Goal: Transaction & Acquisition: Book appointment/travel/reservation

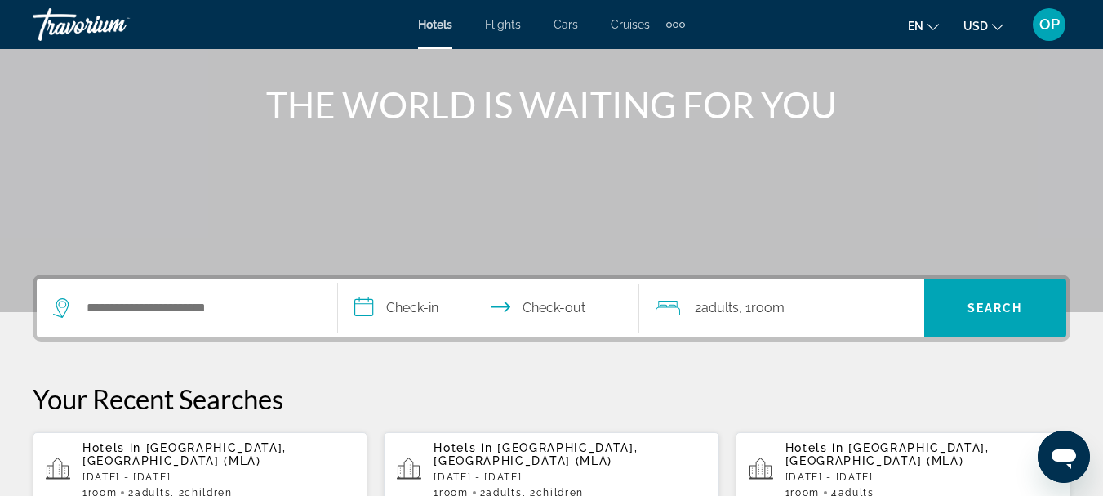
scroll to position [202, 0]
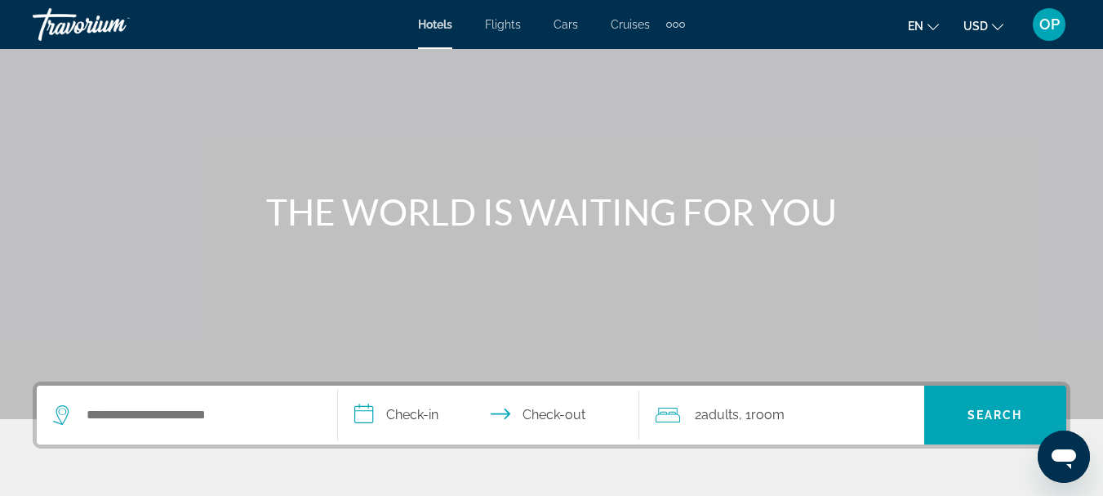
scroll to position [162, 0]
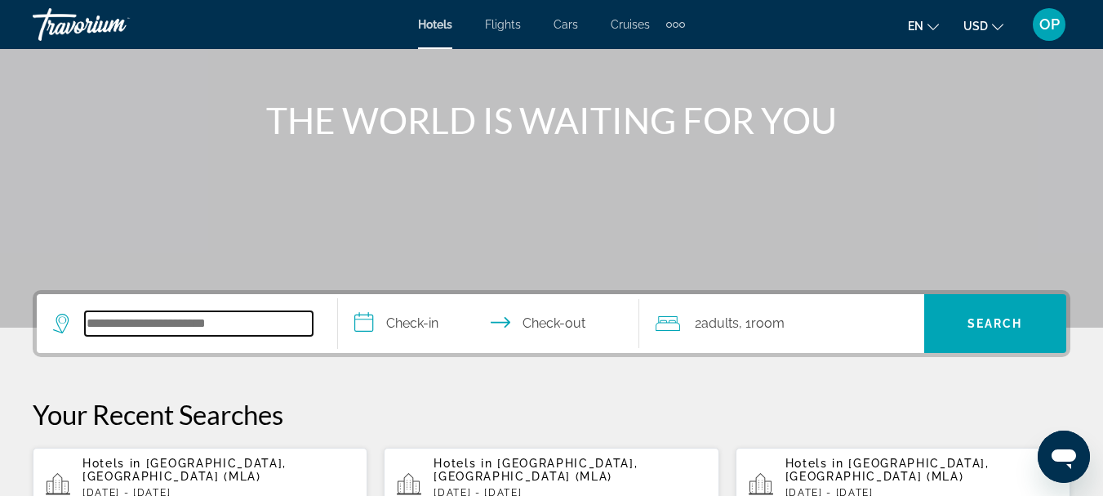
click at [96, 328] on input "Search widget" at bounding box center [199, 323] width 228 height 24
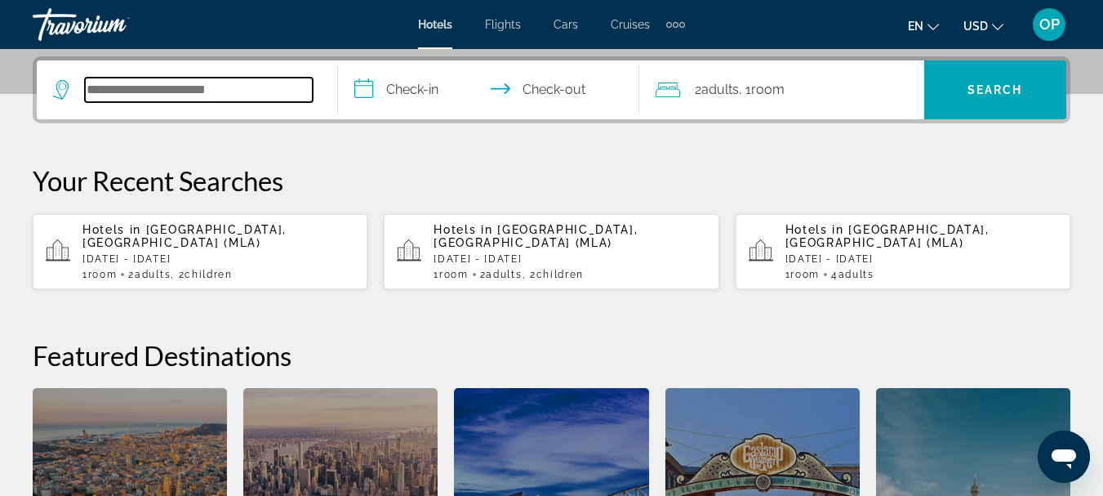
scroll to position [399, 0]
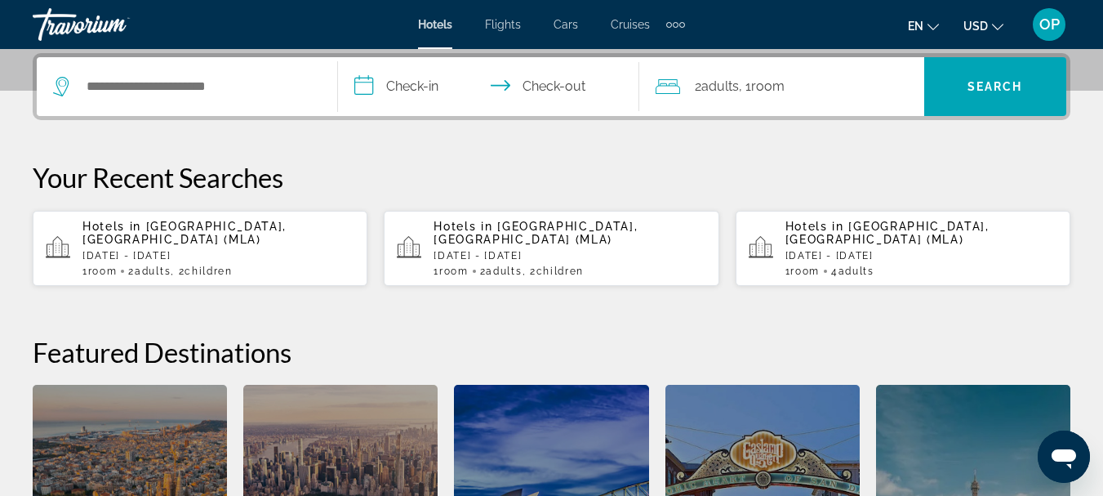
click at [198, 250] on p "[DATE] - [DATE]" at bounding box center [218, 255] width 272 height 11
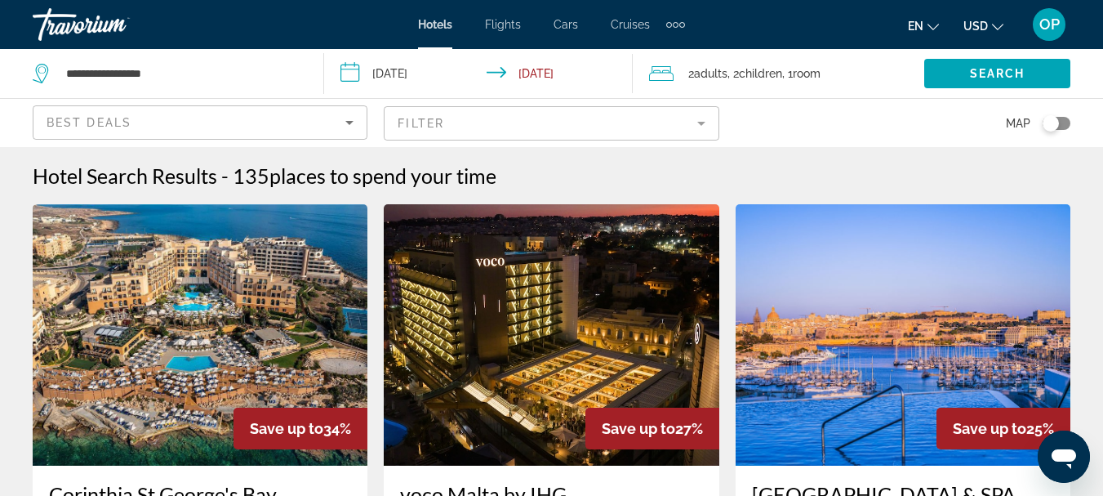
click at [702, 121] on mat-form-field "Filter" at bounding box center [551, 123] width 335 height 34
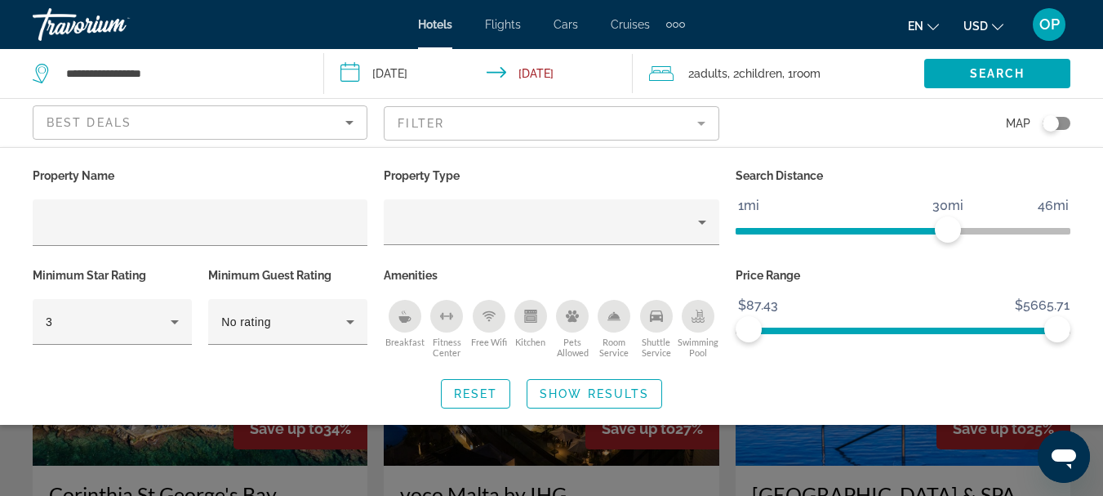
click at [335, 380] on div "Reset Show Results" at bounding box center [552, 393] width 1038 height 29
click at [348, 126] on icon "Sort by" at bounding box center [350, 123] width 20 height 20
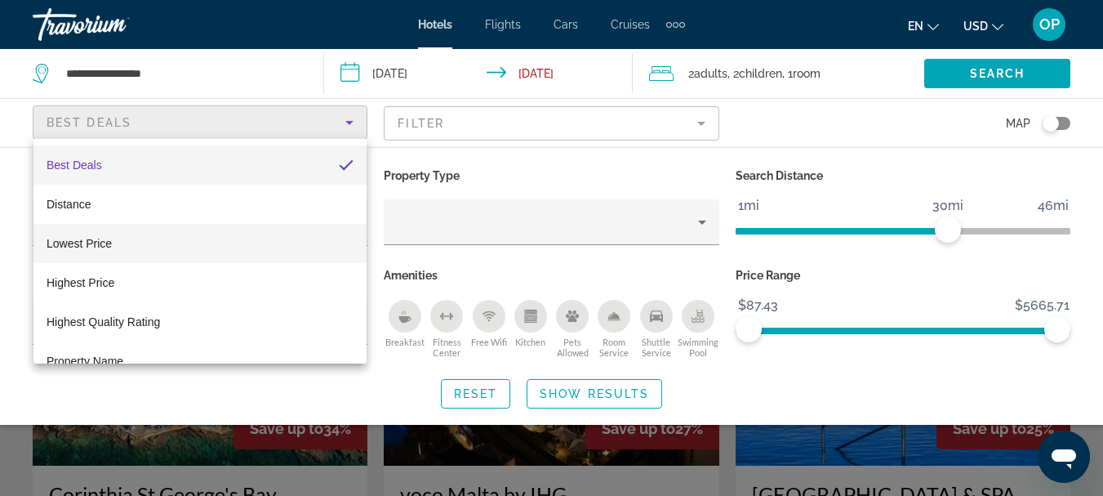
click at [150, 240] on mat-option "Lowest Price" at bounding box center [199, 243] width 333 height 39
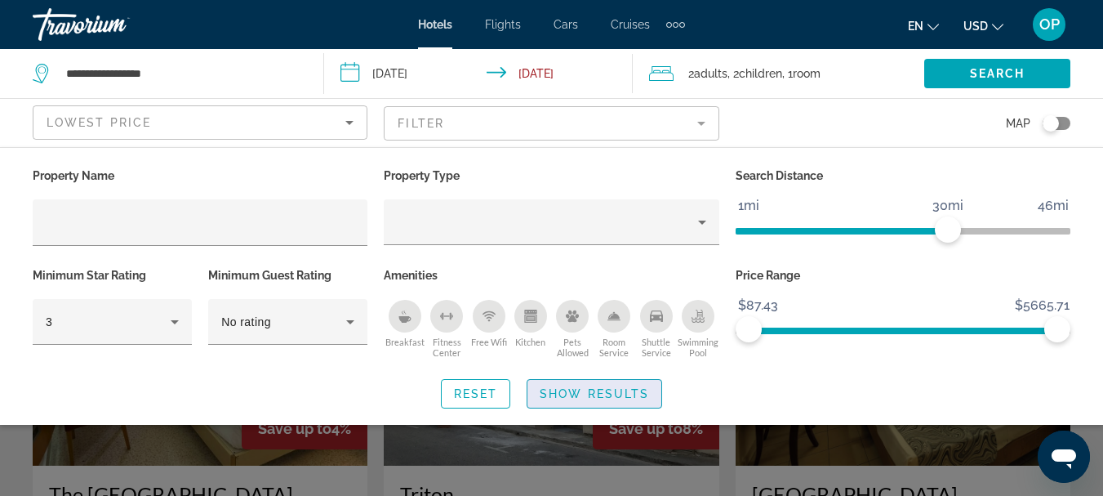
click at [632, 394] on span "Show Results" at bounding box center [594, 393] width 109 height 13
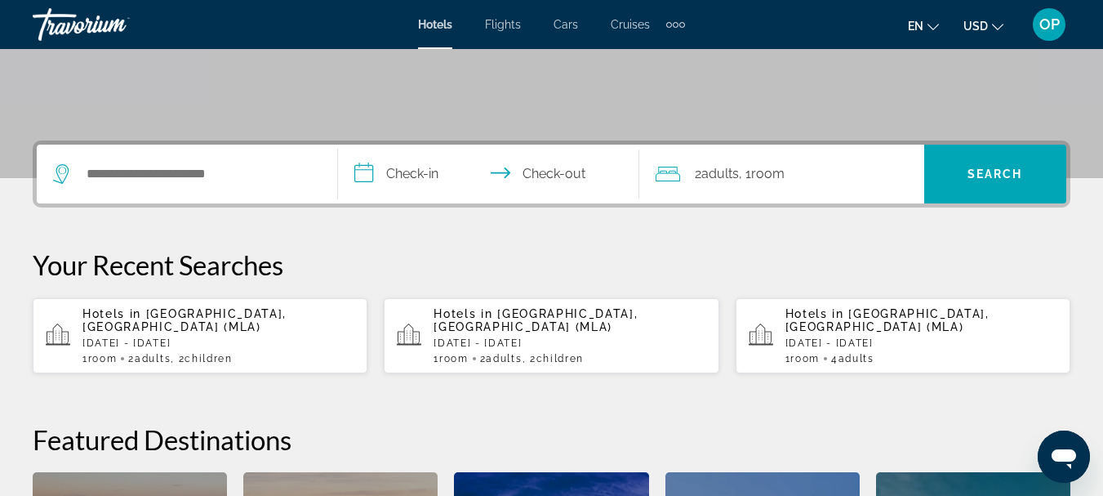
scroll to position [318, 0]
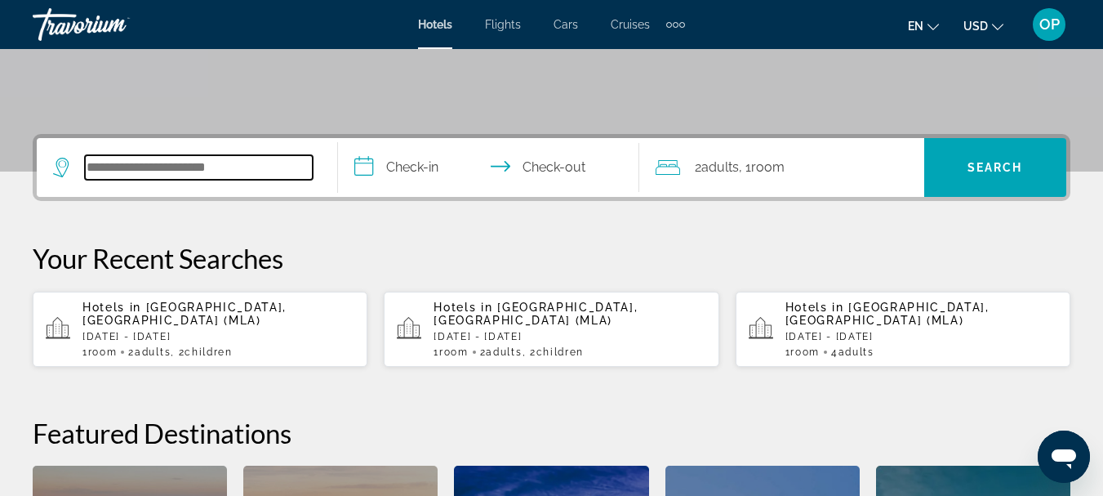
click at [109, 178] on input "Search widget" at bounding box center [199, 167] width 228 height 24
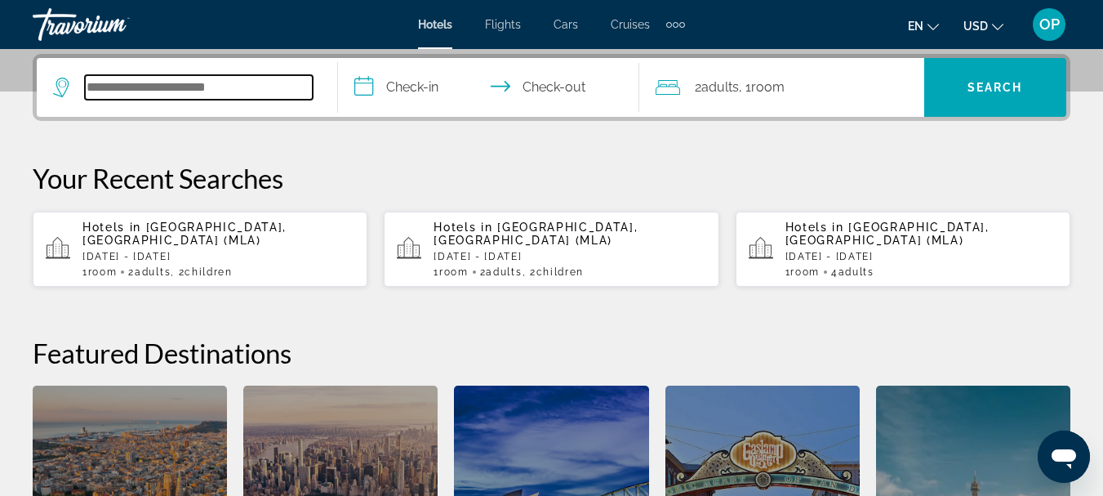
scroll to position [399, 0]
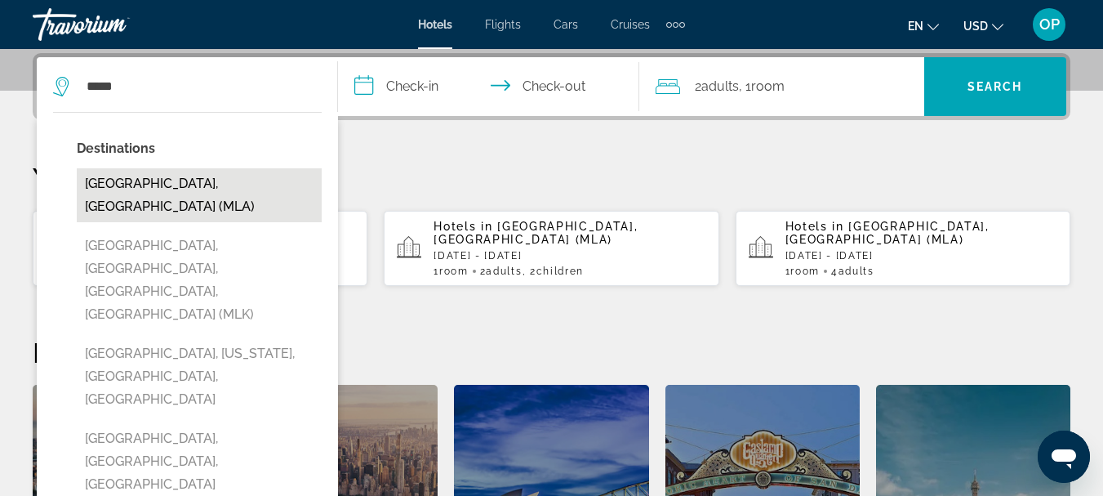
click at [251, 187] on button "[GEOGRAPHIC_DATA], [GEOGRAPHIC_DATA] (MLA)" at bounding box center [199, 195] width 245 height 54
type input "**********"
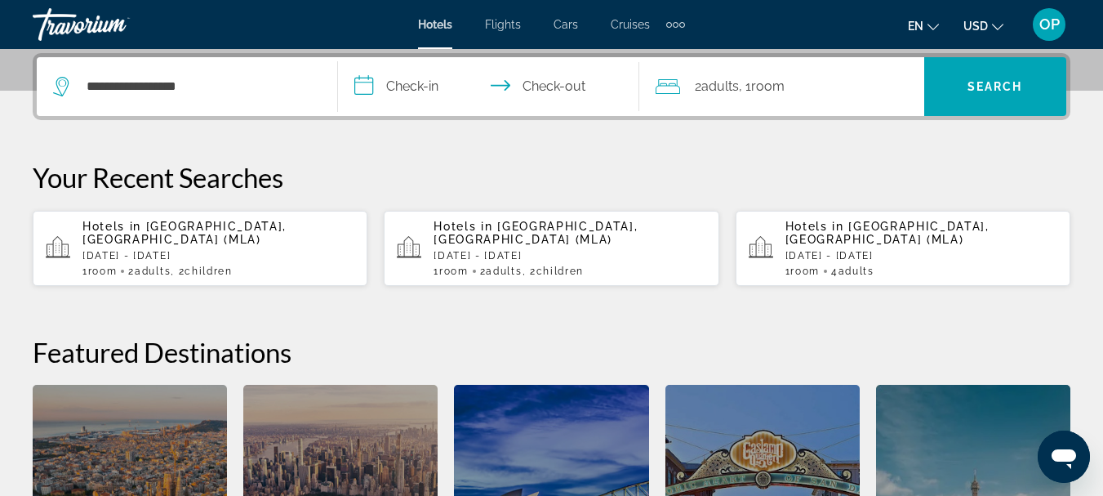
click at [366, 81] on input "**********" at bounding box center [492, 89] width 308 height 64
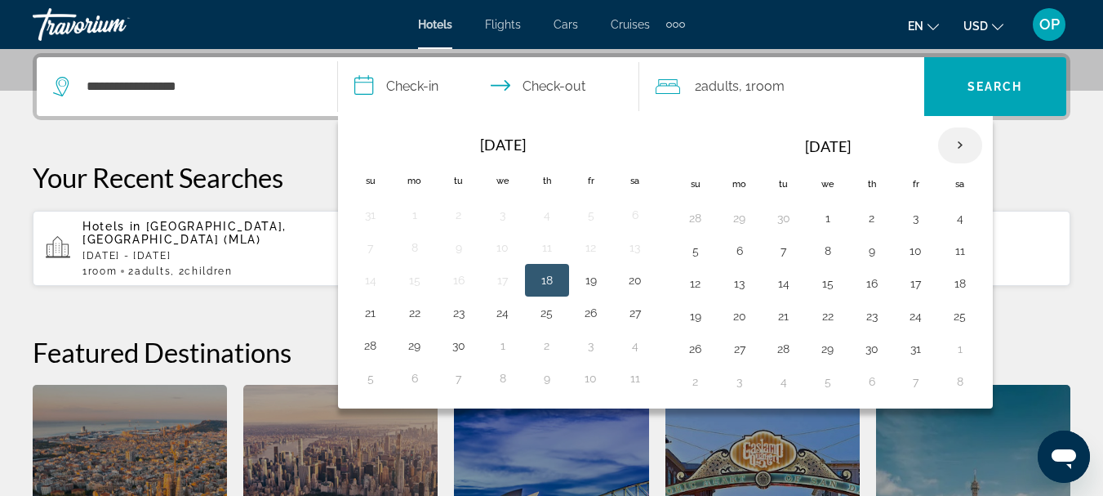
click at [958, 144] on th "Next month" at bounding box center [960, 145] width 44 height 36
click at [460, 280] on button "14" at bounding box center [459, 283] width 26 height 23
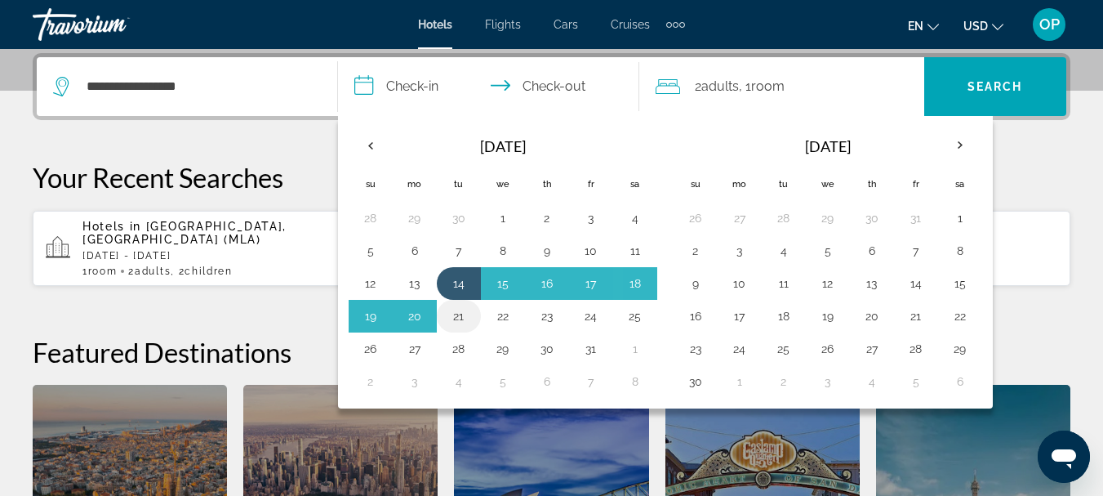
click at [458, 314] on button "21" at bounding box center [459, 316] width 26 height 23
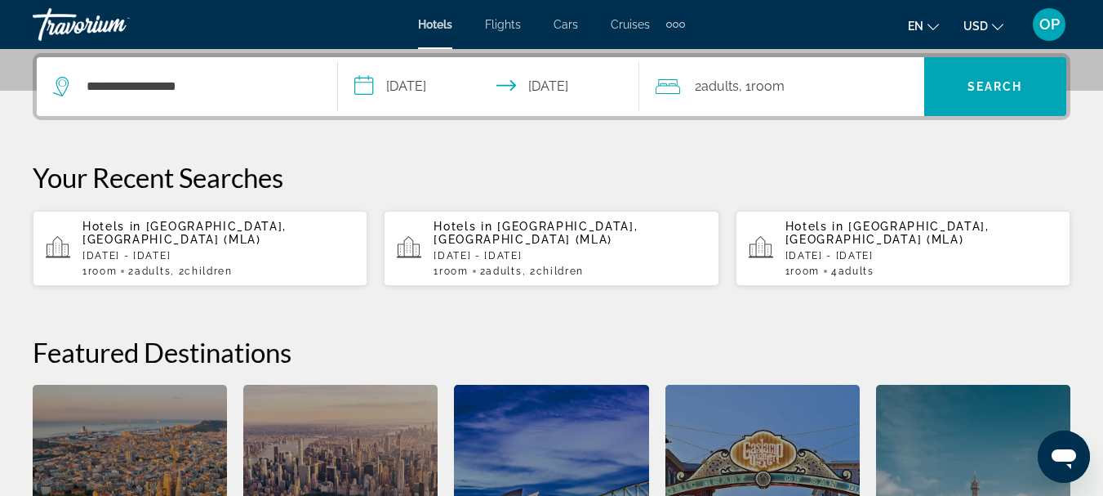
click at [674, 84] on icon "Travelers: 2 adults, 0 children" at bounding box center [668, 87] width 24 height 20
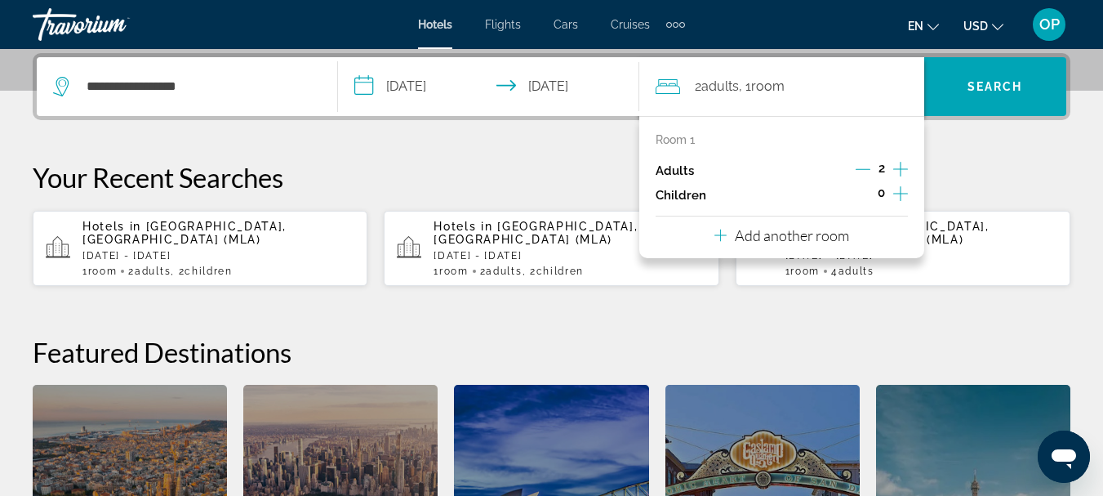
click at [900, 197] on icon "Increment children" at bounding box center [900, 194] width 15 height 20
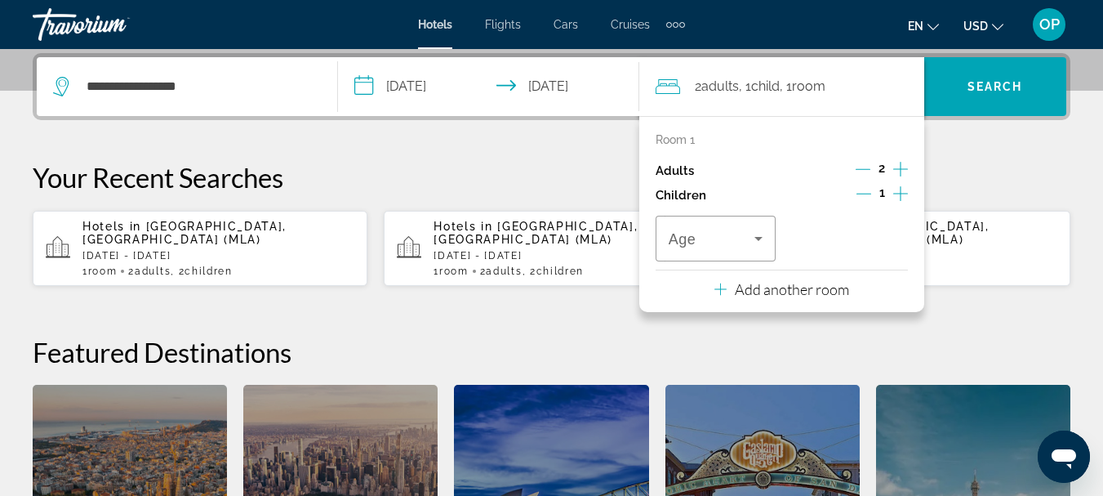
click at [900, 197] on icon "Increment children" at bounding box center [900, 194] width 15 height 20
click at [758, 241] on icon "Travelers: 2 adults, 2 children" at bounding box center [759, 239] width 20 height 20
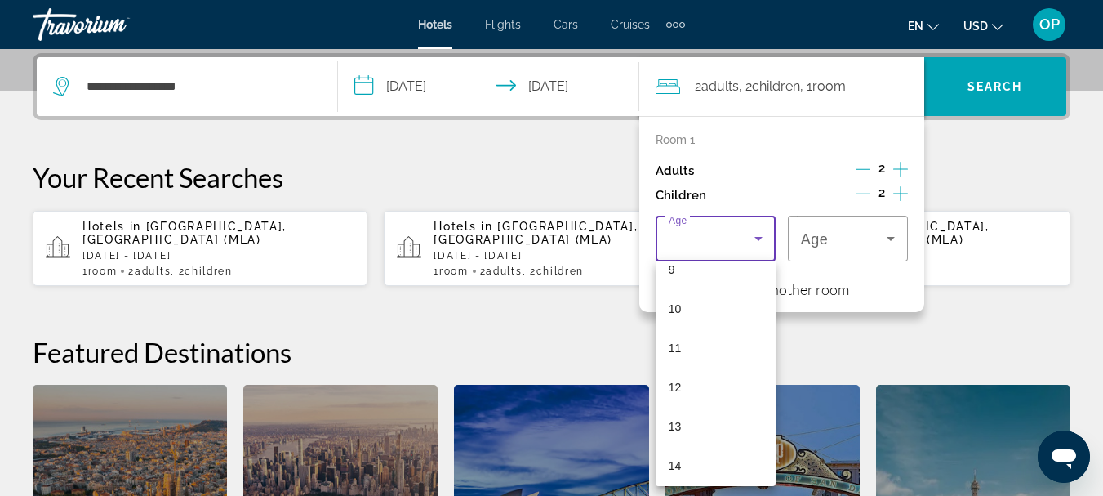
scroll to position [346, 0]
click at [686, 338] on mat-option "10" at bounding box center [716, 332] width 120 height 39
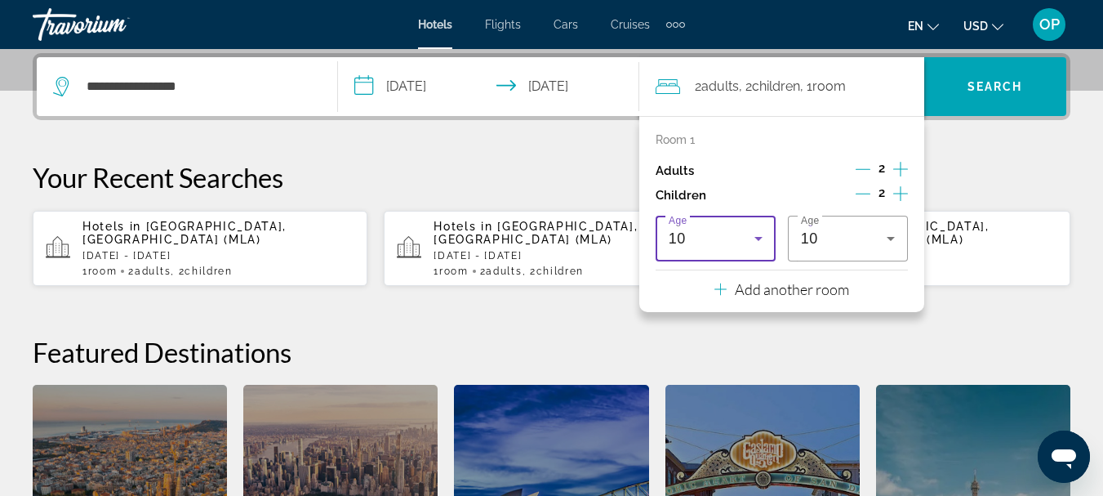
click at [758, 238] on icon "Travelers: 2 adults, 2 children" at bounding box center [758, 239] width 8 height 4
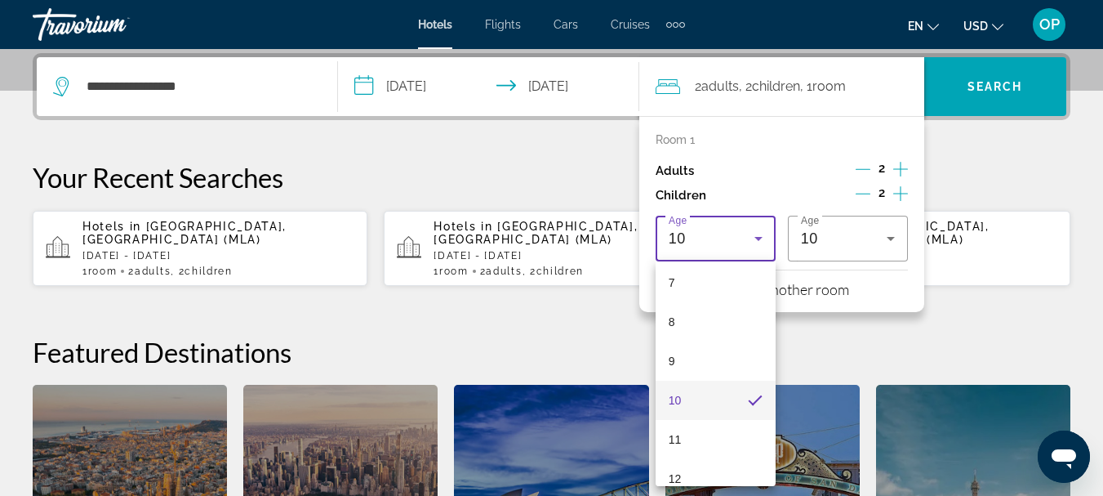
scroll to position [295, 0]
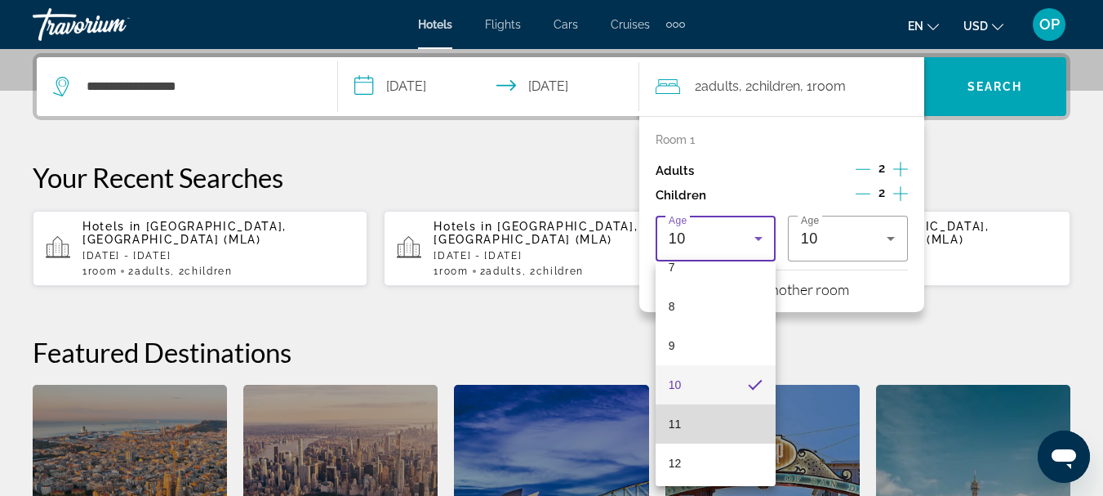
click at [740, 422] on mat-option "11" at bounding box center [716, 423] width 120 height 39
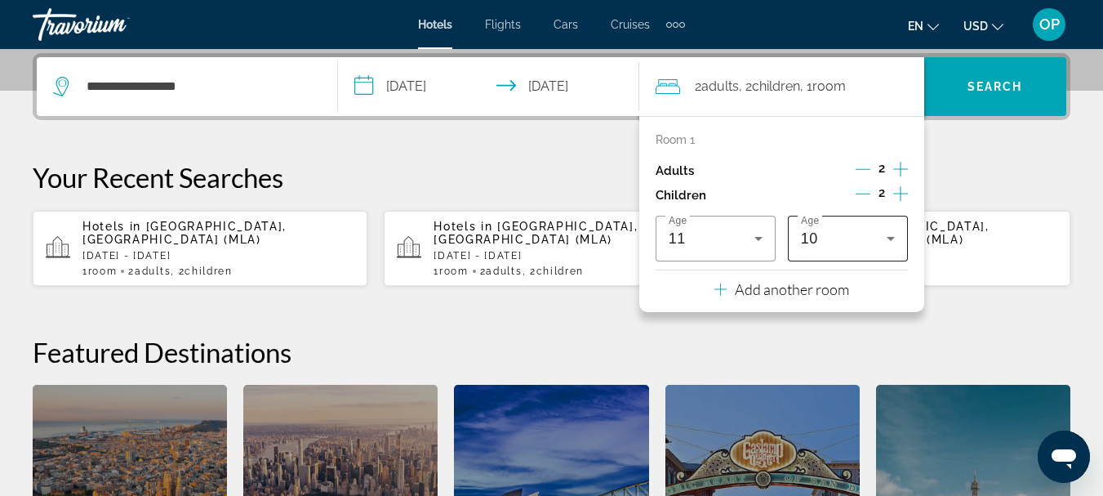
click at [889, 239] on icon "Travelers: 2 adults, 2 children" at bounding box center [891, 239] width 8 height 4
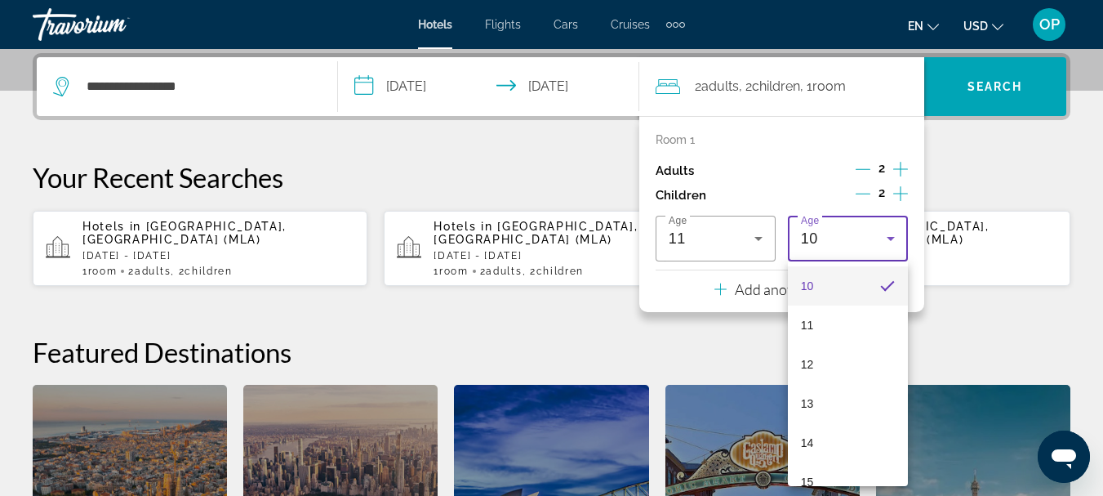
scroll to position [494, 0]
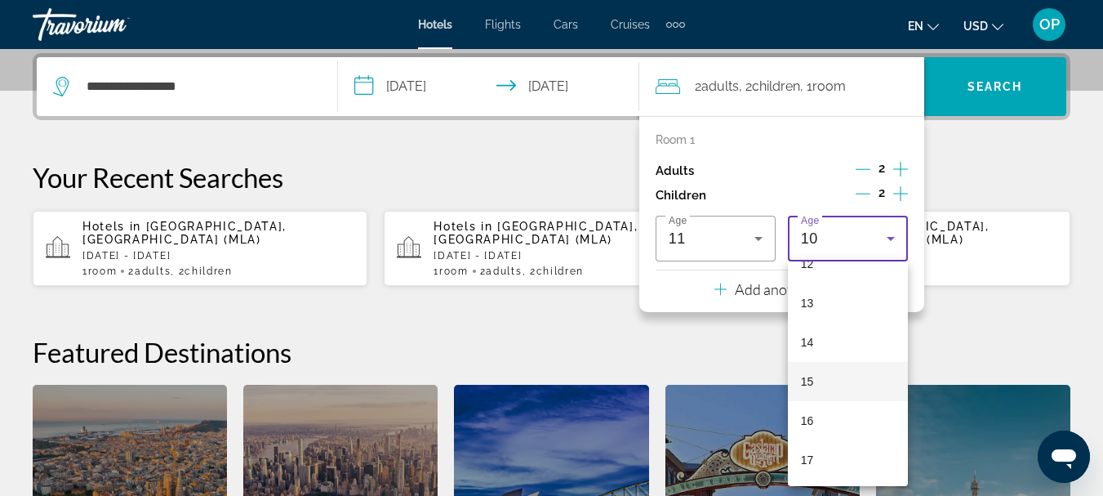
click at [812, 382] on span "15" at bounding box center [807, 381] width 13 height 20
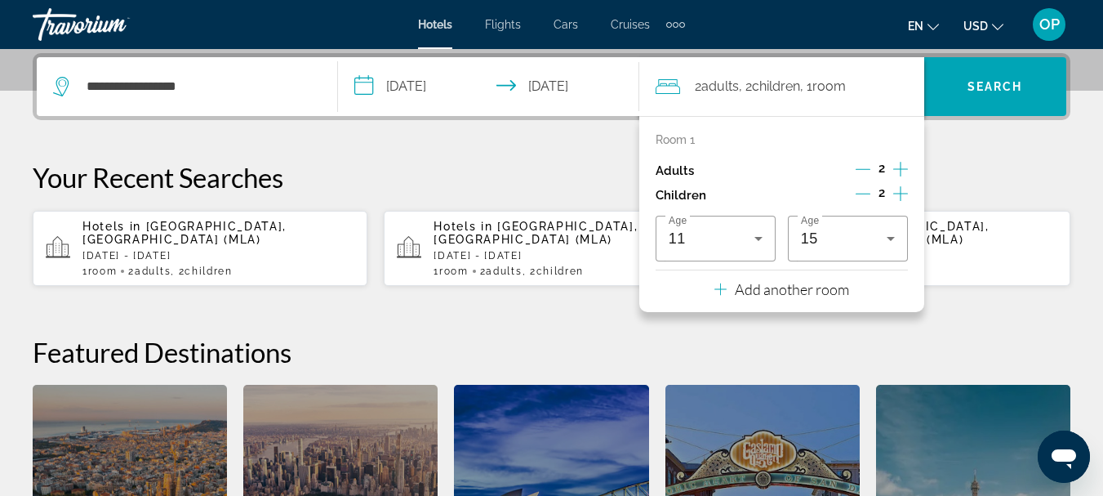
click at [367, 91] on input "**********" at bounding box center [492, 89] width 308 height 64
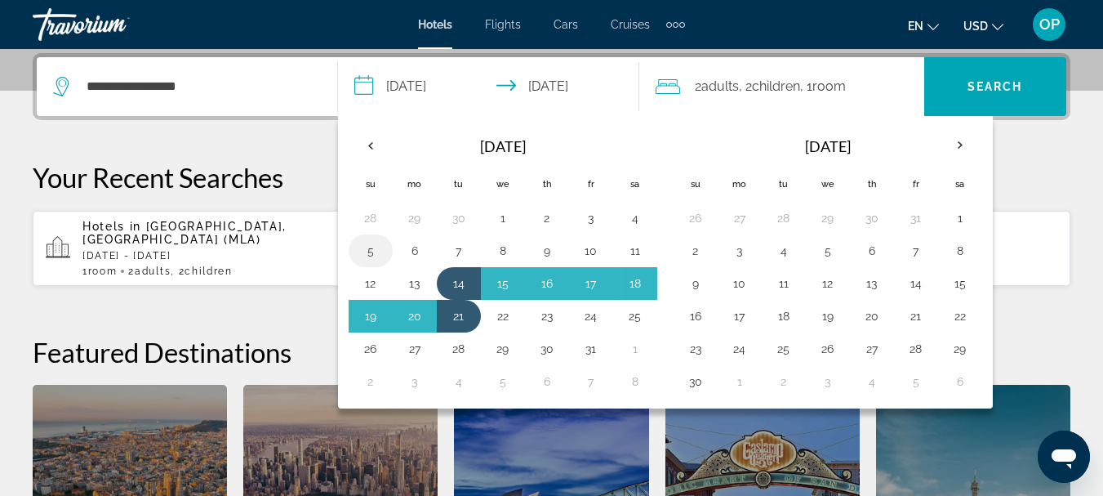
click at [369, 252] on button "5" at bounding box center [371, 250] width 26 height 23
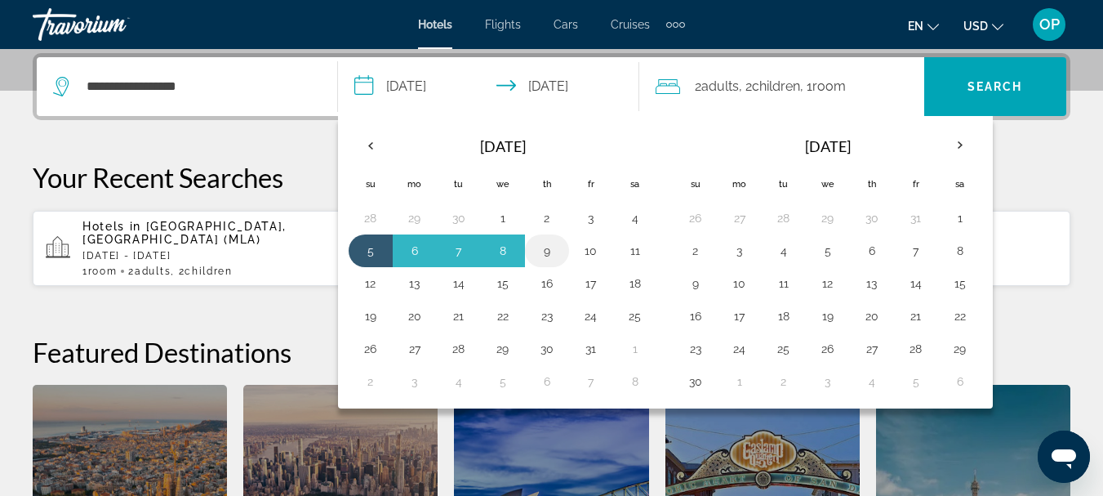
click at [551, 251] on button "9" at bounding box center [547, 250] width 26 height 23
type input "**********"
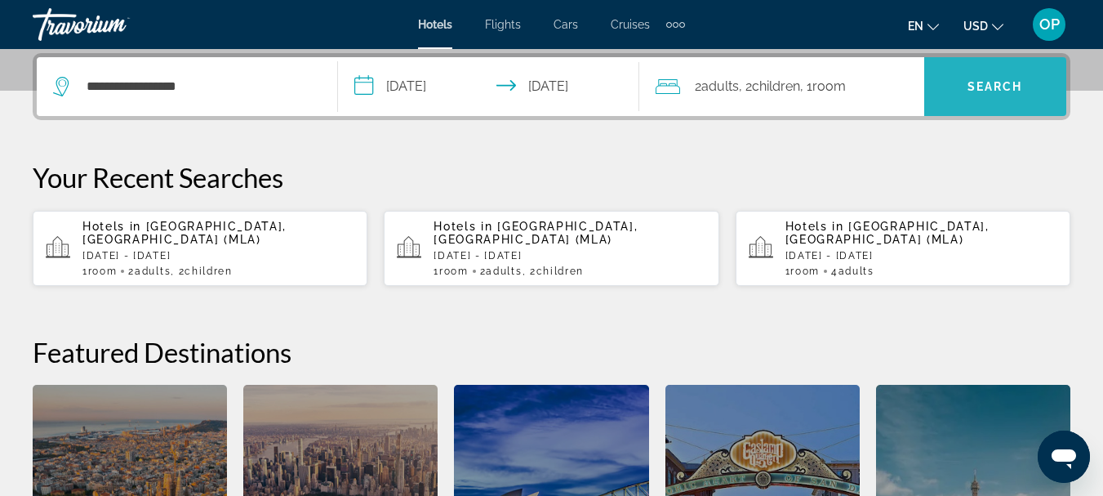
click at [954, 90] on span "Search widget" at bounding box center [995, 86] width 142 height 39
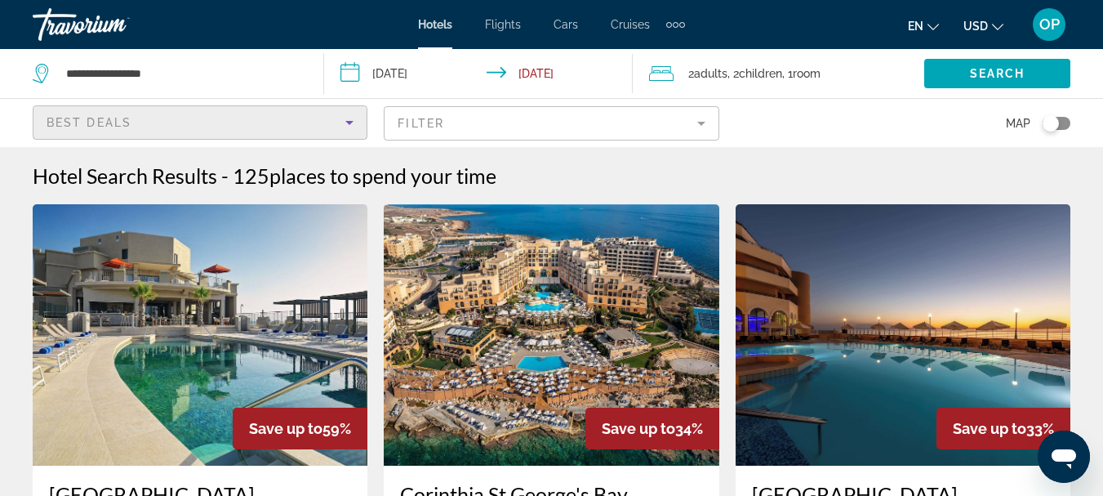
click at [351, 119] on icon "Sort by" at bounding box center [350, 123] width 20 height 20
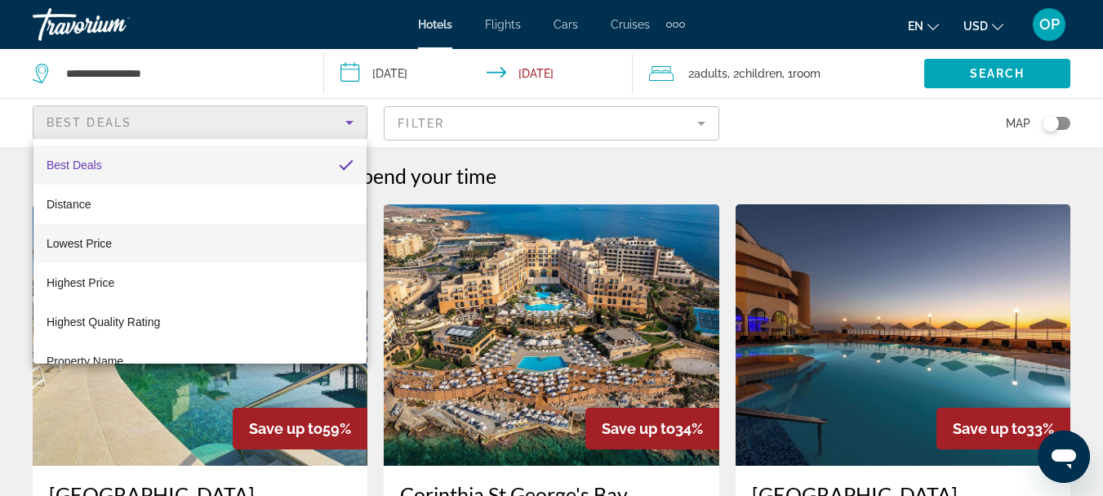
click at [229, 239] on mat-option "Lowest Price" at bounding box center [199, 243] width 333 height 39
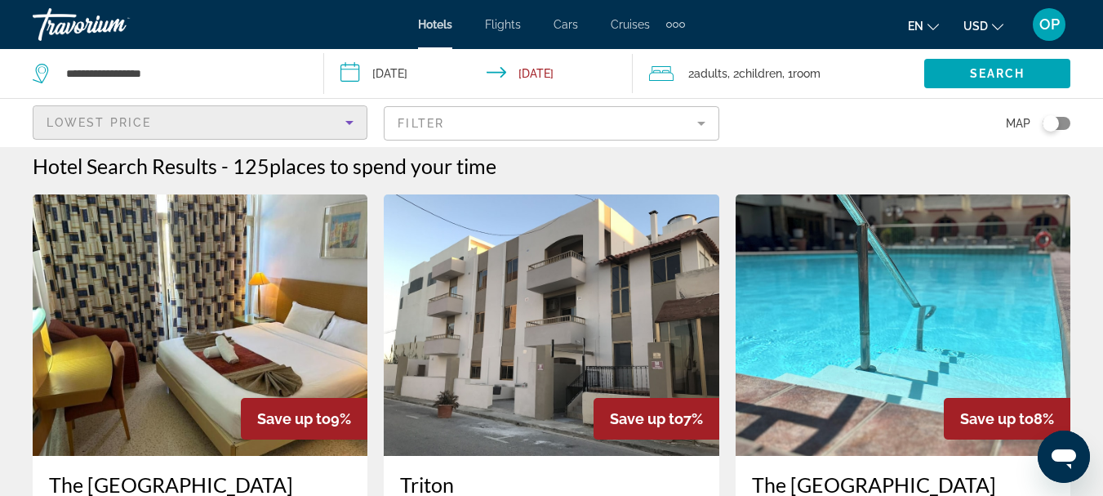
scroll to position [16, 0]
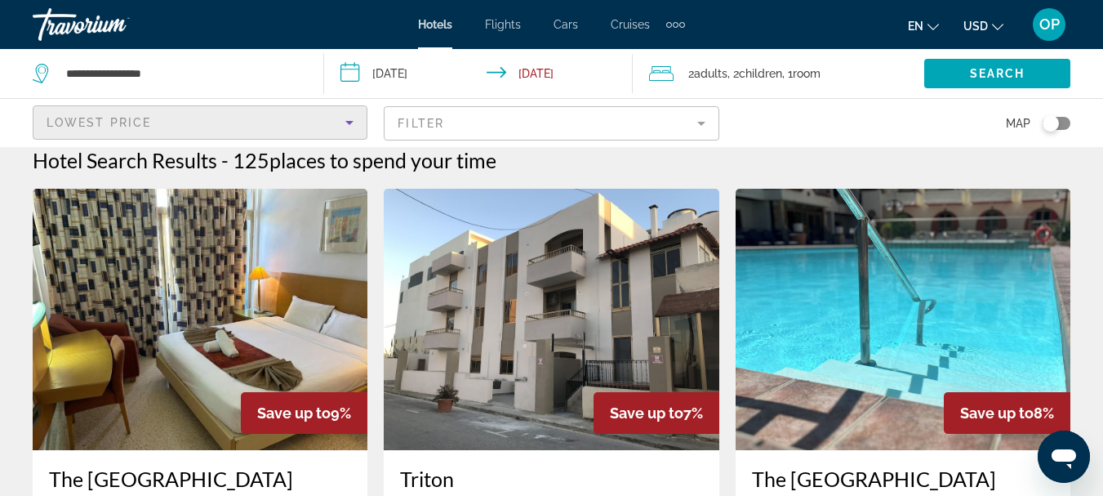
click at [292, 273] on img "Main content" at bounding box center [200, 319] width 335 height 261
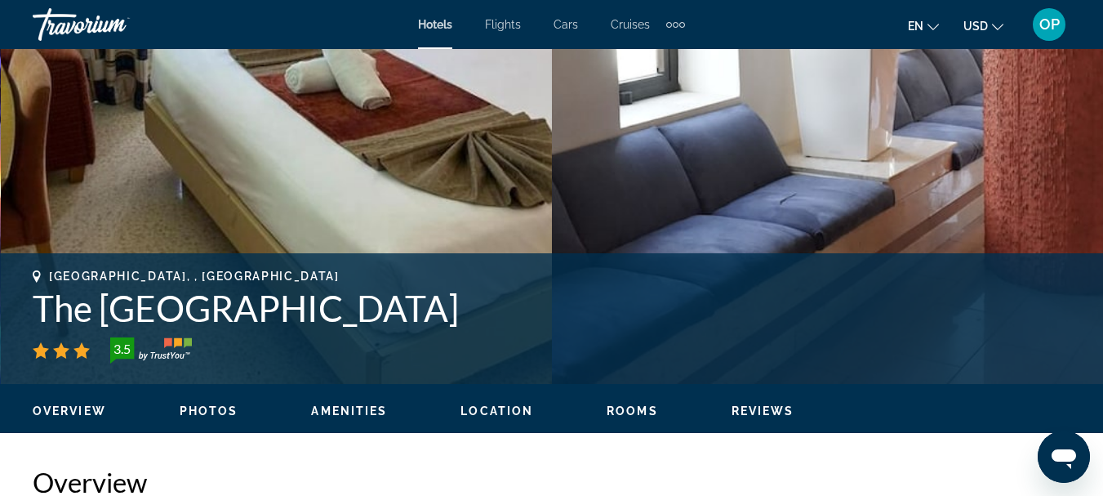
scroll to position [829, 0]
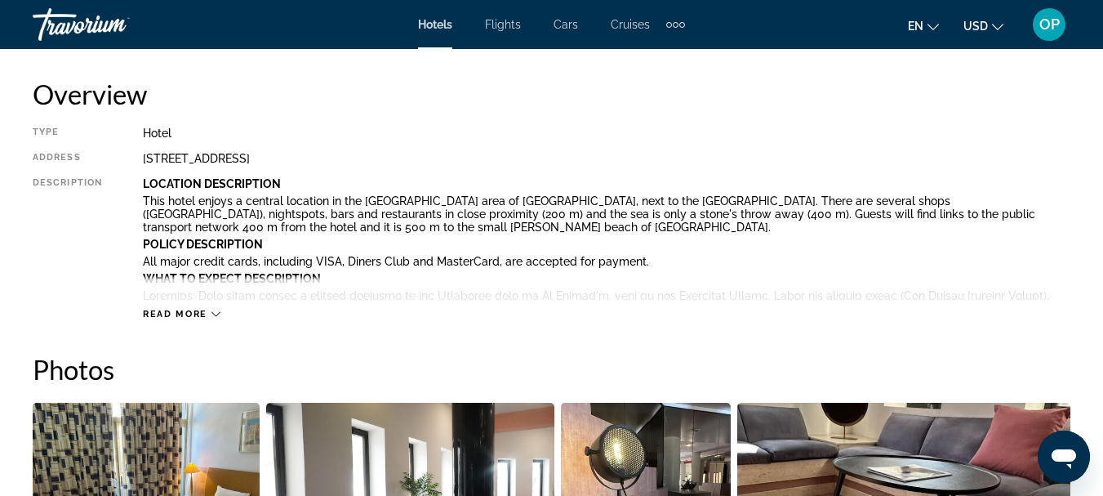
click at [81, 438] on img "Open full-screen image slider" at bounding box center [146, 503] width 227 height 202
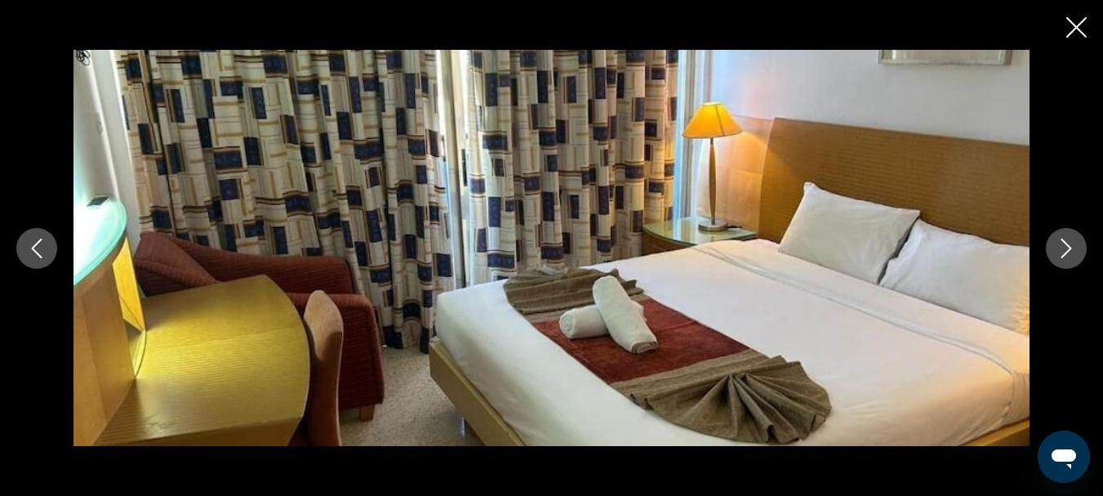
click at [1068, 247] on icon "Next image" at bounding box center [1066, 248] width 20 height 20
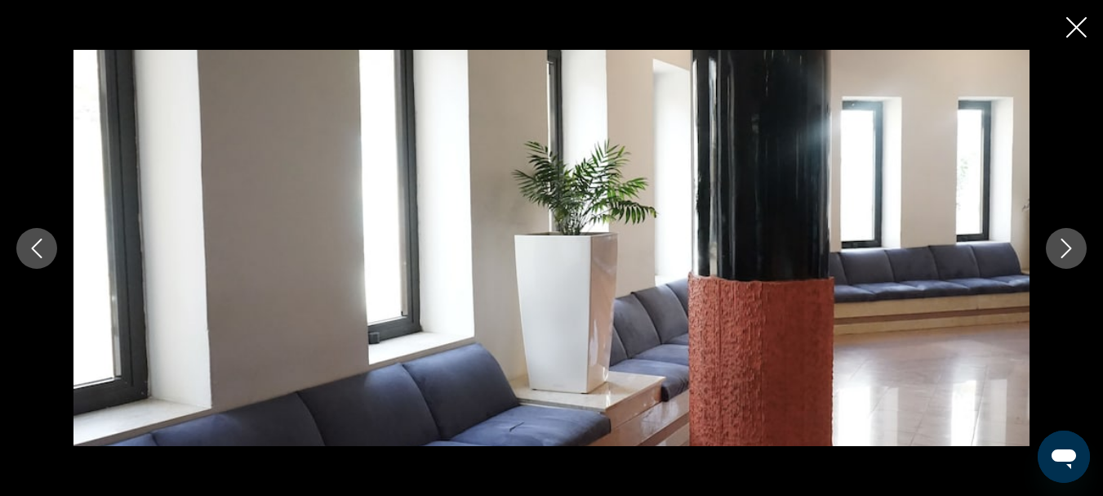
click at [1068, 247] on icon "Next image" at bounding box center [1066, 248] width 20 height 20
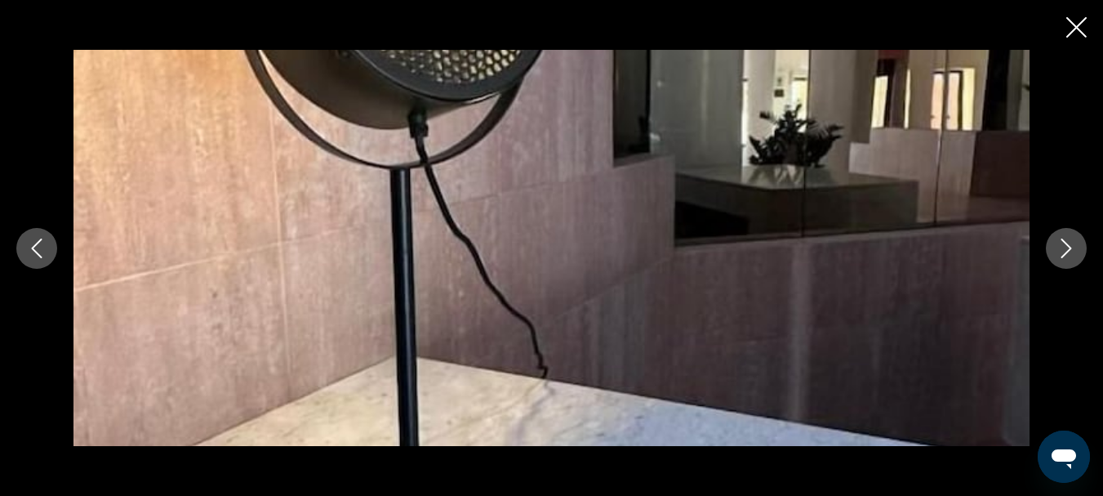
click at [1068, 247] on icon "Next image" at bounding box center [1066, 248] width 20 height 20
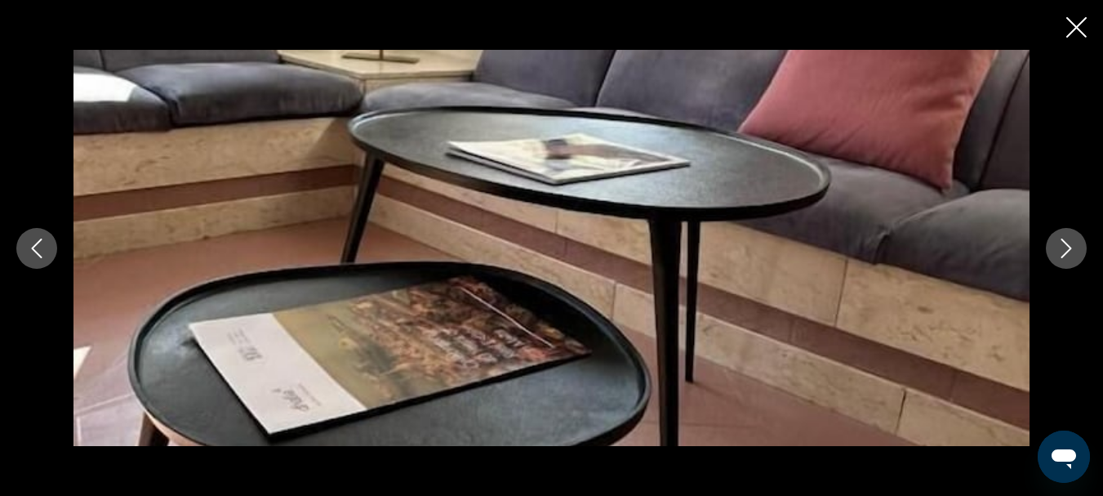
click at [1068, 247] on icon "Next image" at bounding box center [1066, 248] width 20 height 20
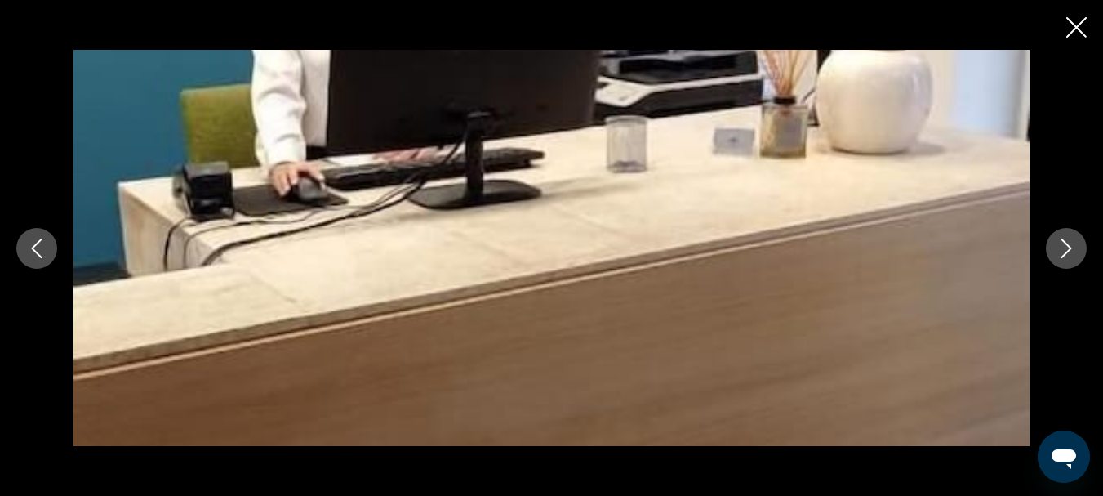
click at [1068, 247] on icon "Next image" at bounding box center [1066, 248] width 20 height 20
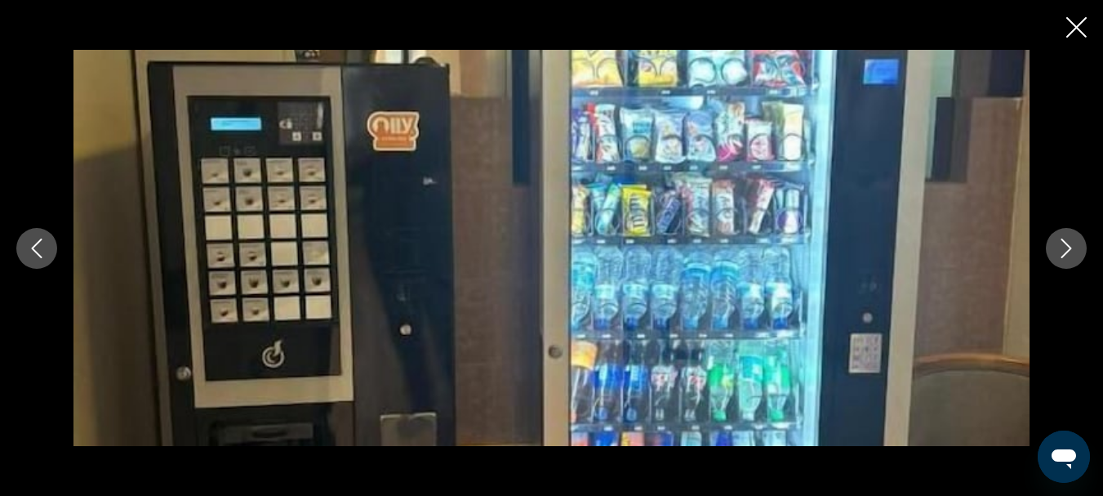
click at [1068, 247] on icon "Next image" at bounding box center [1066, 248] width 20 height 20
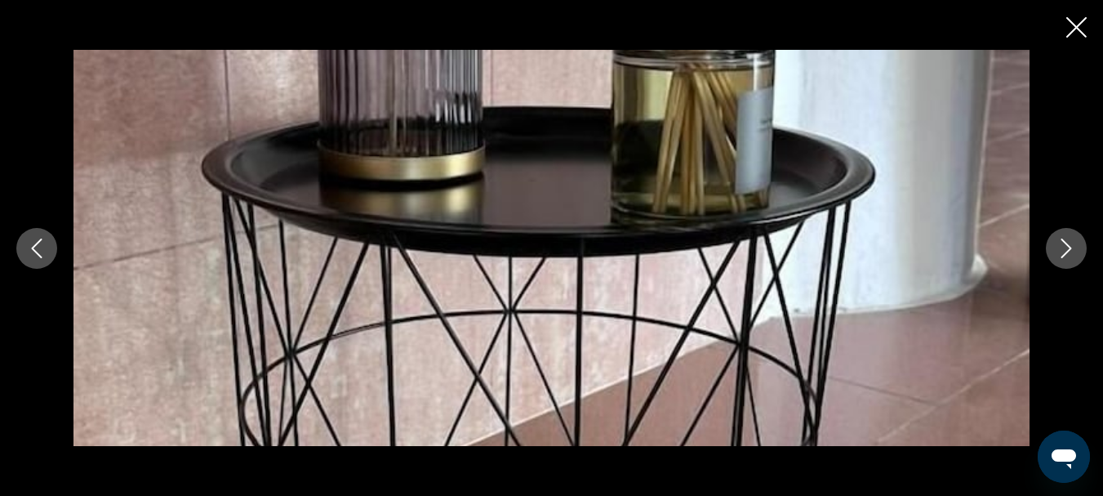
click at [1068, 247] on icon "Next image" at bounding box center [1066, 248] width 20 height 20
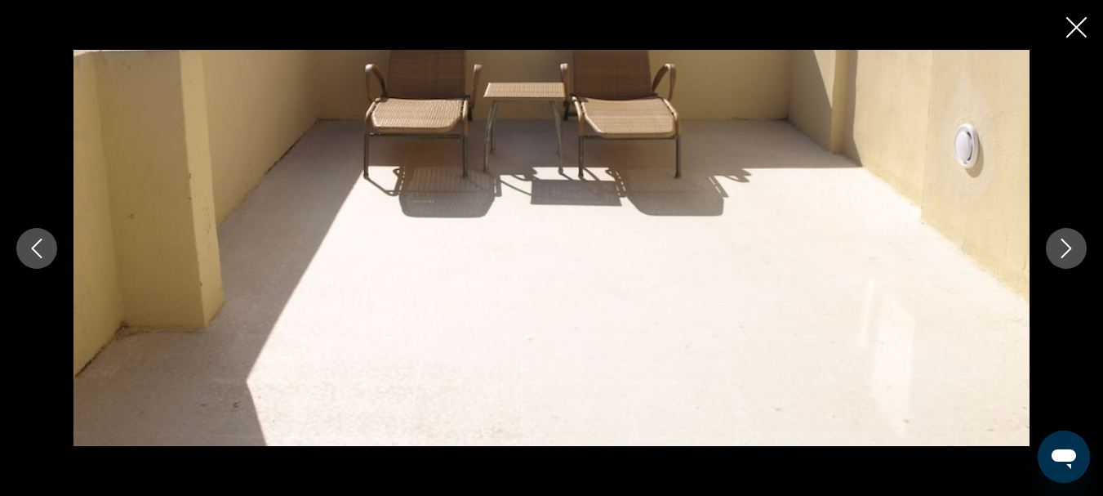
click at [1068, 247] on icon "Next image" at bounding box center [1066, 248] width 20 height 20
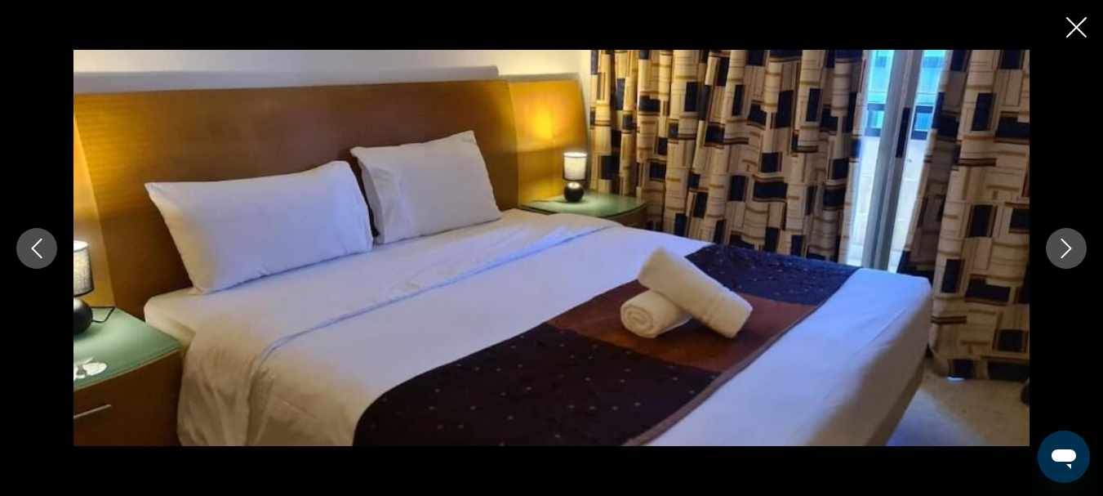
click at [1068, 247] on icon "Next image" at bounding box center [1066, 248] width 20 height 20
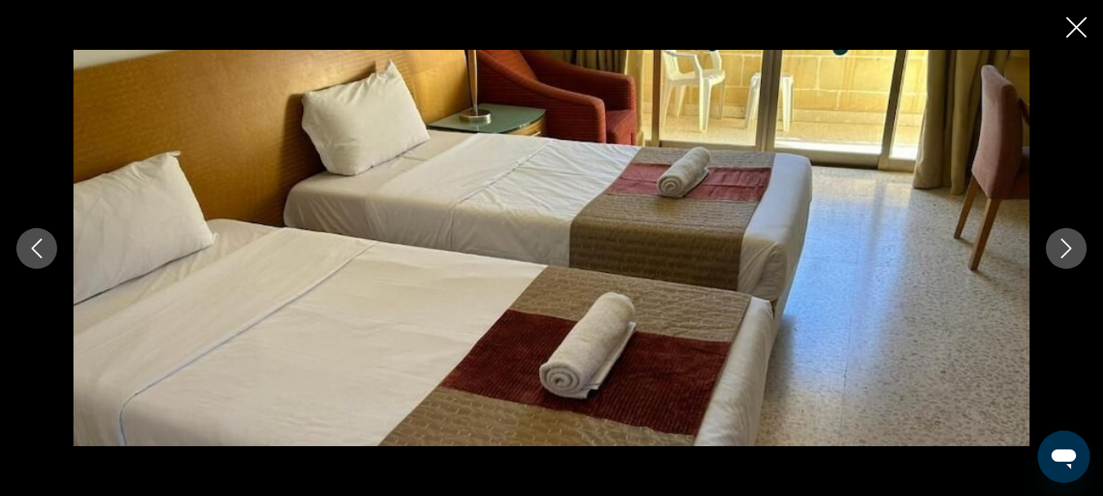
click at [38, 259] on button "Previous image" at bounding box center [36, 248] width 41 height 41
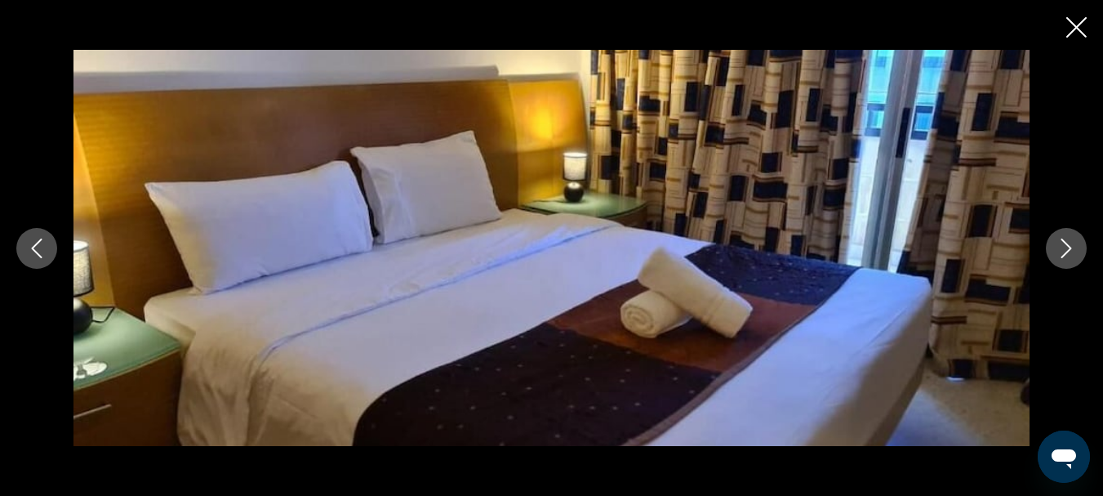
click at [1071, 238] on icon "Next image" at bounding box center [1066, 248] width 20 height 20
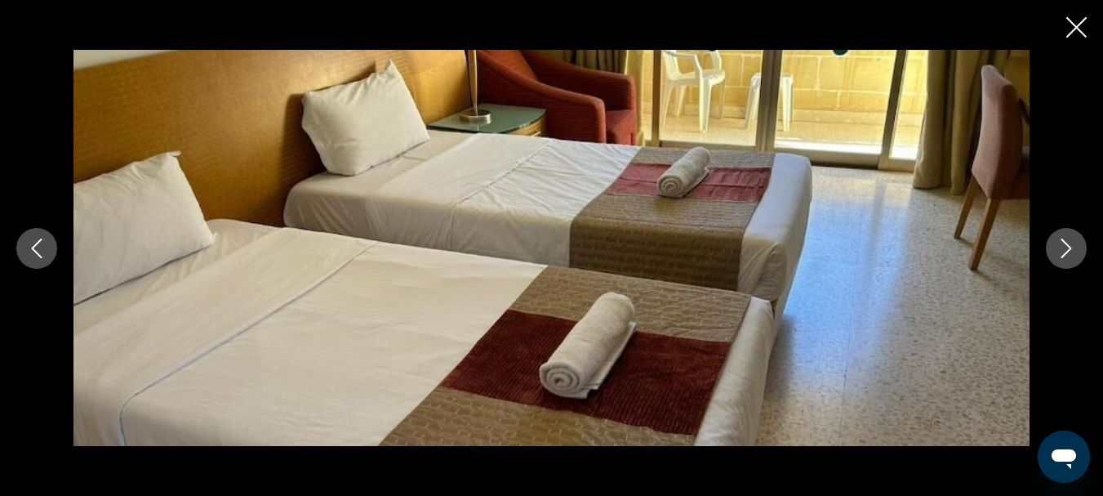
click at [1071, 238] on icon "Next image" at bounding box center [1066, 248] width 20 height 20
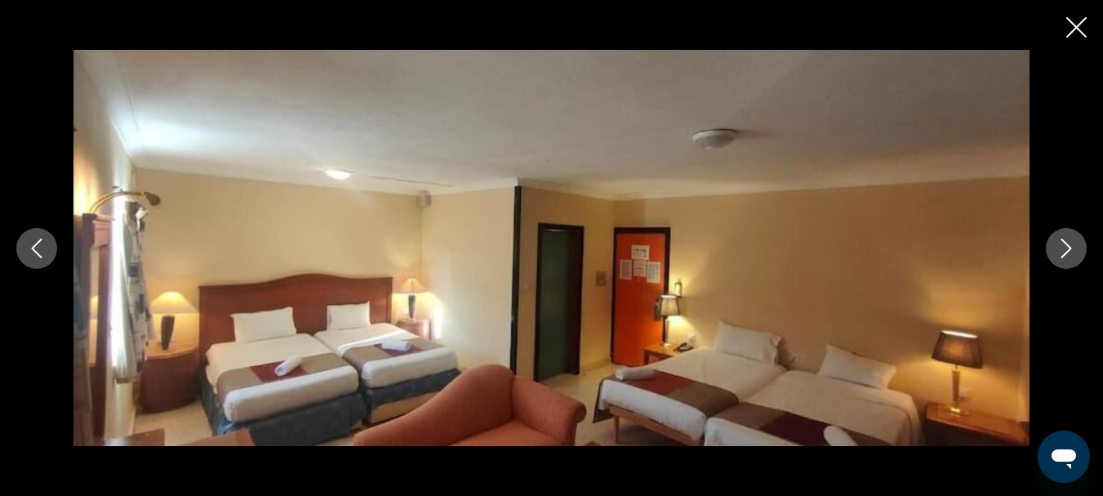
click at [1071, 238] on icon "Next image" at bounding box center [1066, 248] width 20 height 20
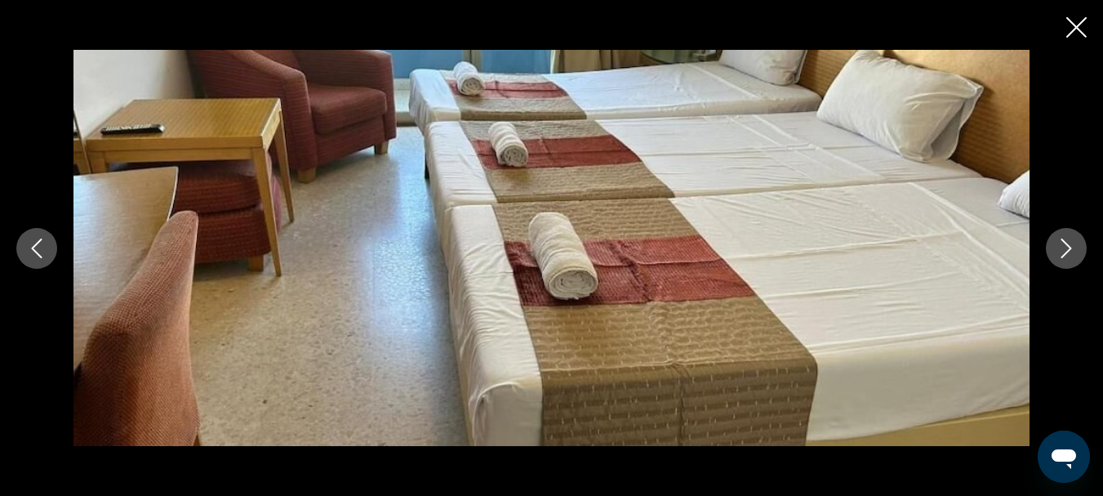
scroll to position [3429, 0]
click at [1073, 29] on icon "Close slideshow" at bounding box center [1076, 27] width 20 height 20
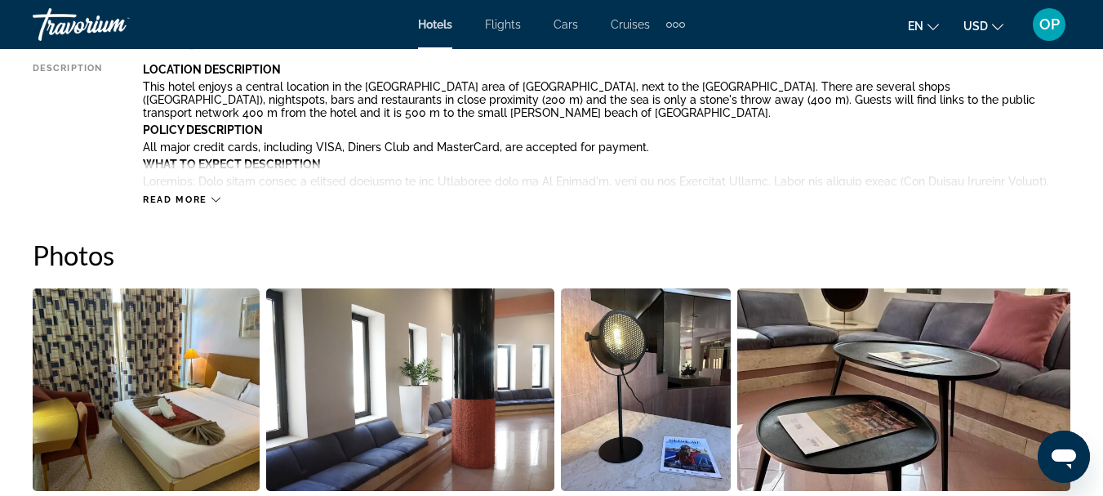
scroll to position [834, 0]
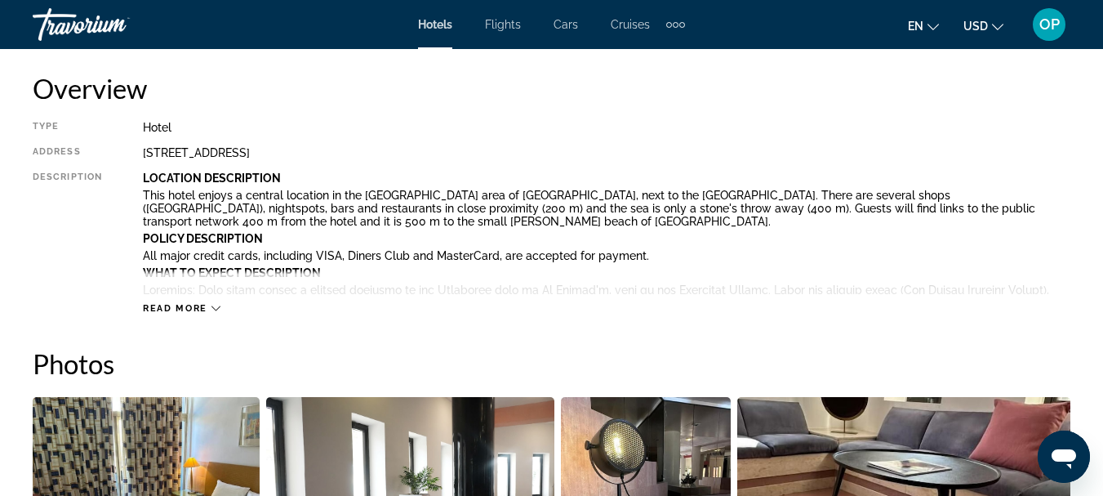
click at [211, 309] on icon "Main content" at bounding box center [215, 308] width 9 height 9
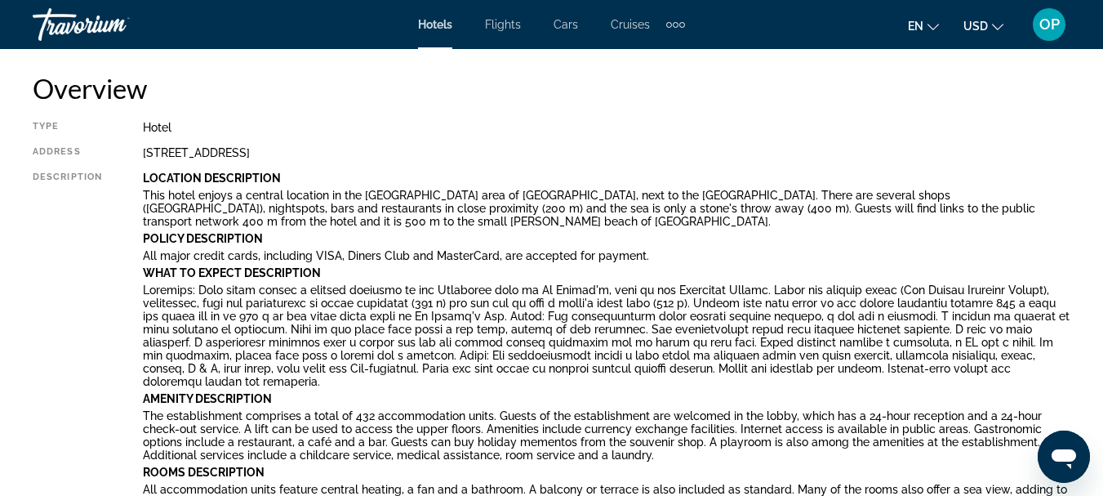
click at [356, 210] on p "This hotel enjoys a central location in the [GEOGRAPHIC_DATA] area of [GEOGRAPH…" at bounding box center [606, 208] width 927 height 39
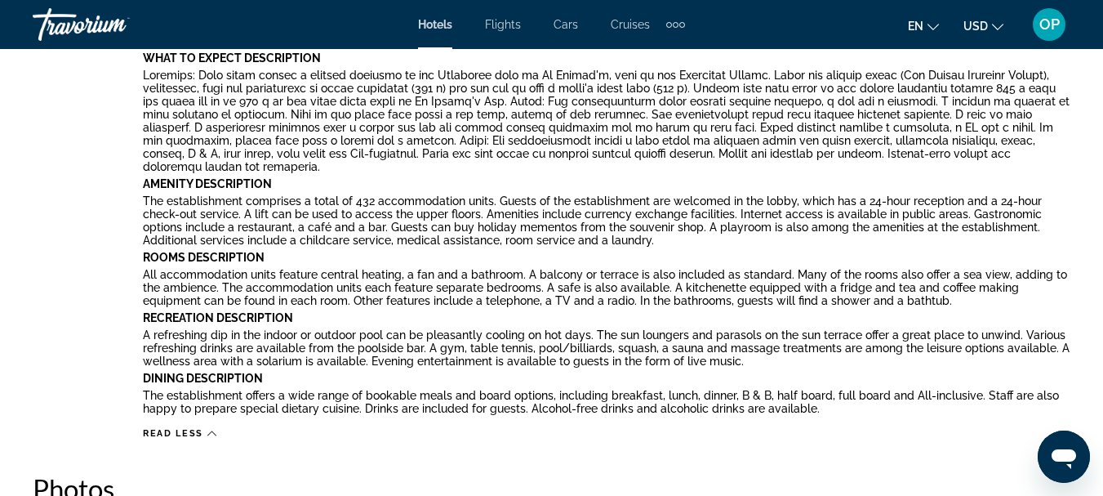
scroll to position [1121, 0]
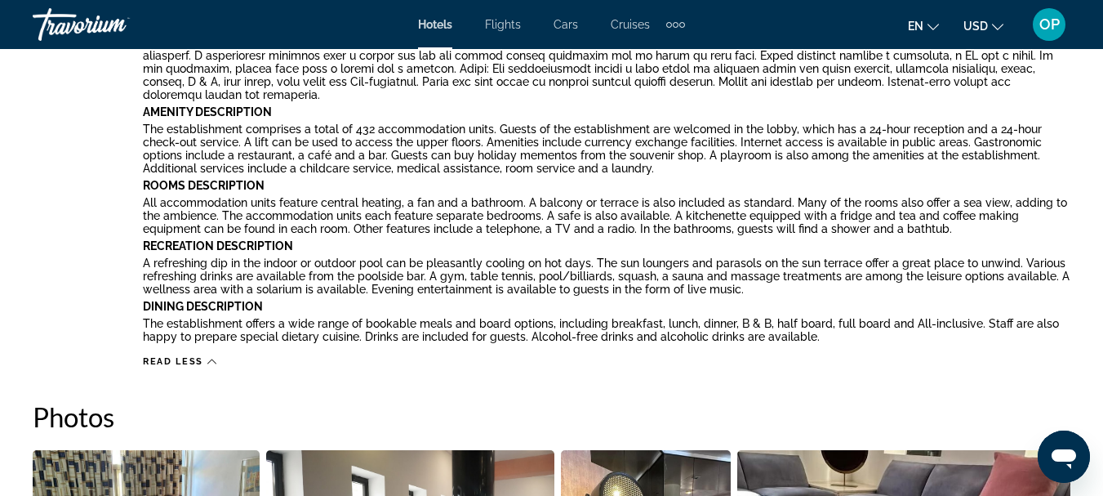
click at [207, 361] on icon "Main content" at bounding box center [211, 361] width 9 height 9
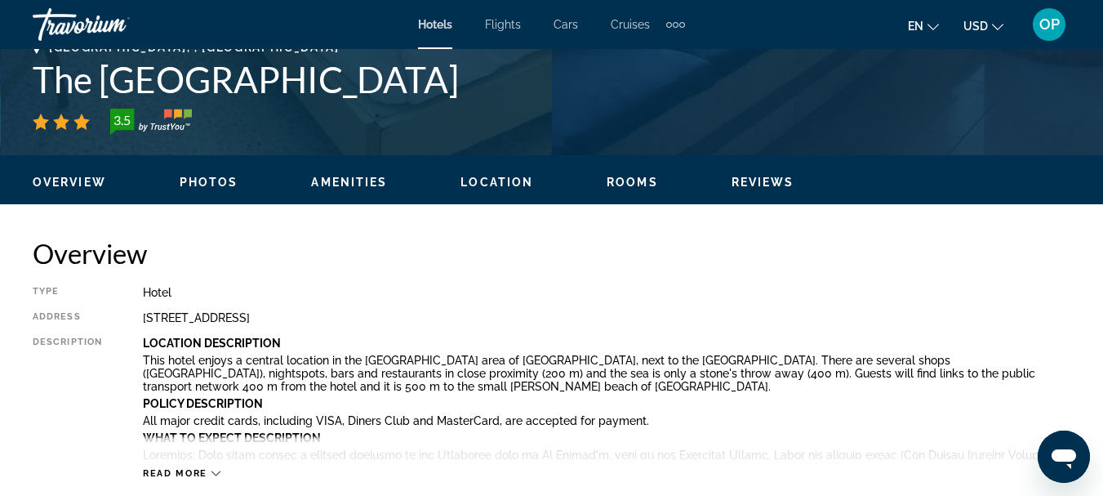
scroll to position [736, 0]
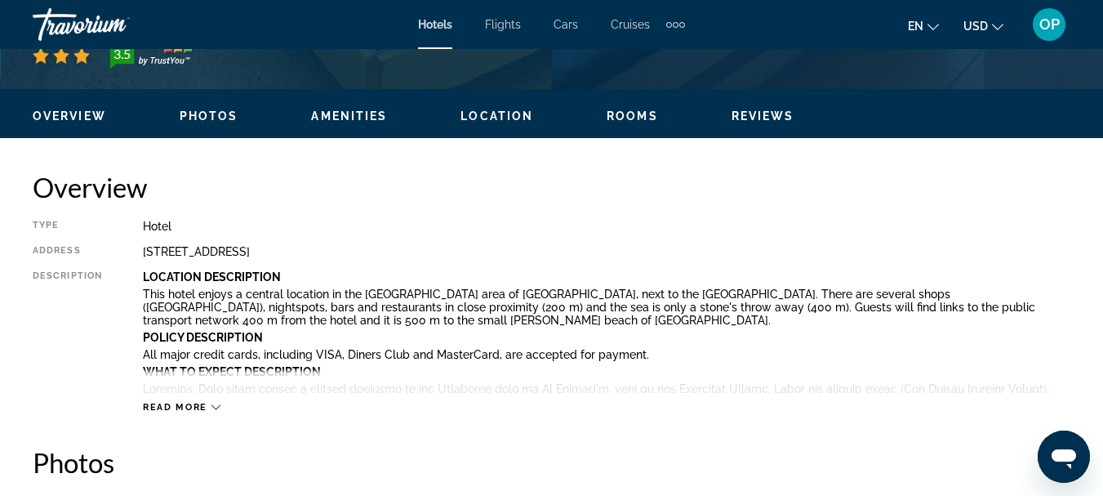
click at [498, 120] on span "Location" at bounding box center [496, 115] width 73 height 13
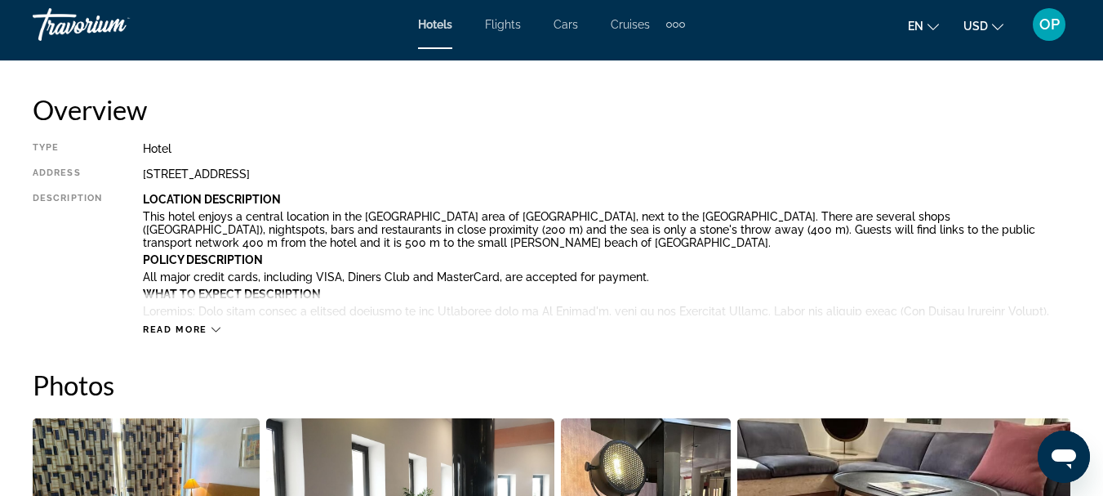
scroll to position [821, 0]
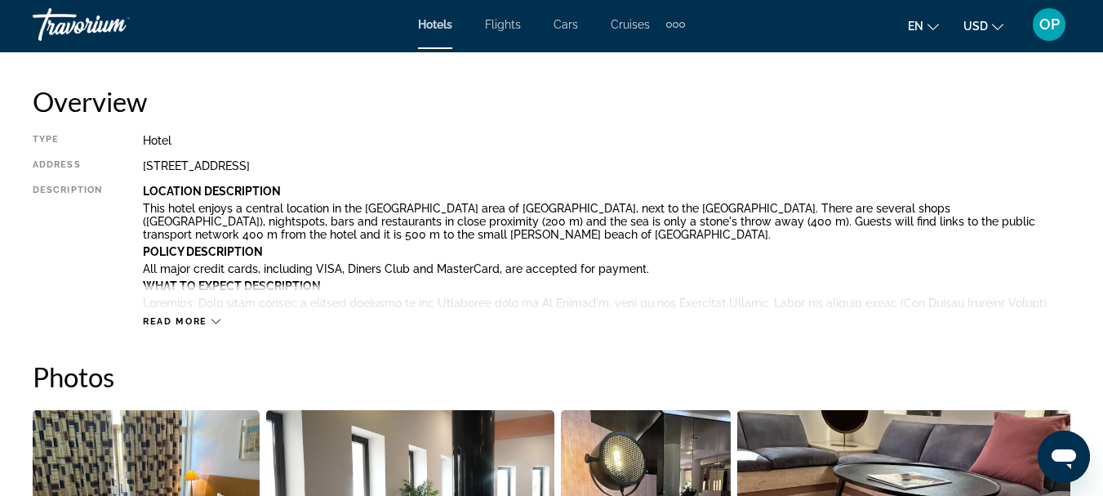
click at [218, 319] on icon "Main content" at bounding box center [215, 321] width 9 height 9
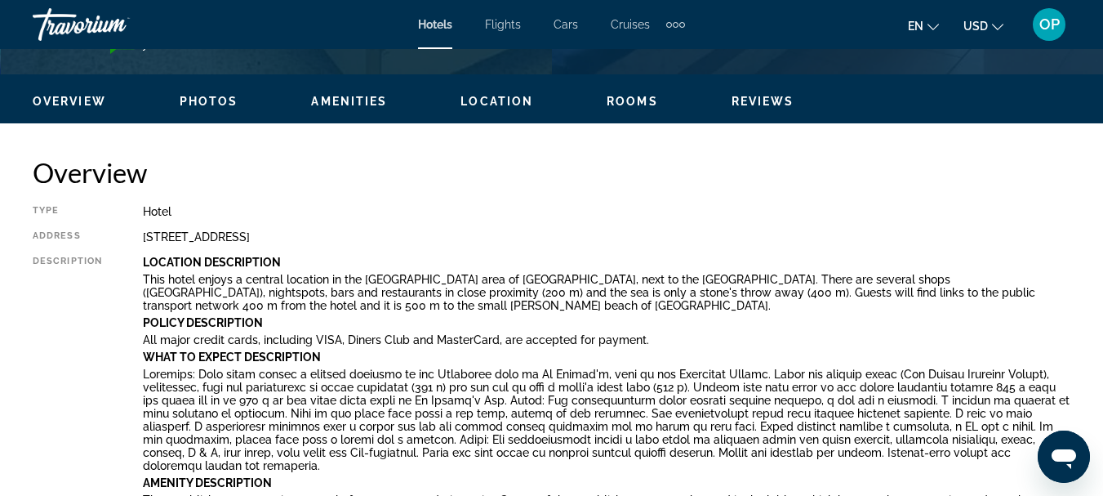
scroll to position [803, 0]
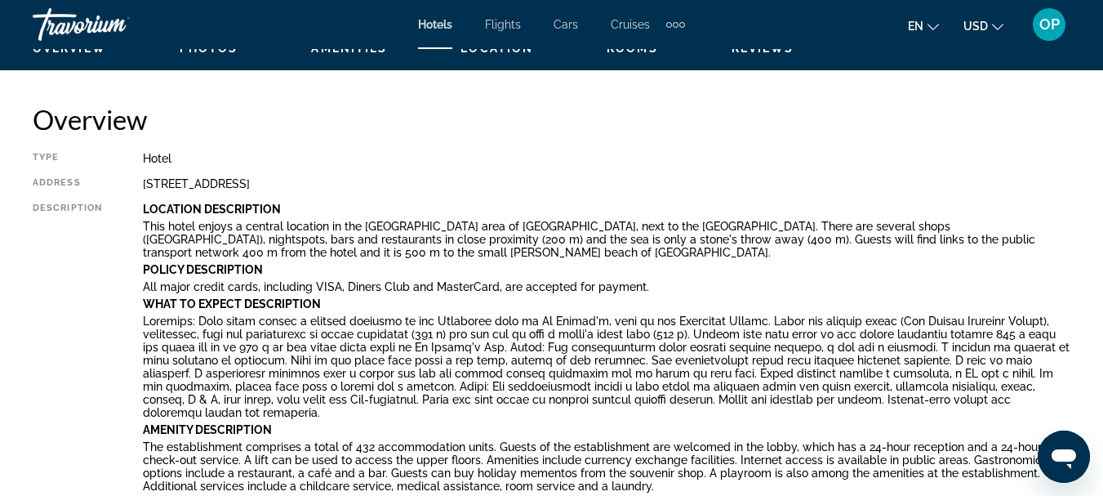
click at [567, 22] on span "Cars" at bounding box center [566, 24] width 24 height 13
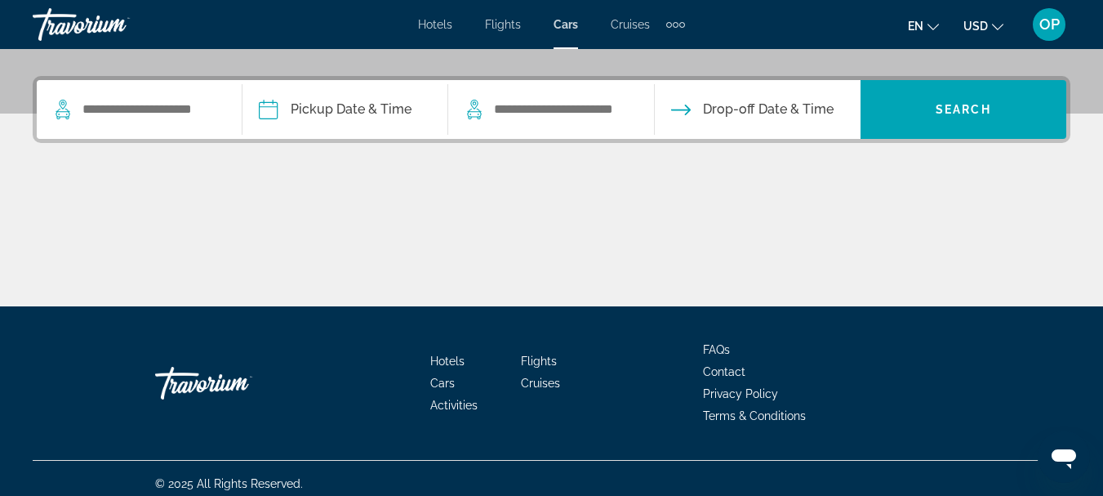
scroll to position [387, 0]
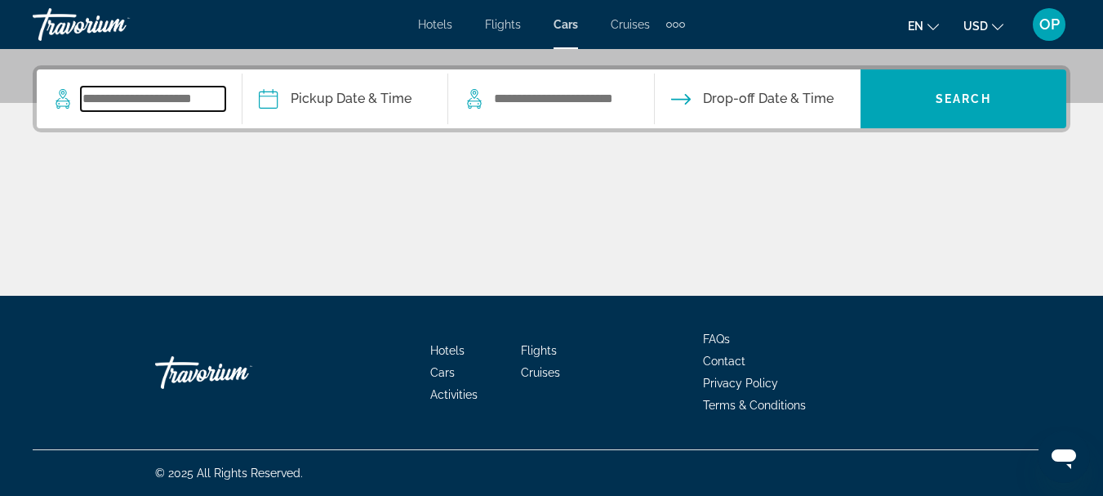
click at [106, 97] on input "Search widget" at bounding box center [153, 99] width 145 height 24
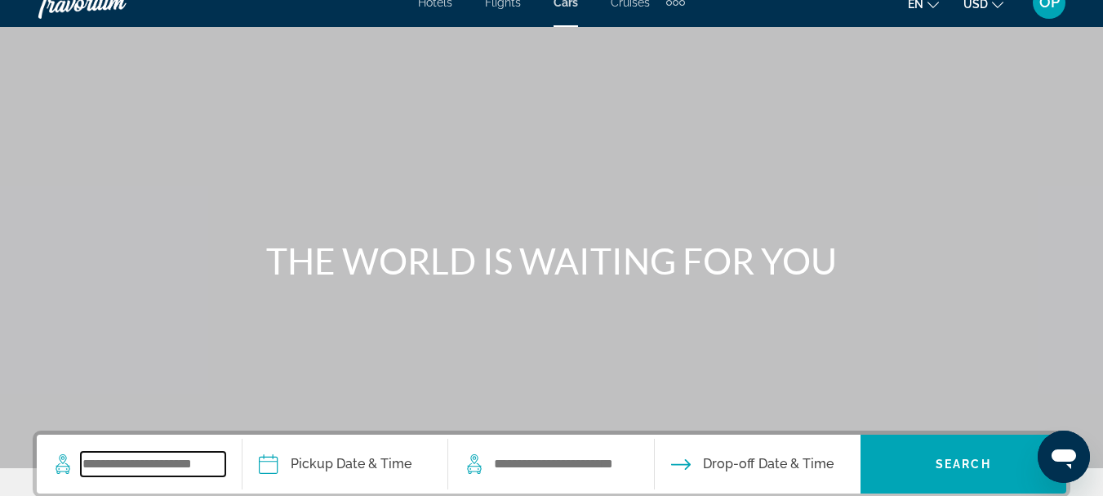
scroll to position [0, 0]
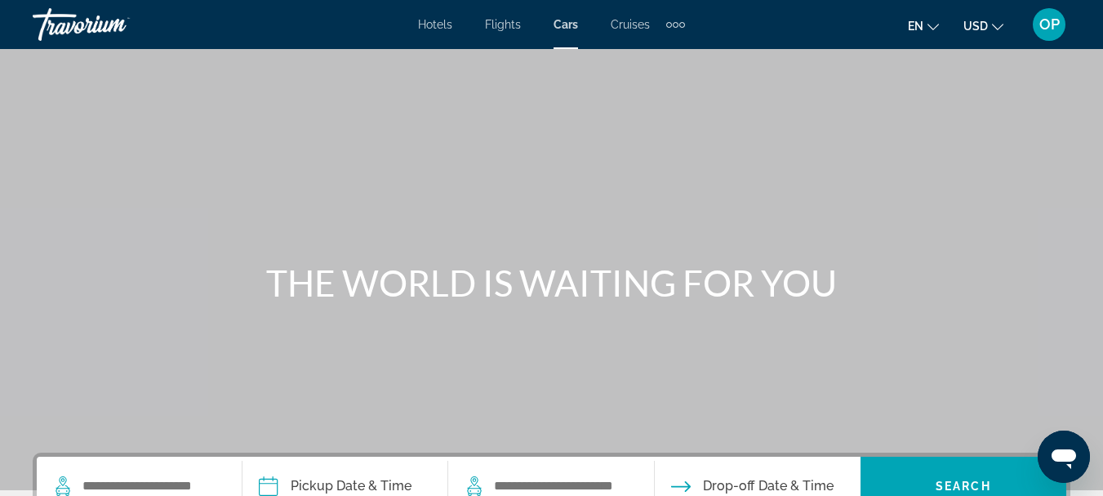
click at [631, 21] on span "Cruises" at bounding box center [630, 24] width 39 height 13
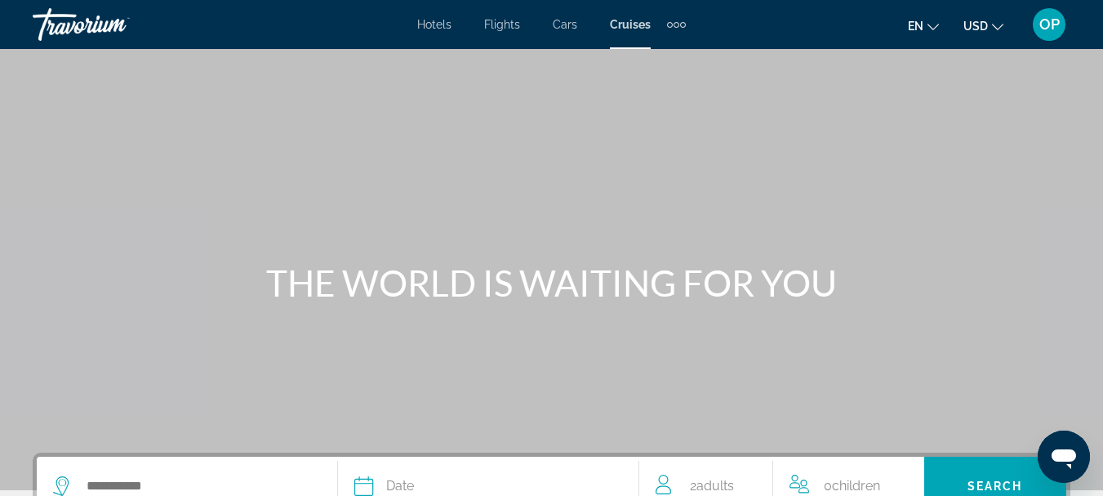
click at [558, 22] on span "Cars" at bounding box center [565, 24] width 24 height 13
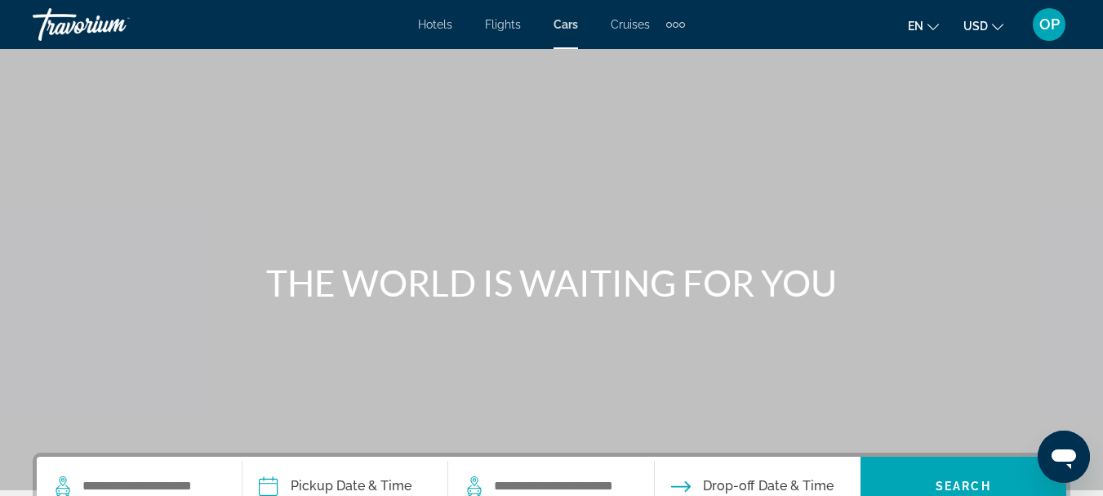
scroll to position [78, 0]
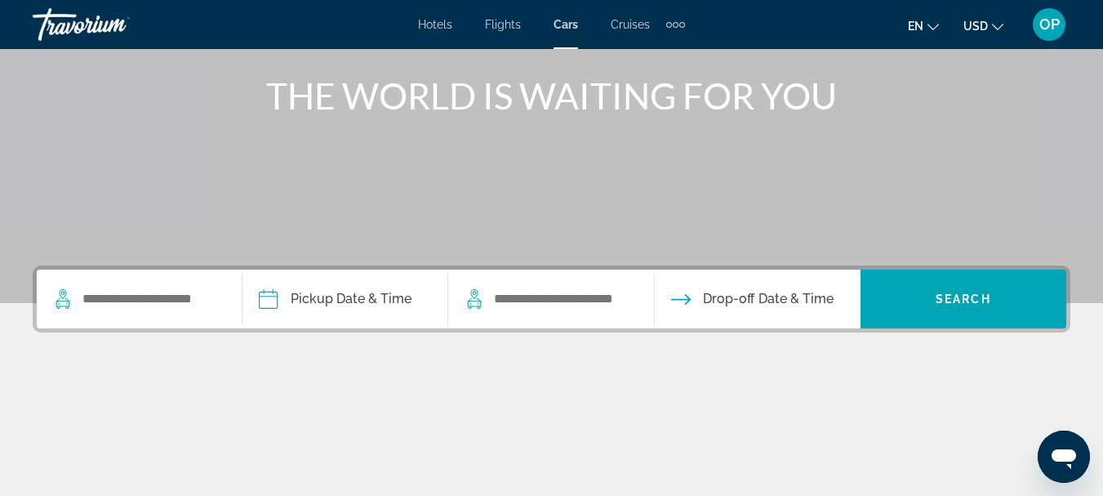
scroll to position [74, 0]
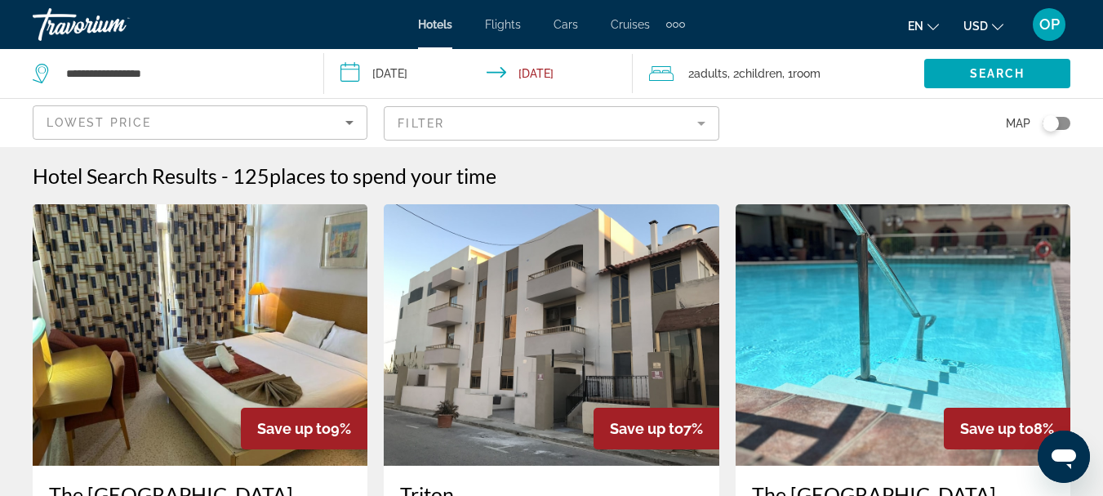
click at [551, 318] on img "Main content" at bounding box center [551, 334] width 335 height 261
click at [903, 298] on img "Main content" at bounding box center [903, 334] width 335 height 261
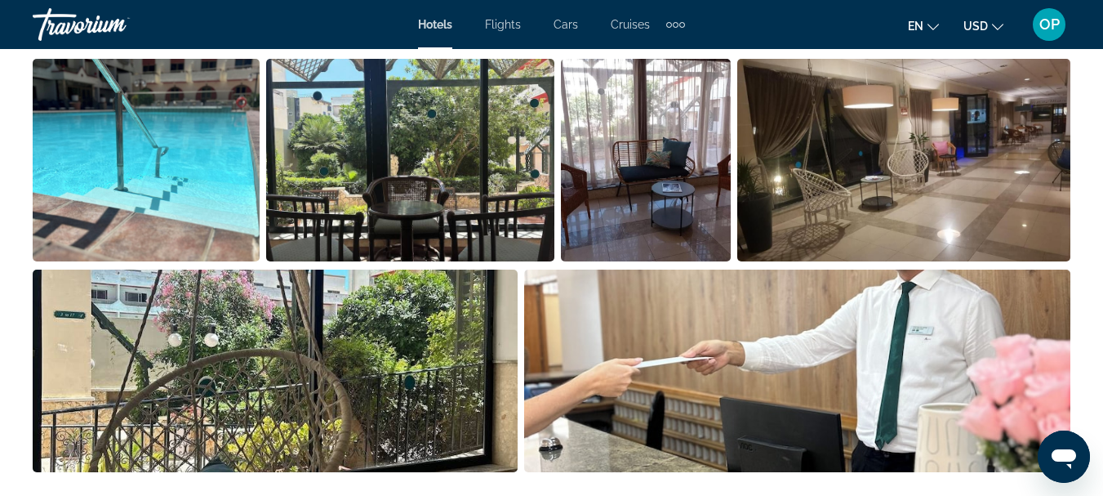
scroll to position [1010, 0]
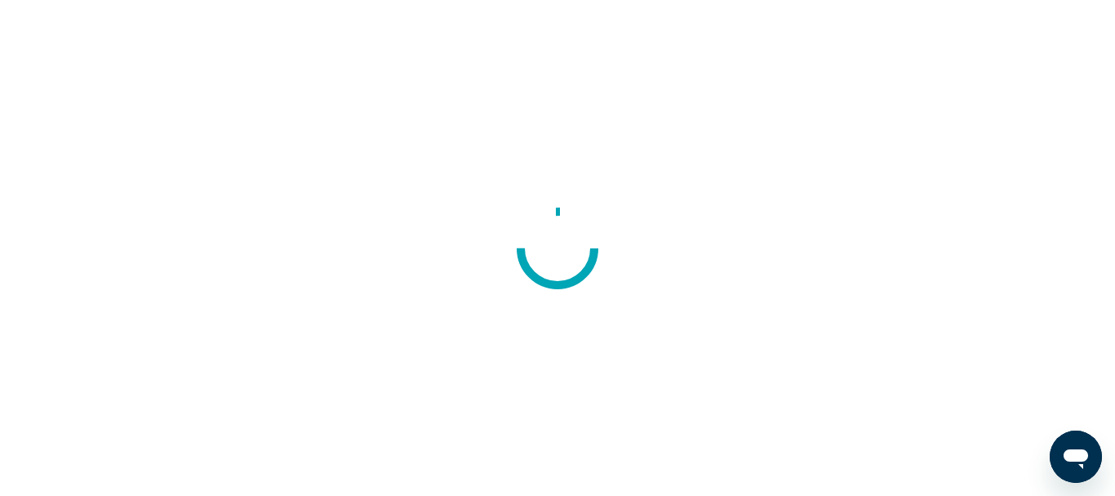
click at [891, 411] on div at bounding box center [557, 248] width 1115 height 496
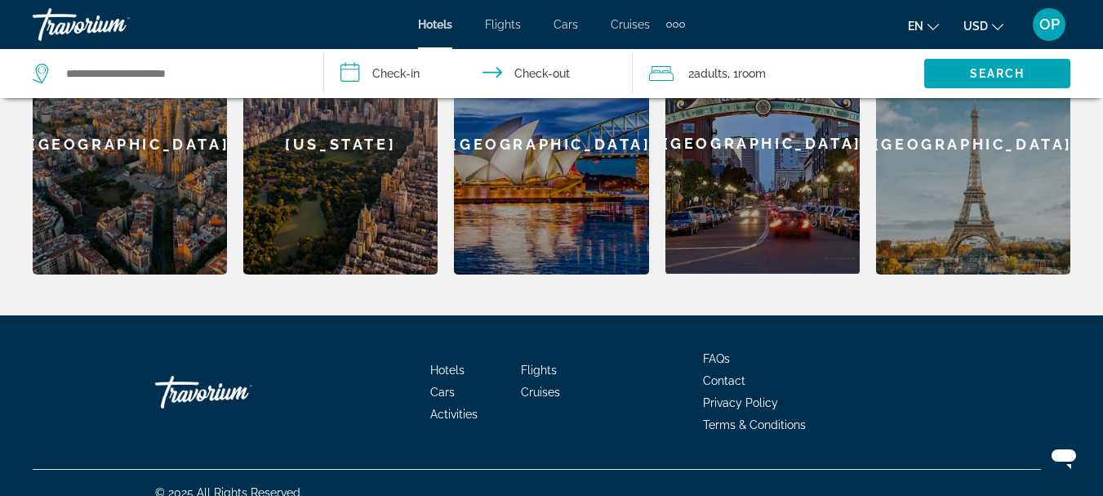
scroll to position [777, 0]
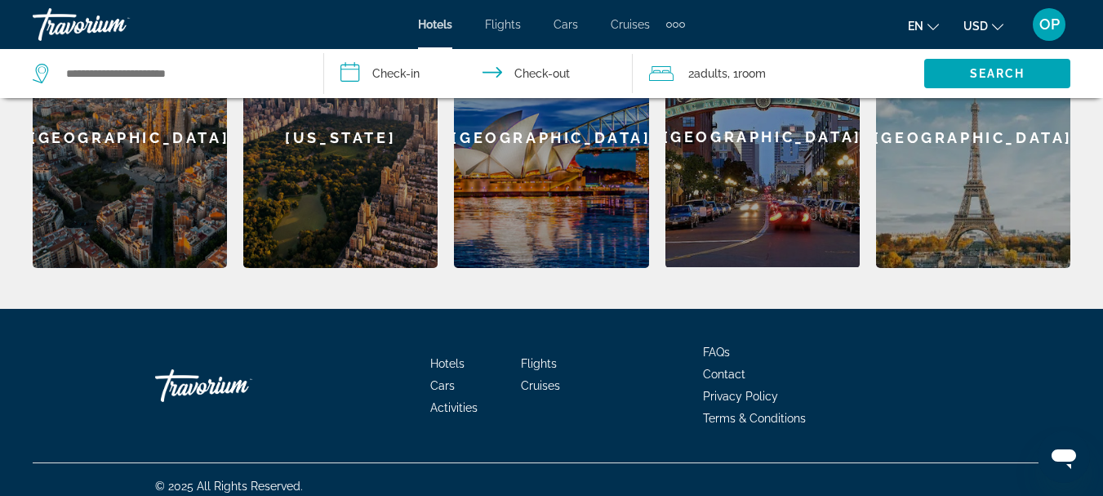
click at [453, 401] on span "Activities" at bounding box center [453, 407] width 47 height 13
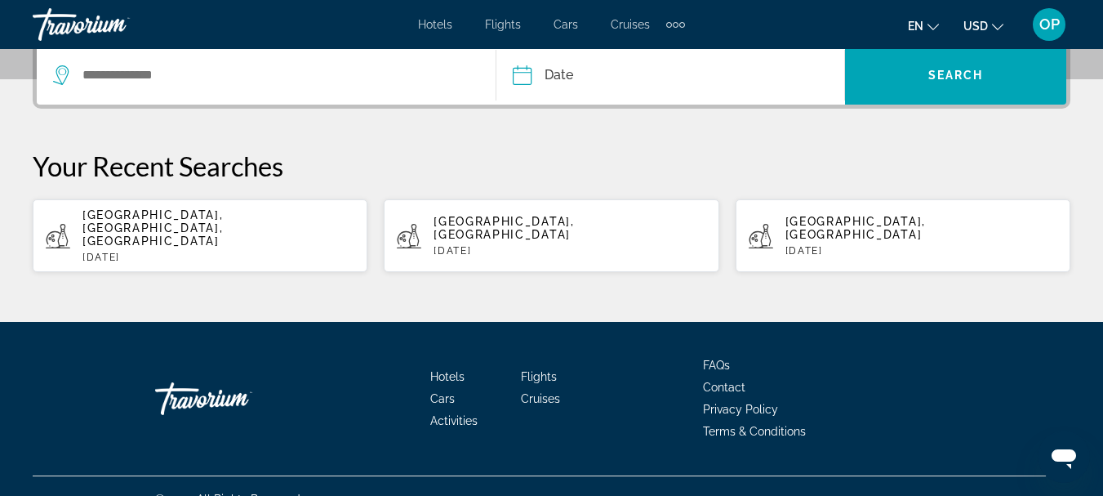
scroll to position [404, 0]
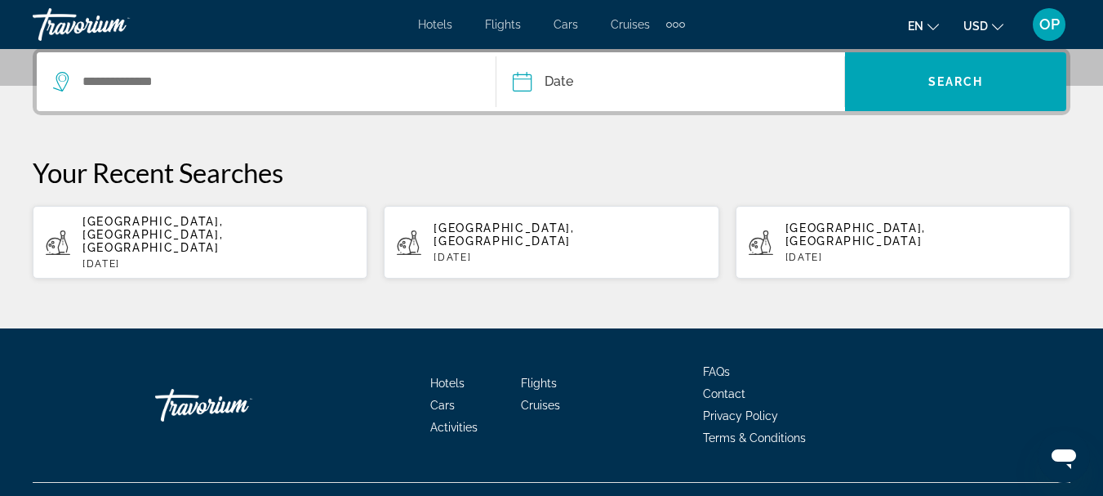
click at [122, 215] on span "Venice, Veneto, Italy" at bounding box center [152, 234] width 140 height 39
type input "**********"
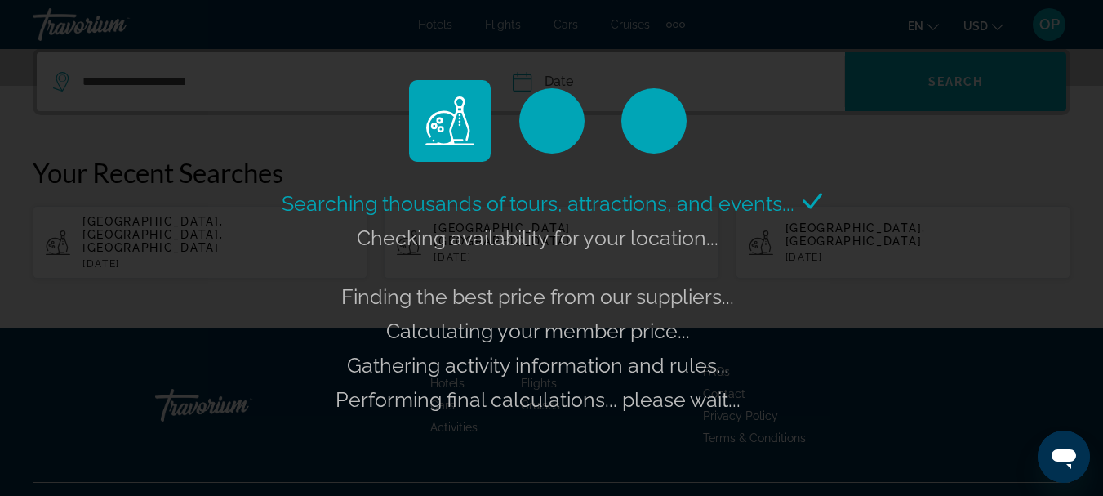
click at [225, 229] on div "Searching thousands of tours, attractions, and events... Checking availability …" at bounding box center [551, 248] width 1103 height 496
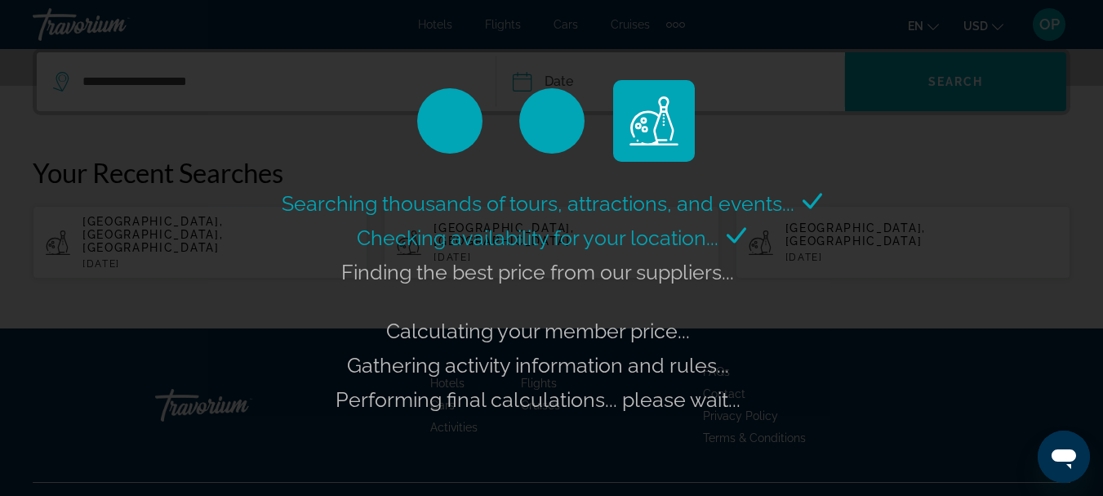
click at [225, 229] on div "Searching thousands of tours, attractions, and events... Checking availability …" at bounding box center [551, 248] width 1103 height 496
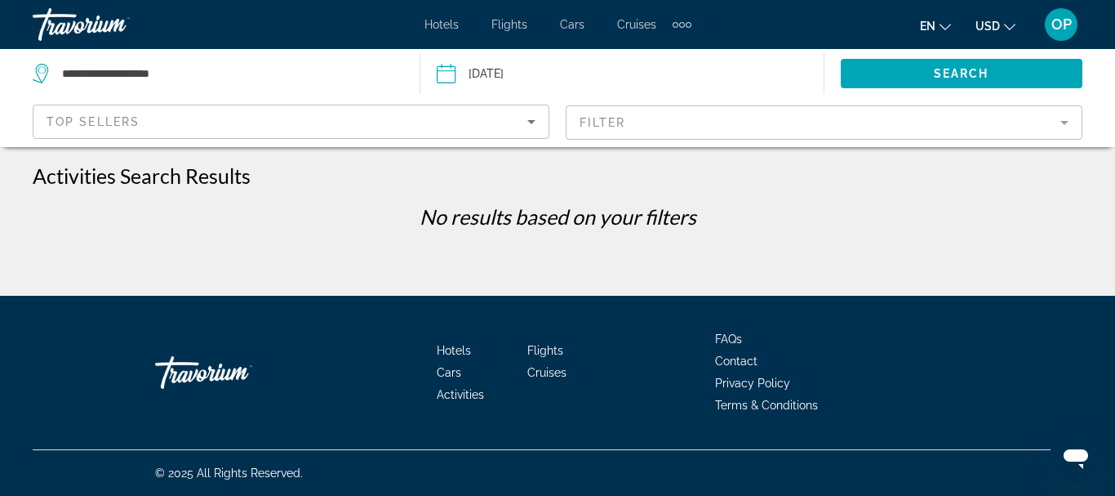
click at [531, 122] on icon "Sort by" at bounding box center [531, 122] width 8 height 4
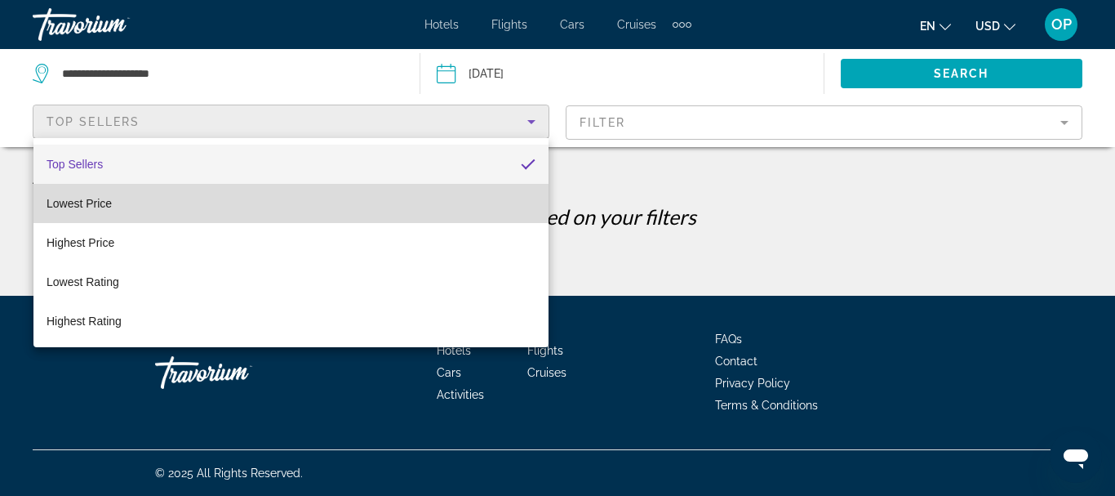
click at [474, 200] on mat-option "Lowest Price" at bounding box center [290, 203] width 515 height 39
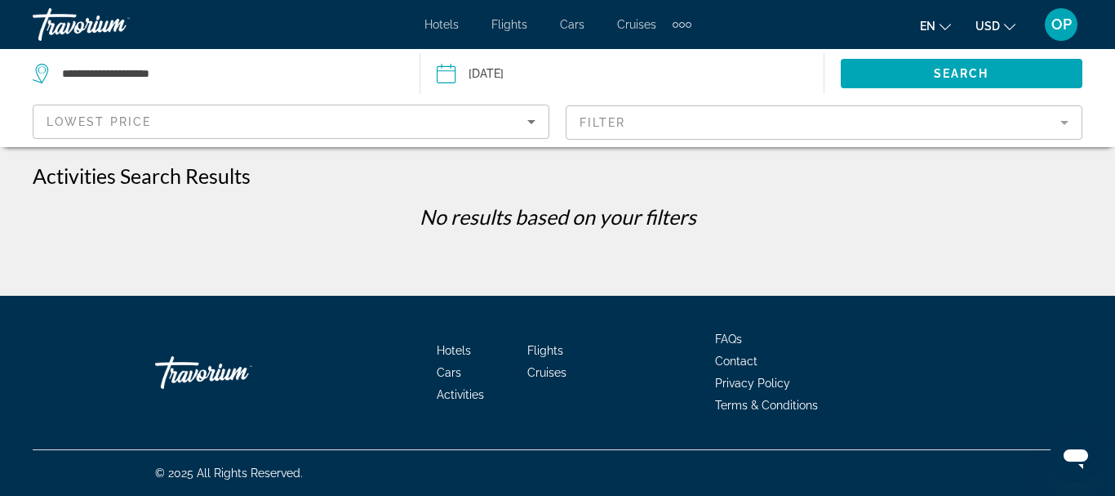
click at [461, 394] on span "Activities" at bounding box center [460, 394] width 47 height 13
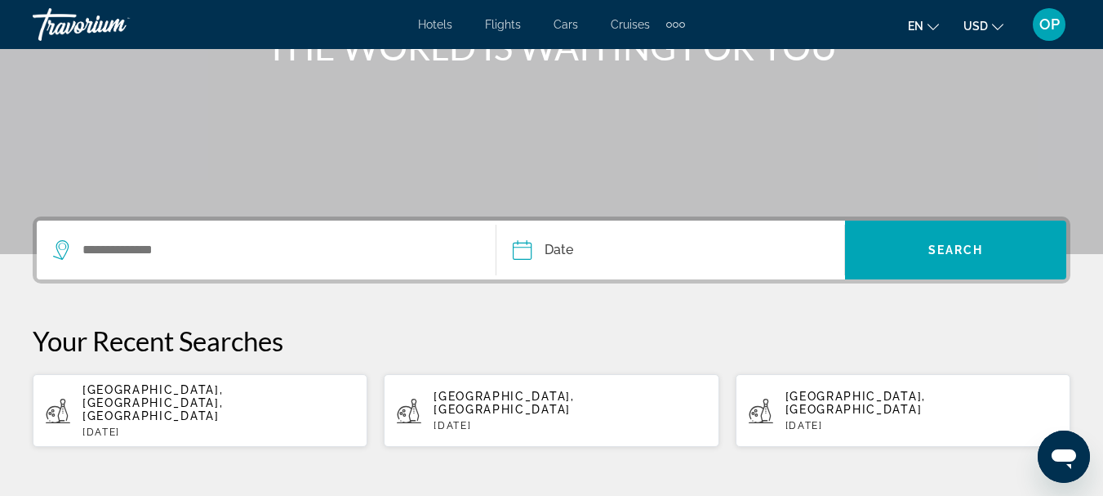
scroll to position [225, 0]
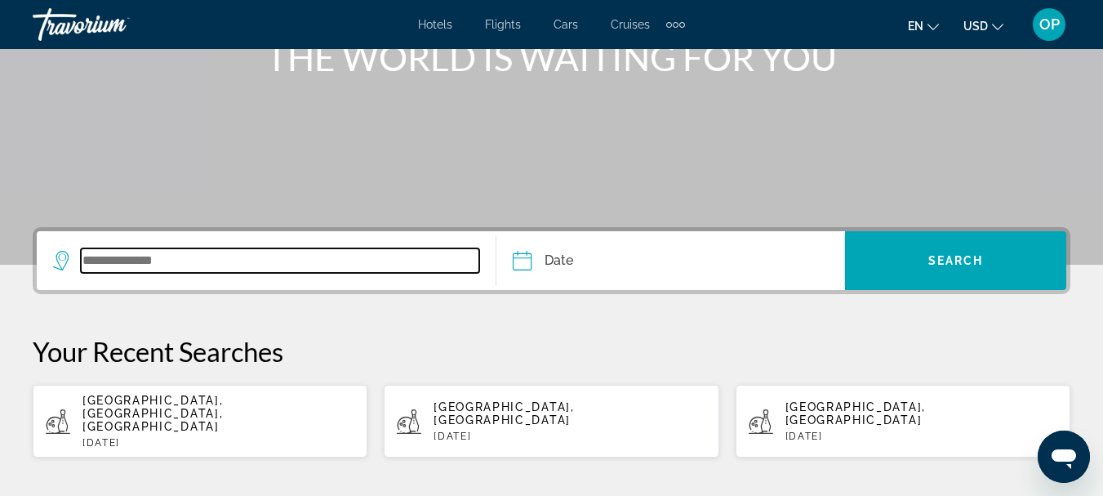
click at [145, 265] on input "Search widget" at bounding box center [280, 260] width 398 height 24
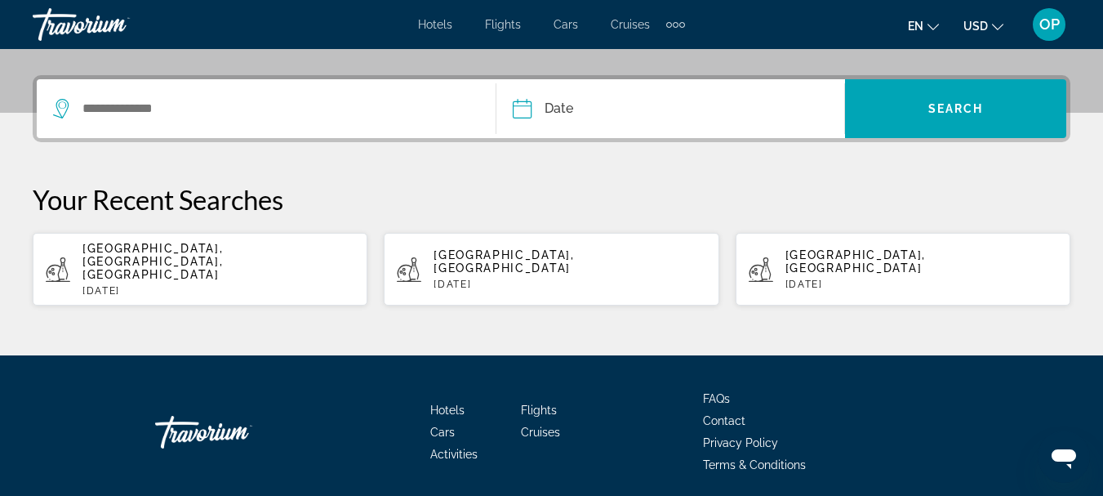
click at [145, 265] on div "Date Sep *** *** *** *** *** *** *** *** *** *** *** *** 2025 **** **** **** **…" at bounding box center [551, 190] width 1103 height 231
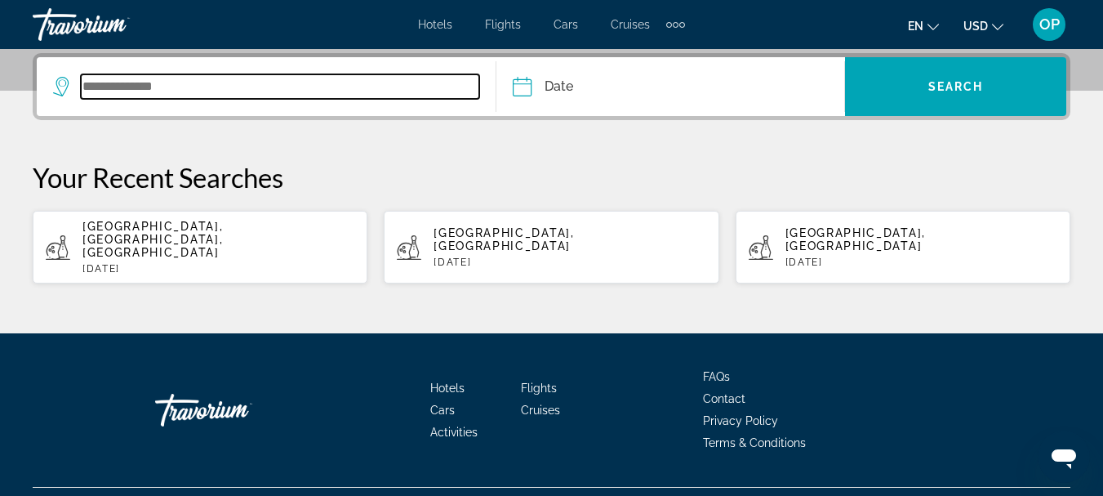
click at [119, 87] on input "Search widget" at bounding box center [280, 86] width 398 height 24
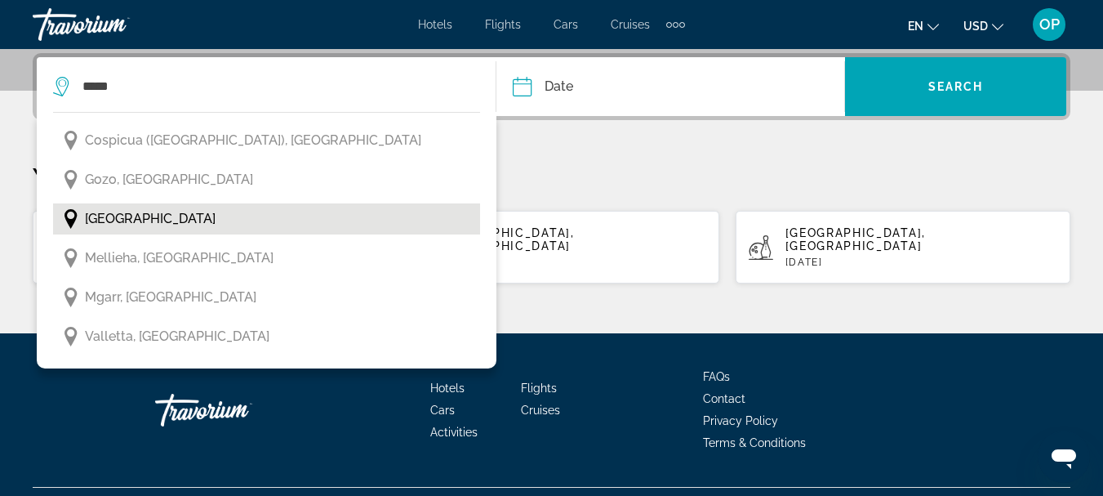
click at [174, 224] on button "Malta" at bounding box center [266, 218] width 427 height 31
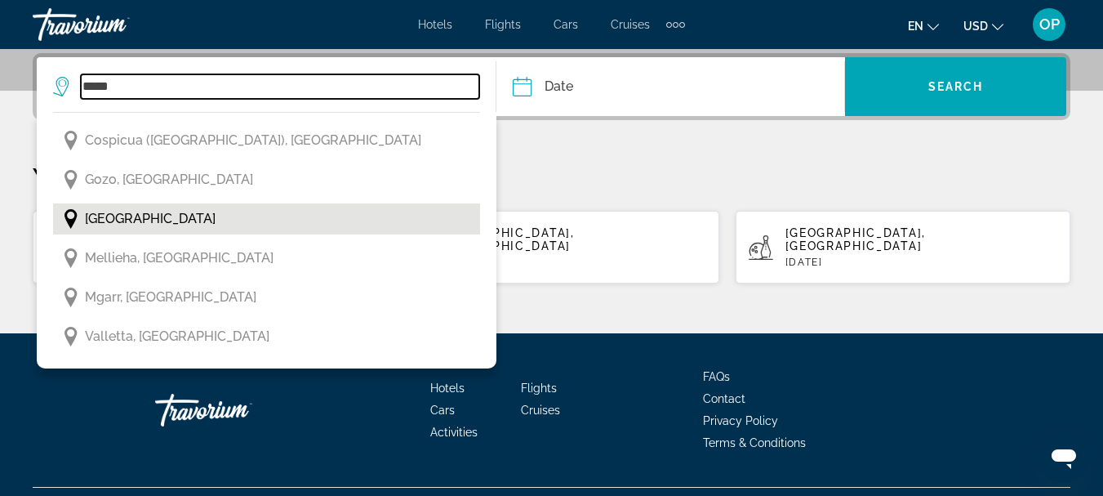
type input "*****"
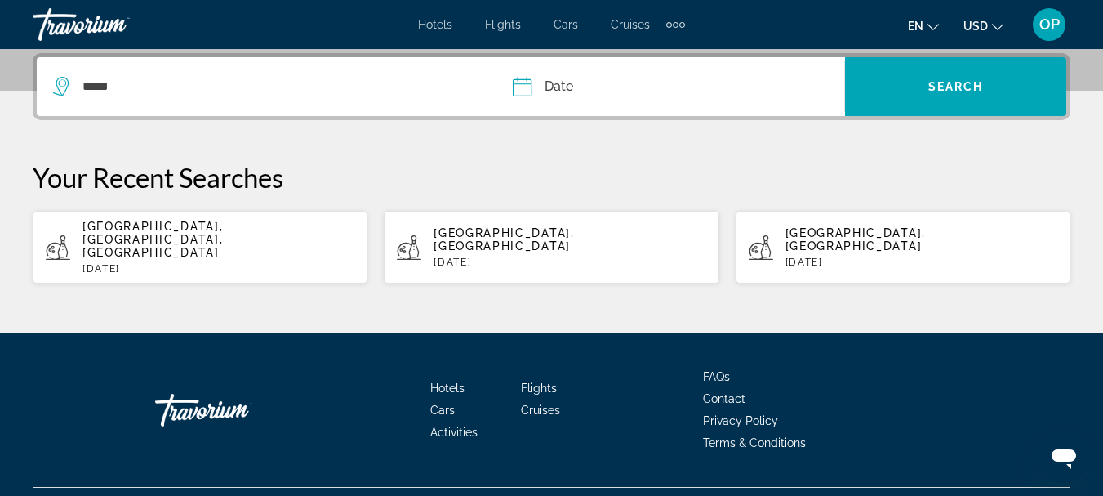
click at [521, 86] on input "Date" at bounding box center [595, 89] width 172 height 64
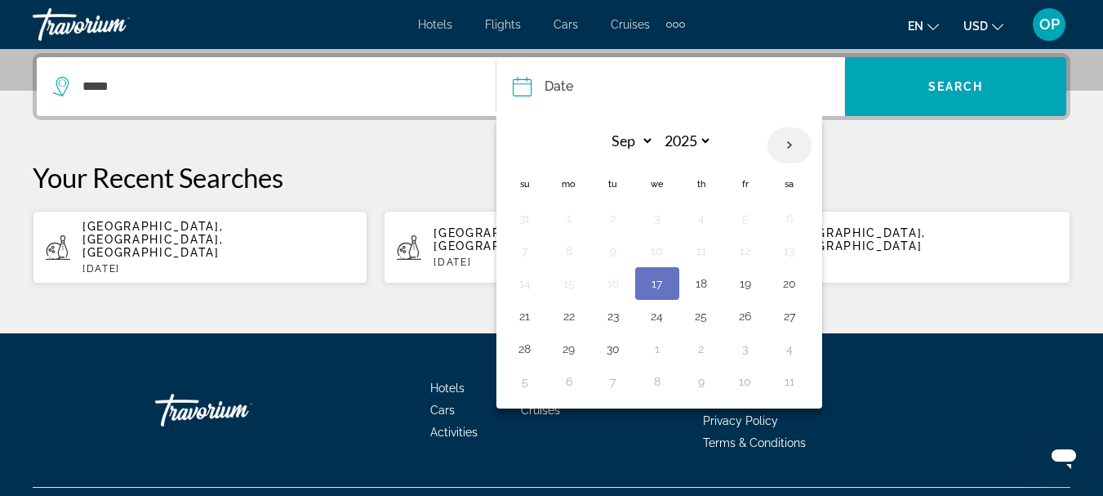
click at [789, 142] on th "Next month" at bounding box center [789, 145] width 44 height 36
select select "*"
click at [528, 251] on button "5" at bounding box center [525, 250] width 26 height 23
type input "**********"
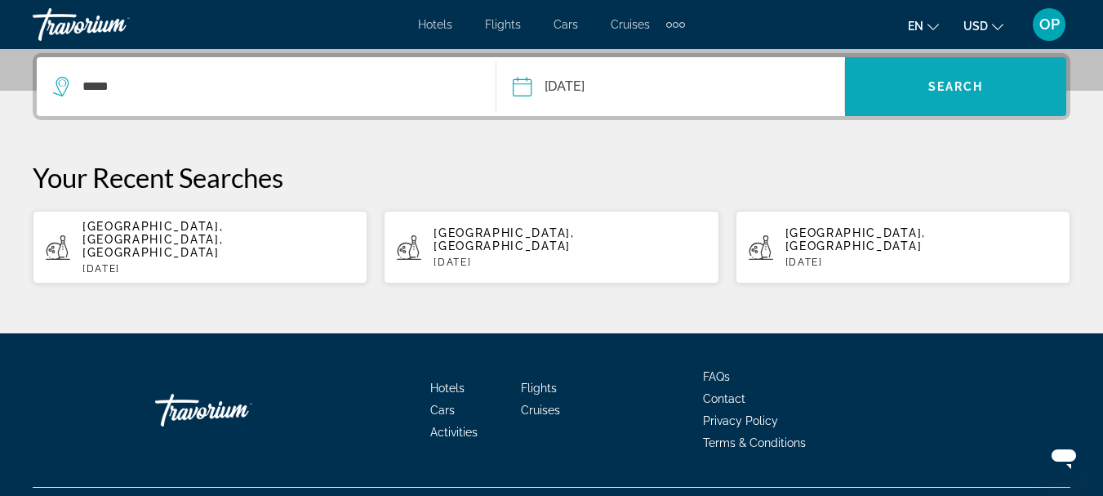
click at [972, 91] on span "Search" at bounding box center [956, 86] width 56 height 13
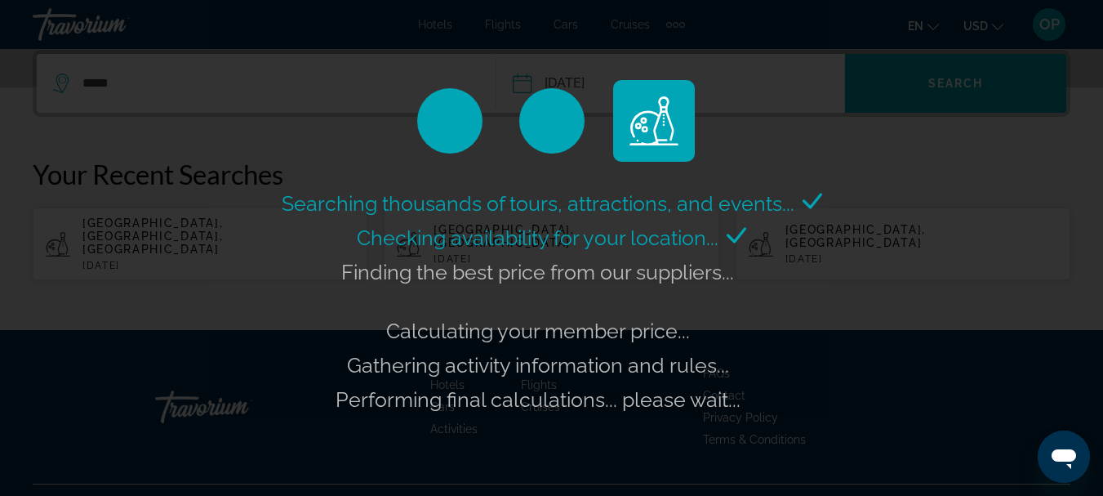
scroll to position [406, 0]
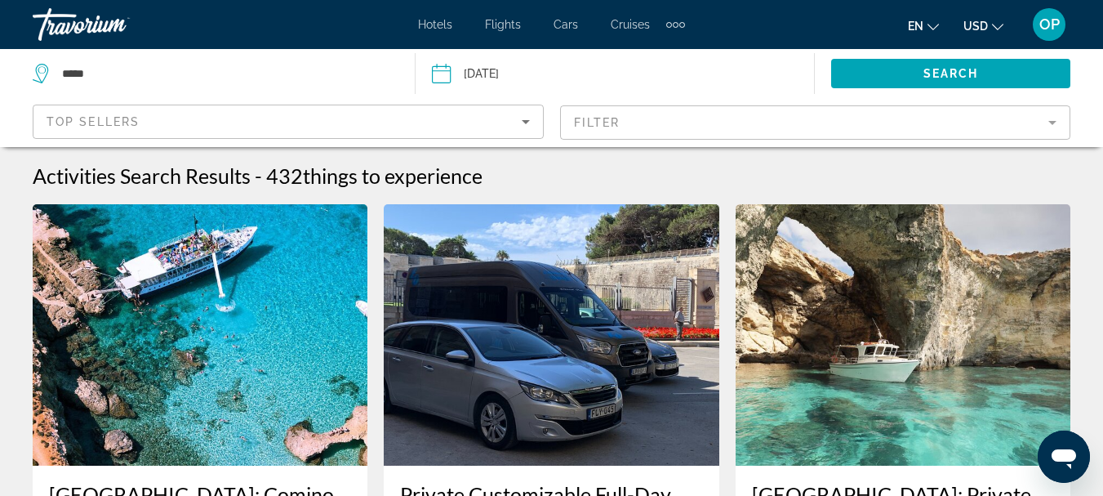
click at [1049, 125] on mat-form-field "Filter" at bounding box center [815, 122] width 511 height 34
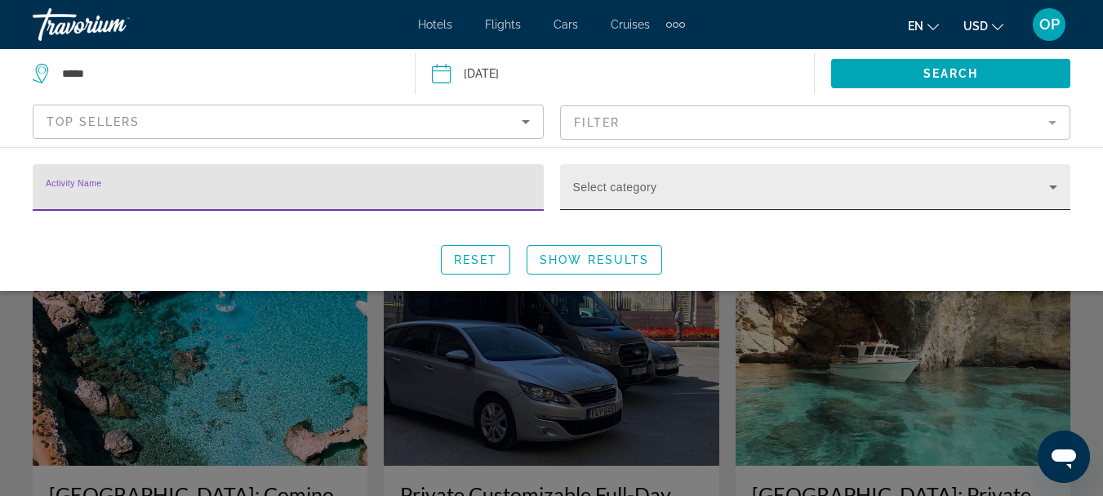
click at [1053, 186] on icon "Search widget" at bounding box center [1053, 187] width 8 height 4
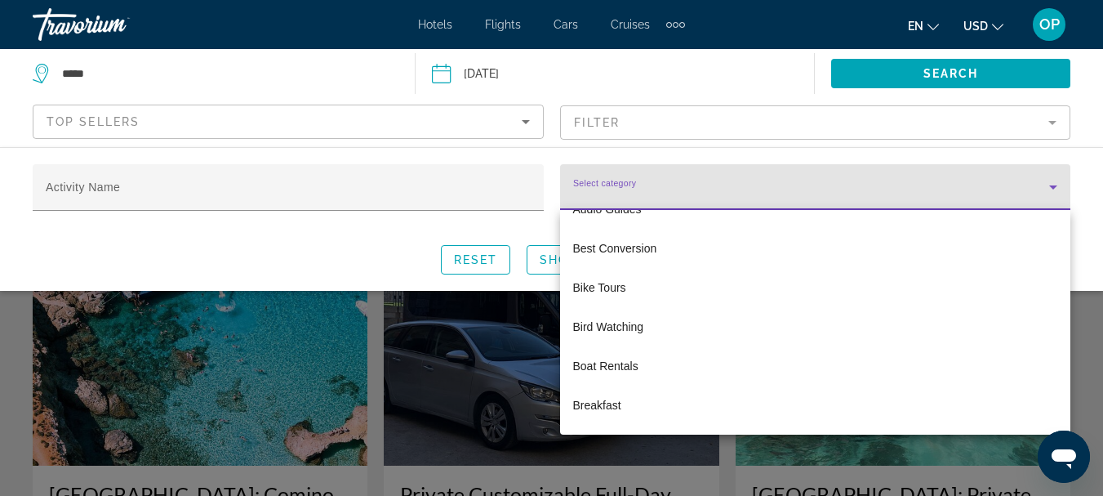
scroll to position [562, 0]
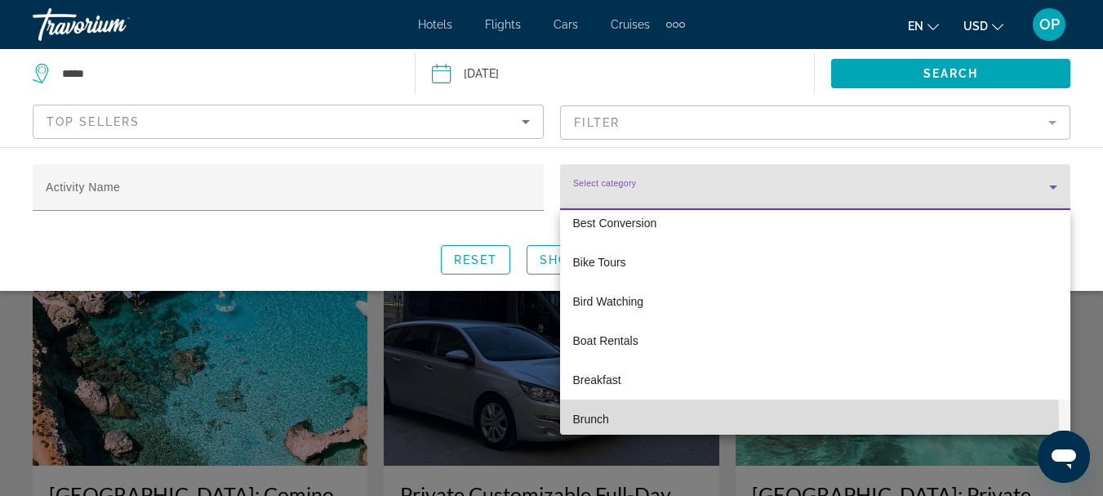
click at [599, 421] on span "Brunch" at bounding box center [591, 419] width 36 height 20
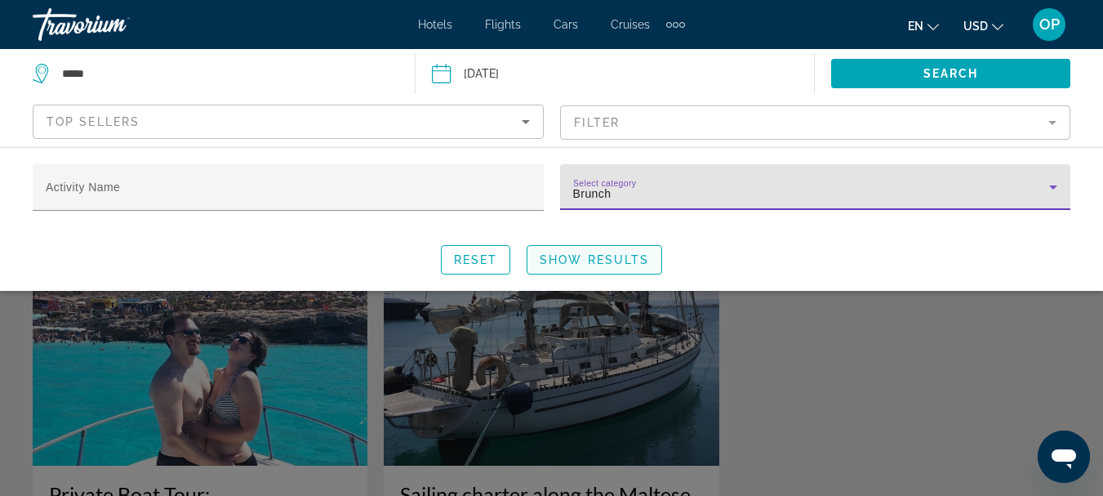
click at [598, 264] on span "Show Results" at bounding box center [594, 259] width 109 height 13
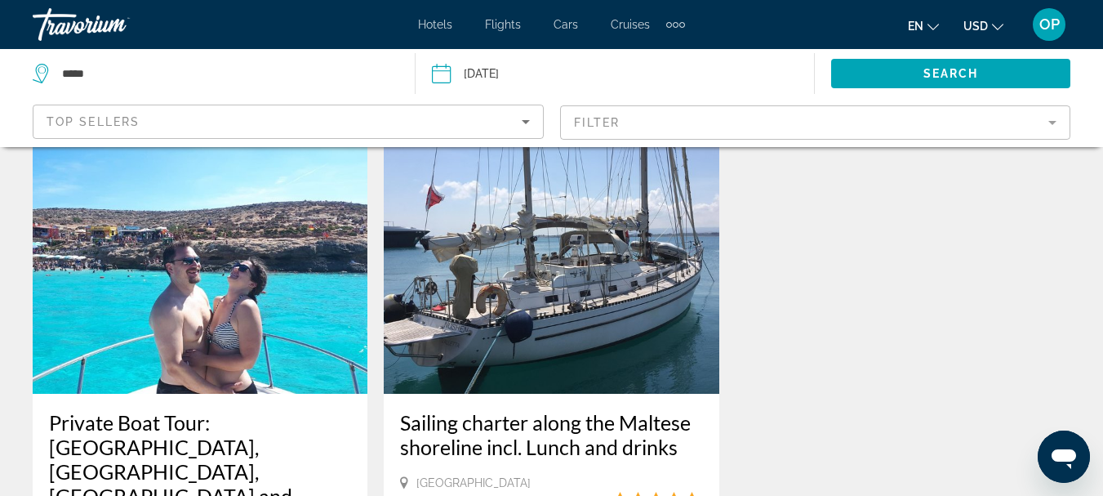
scroll to position [63, 0]
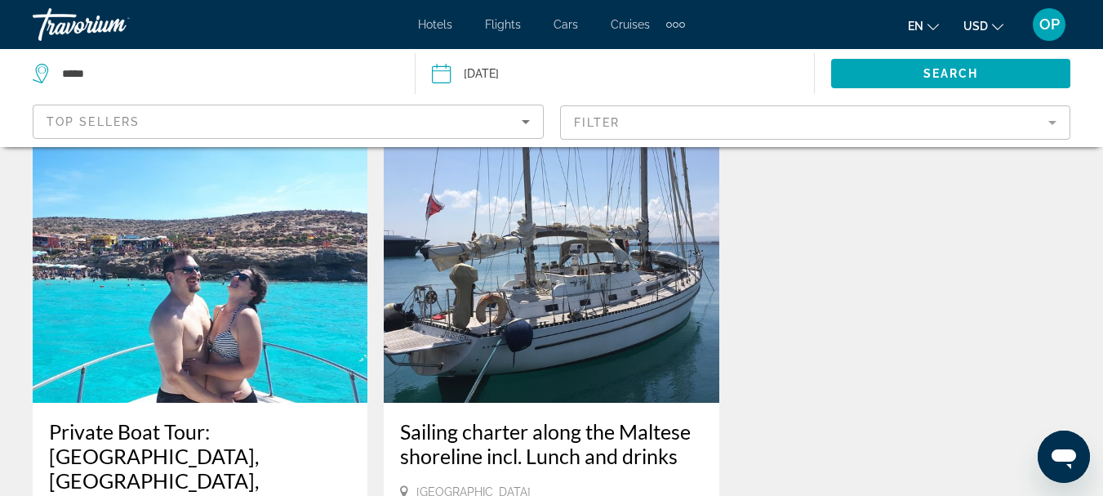
click at [1053, 122] on mat-form-field "Filter" at bounding box center [815, 122] width 511 height 34
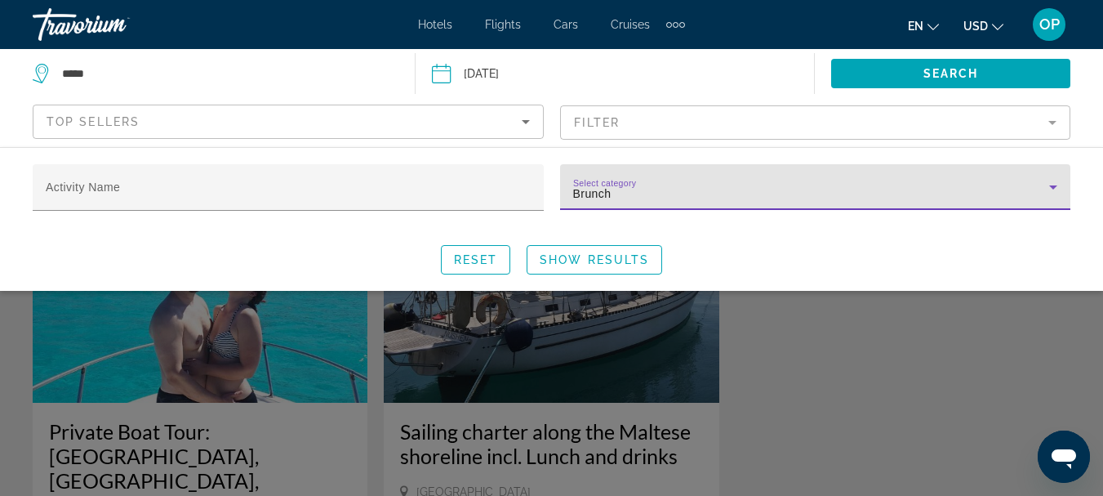
click at [1055, 190] on icon "Search widget" at bounding box center [1053, 187] width 20 height 20
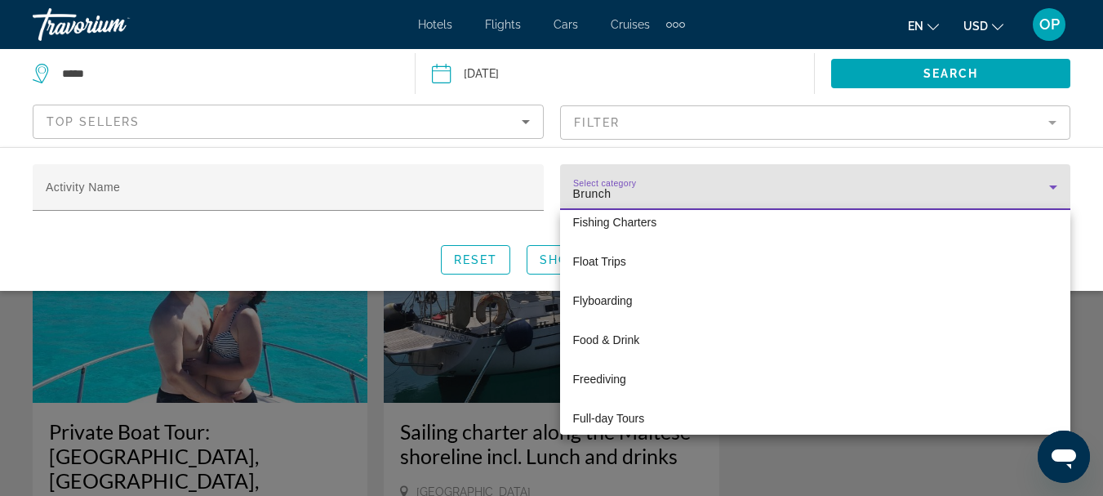
scroll to position [1842, 0]
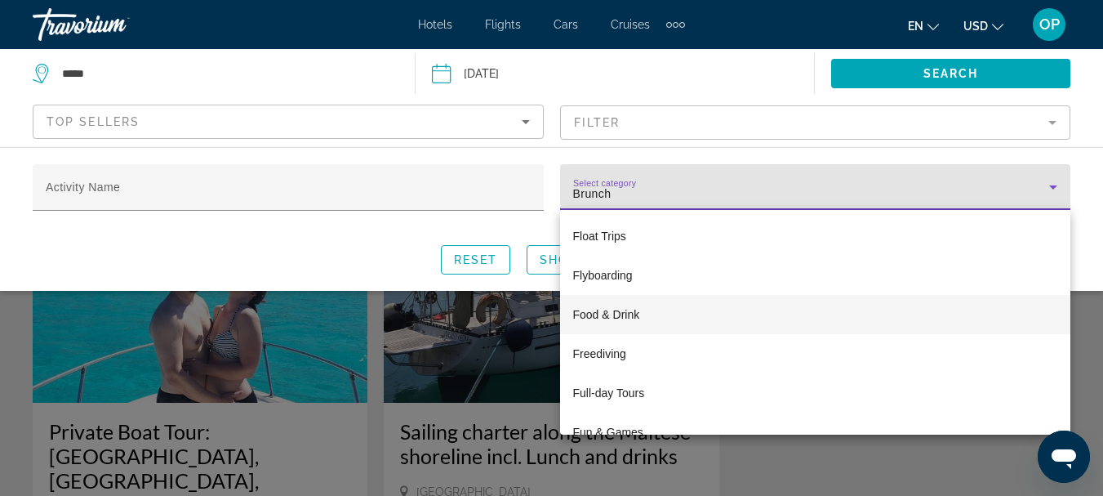
click at [624, 320] on span "Food & Drink" at bounding box center [606, 315] width 67 height 20
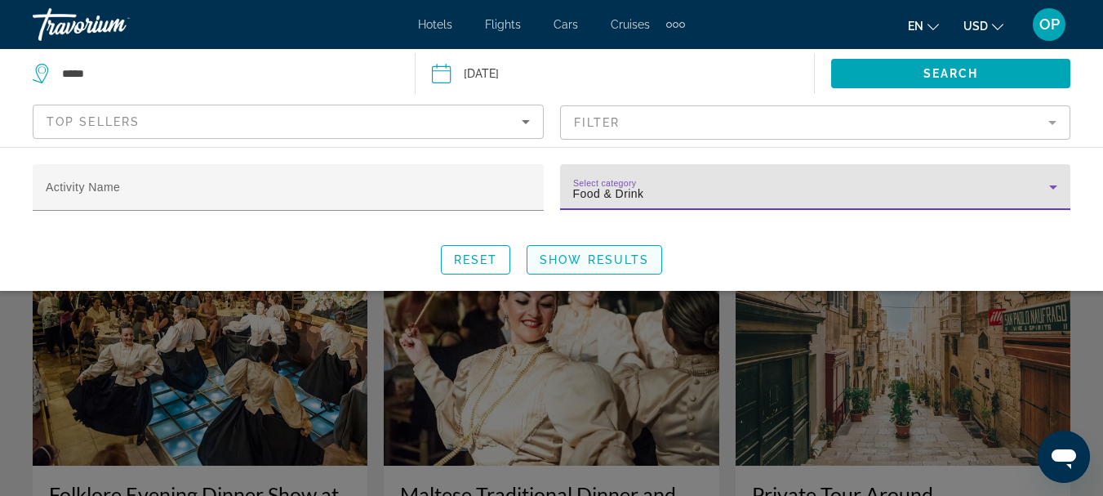
click at [607, 260] on span "Show Results" at bounding box center [594, 259] width 109 height 13
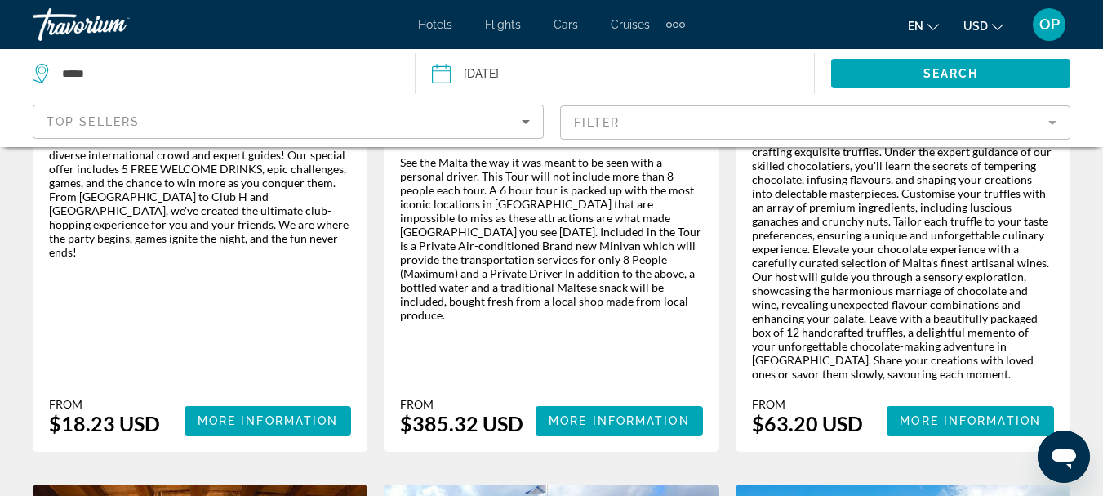
scroll to position [2026, 0]
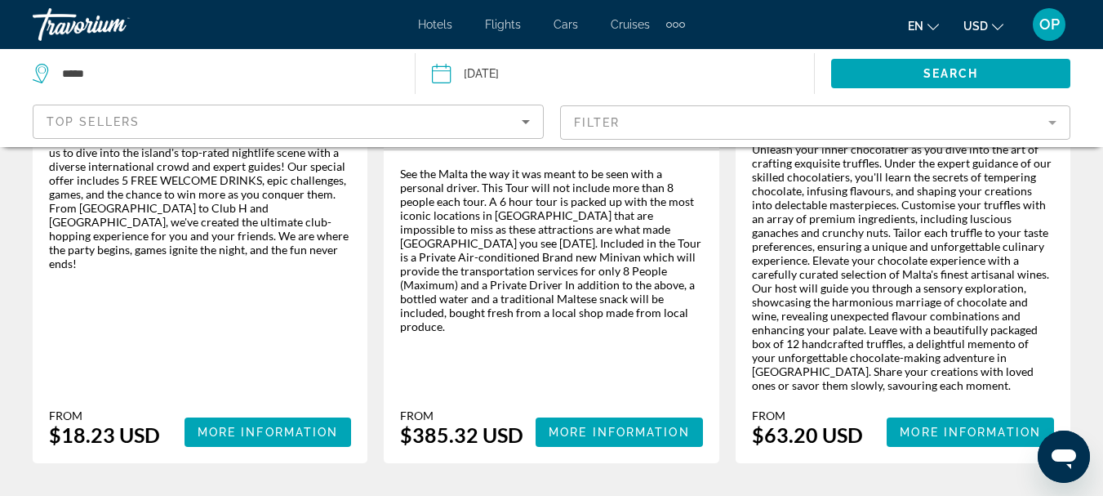
click at [1083, 116] on app-activities-search-filters "Top Sellers Filter" at bounding box center [551, 122] width 1103 height 49
click at [526, 122] on icon "Sort by" at bounding box center [526, 122] width 8 height 4
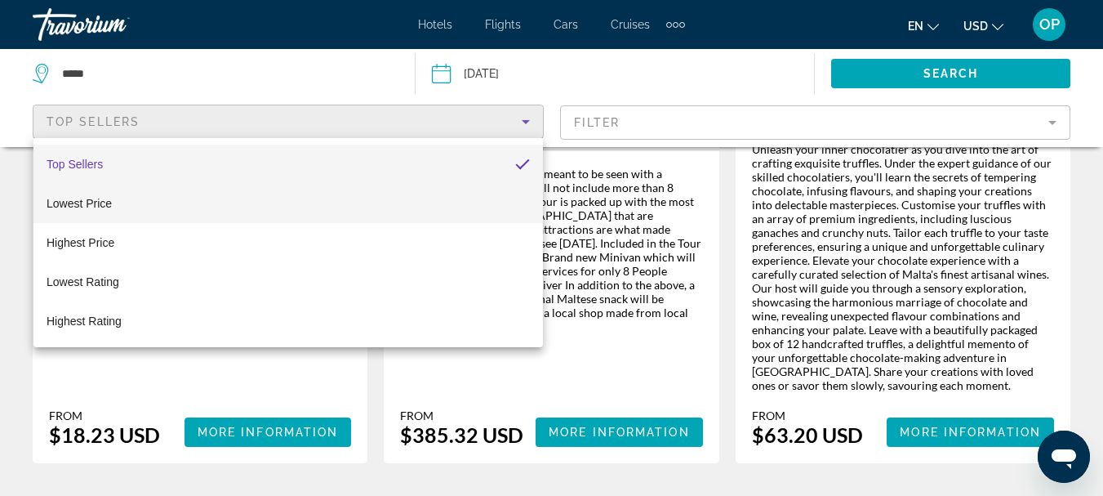
click at [94, 205] on span "Lowest Price" at bounding box center [79, 203] width 65 height 13
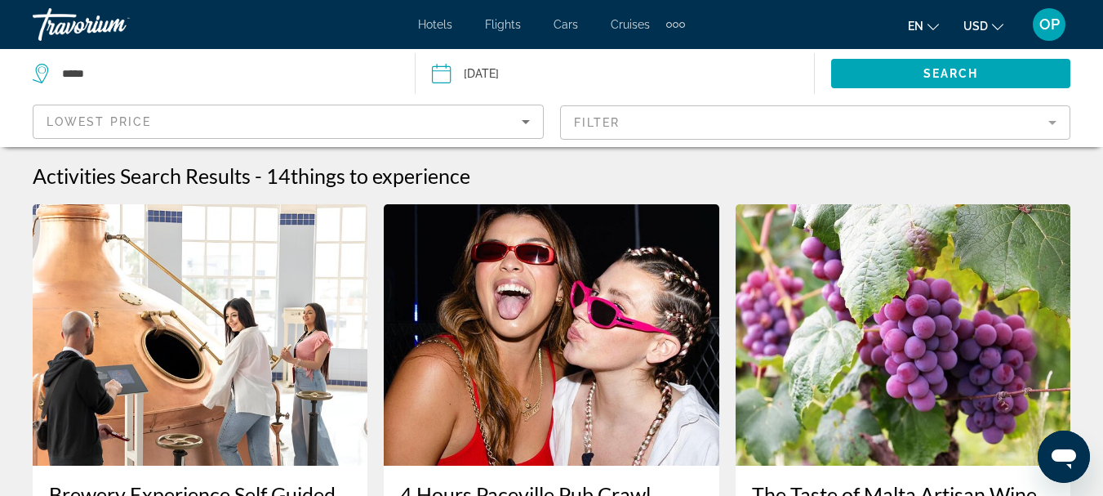
click at [1049, 122] on mat-form-field "Filter" at bounding box center [815, 122] width 511 height 34
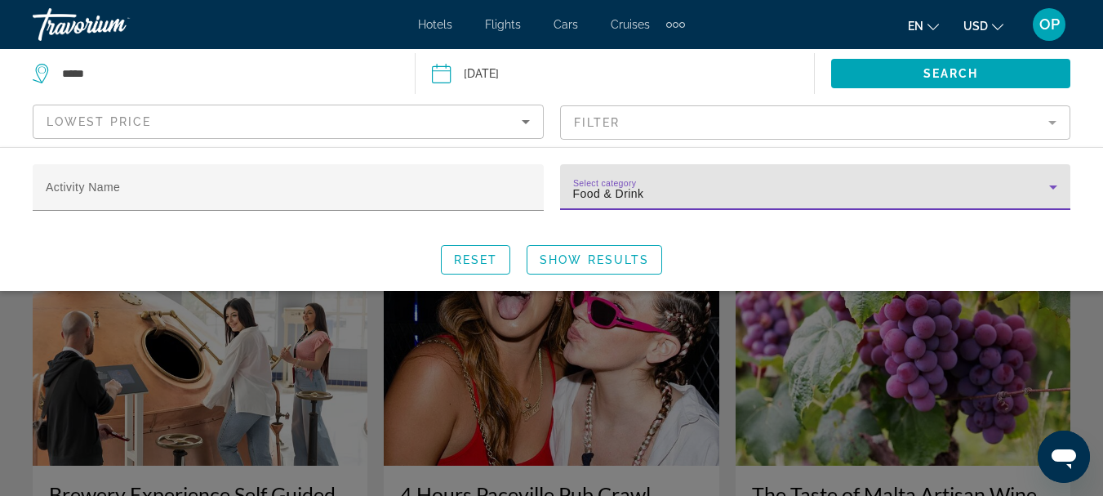
click at [1052, 186] on icon "Search widget" at bounding box center [1053, 187] width 8 height 4
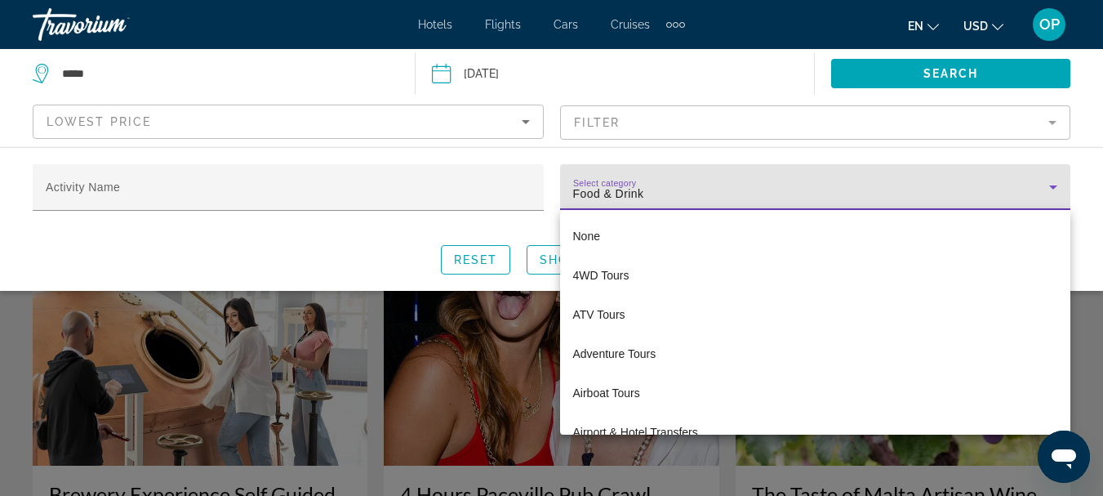
click at [1096, 207] on div at bounding box center [551, 248] width 1103 height 496
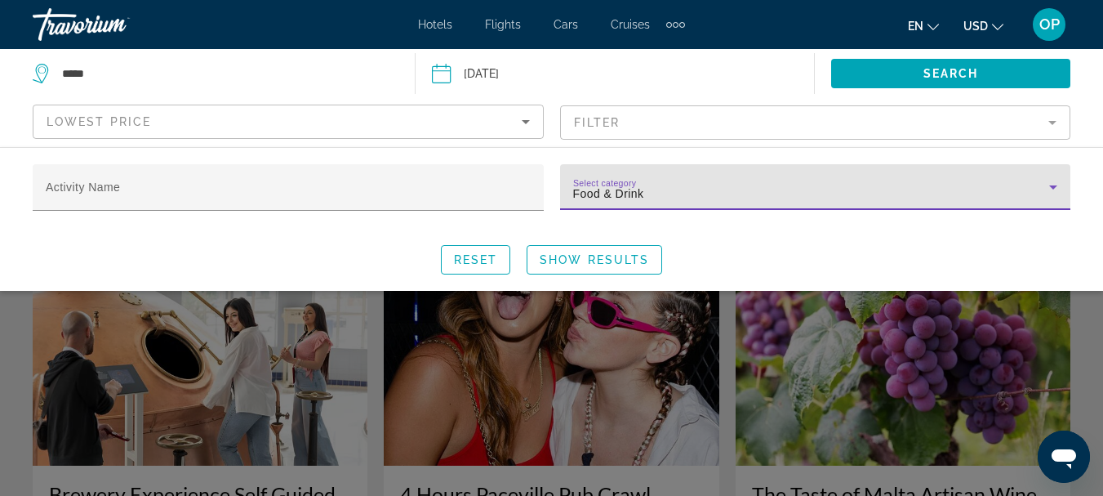
click at [1055, 184] on icon "Search widget" at bounding box center [1053, 187] width 20 height 20
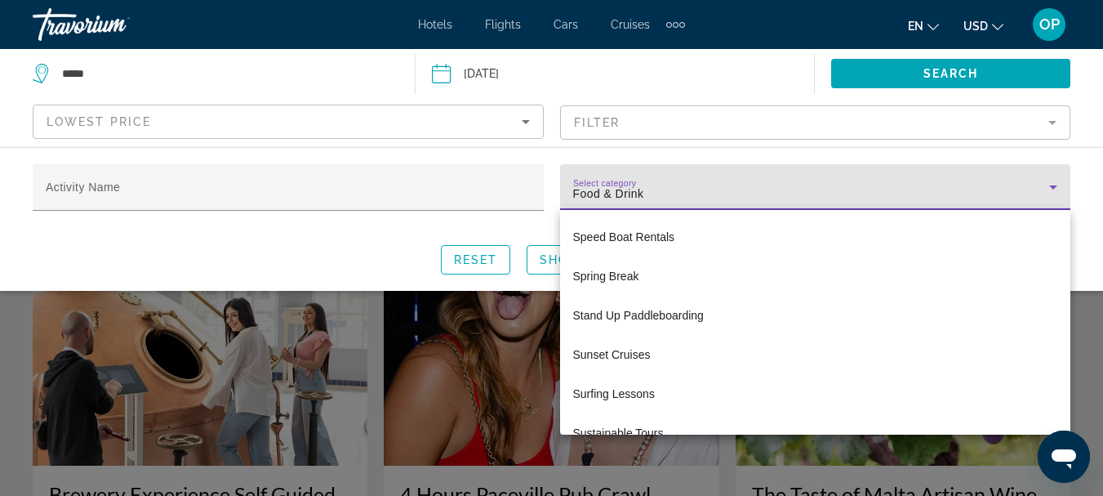
scroll to position [4746, 0]
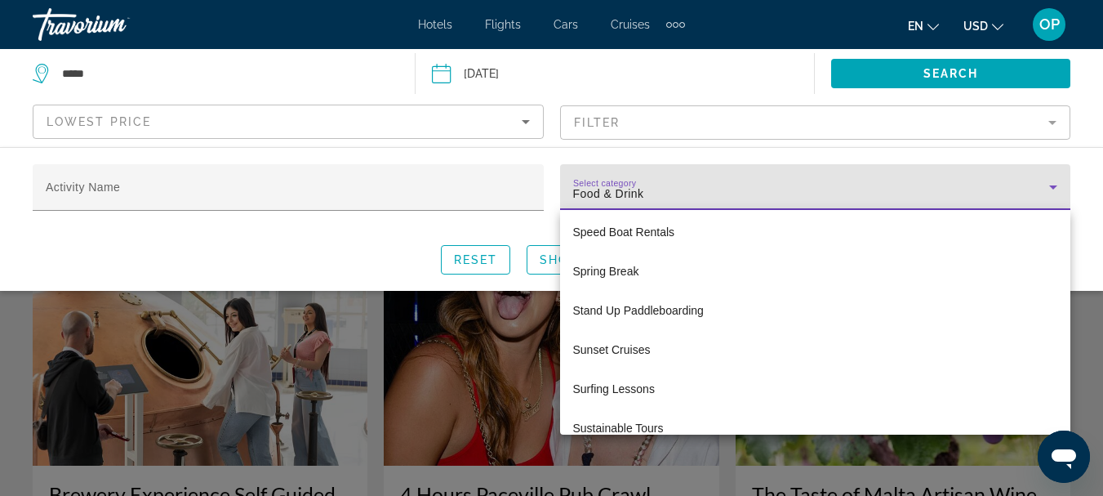
click at [1081, 229] on div at bounding box center [551, 248] width 1103 height 496
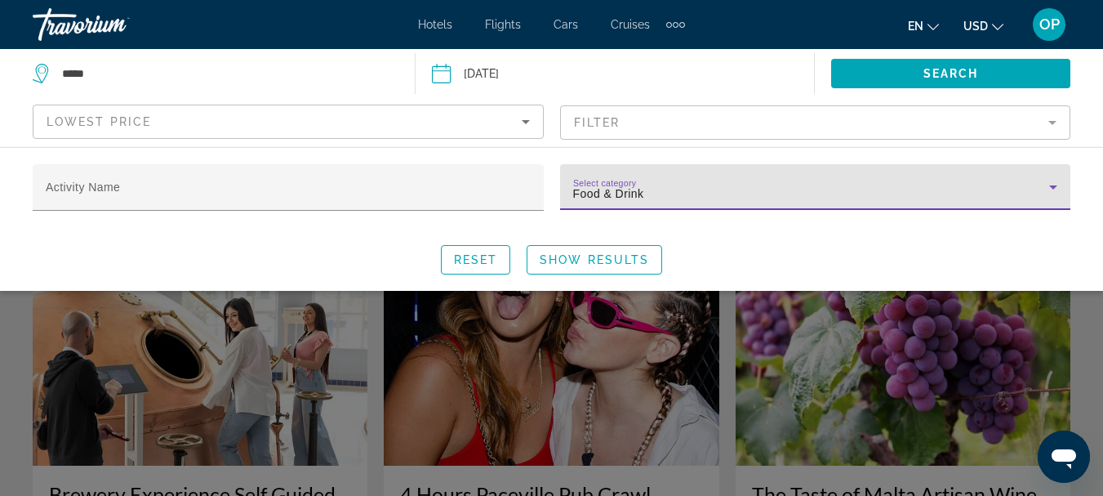
click at [1051, 185] on icon "Search widget" at bounding box center [1053, 187] width 20 height 20
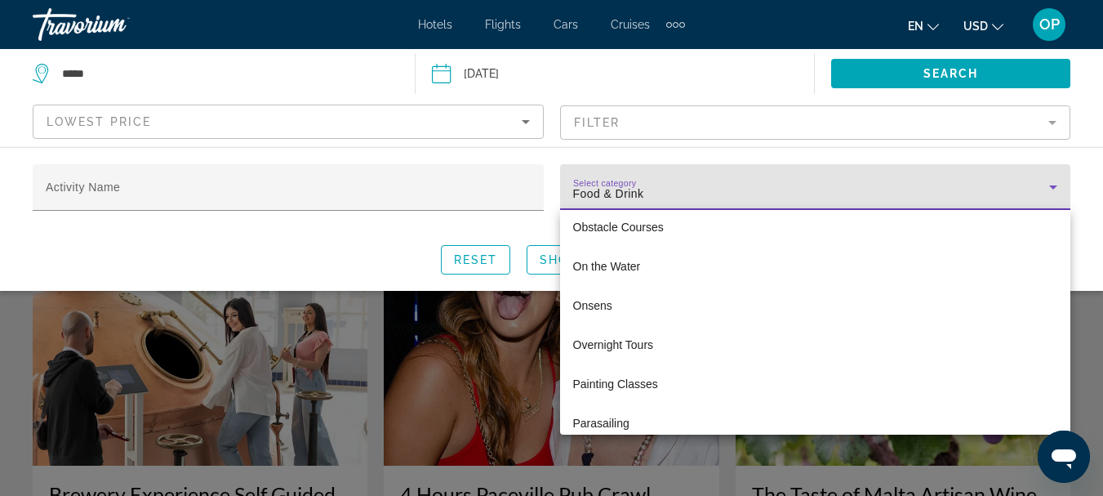
scroll to position [3309, 0]
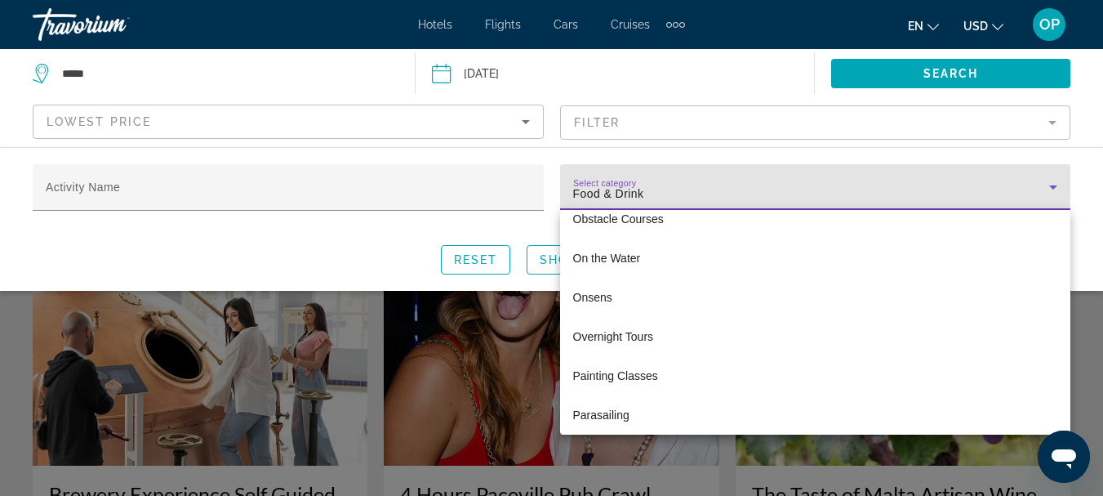
click at [1083, 267] on div at bounding box center [551, 248] width 1103 height 496
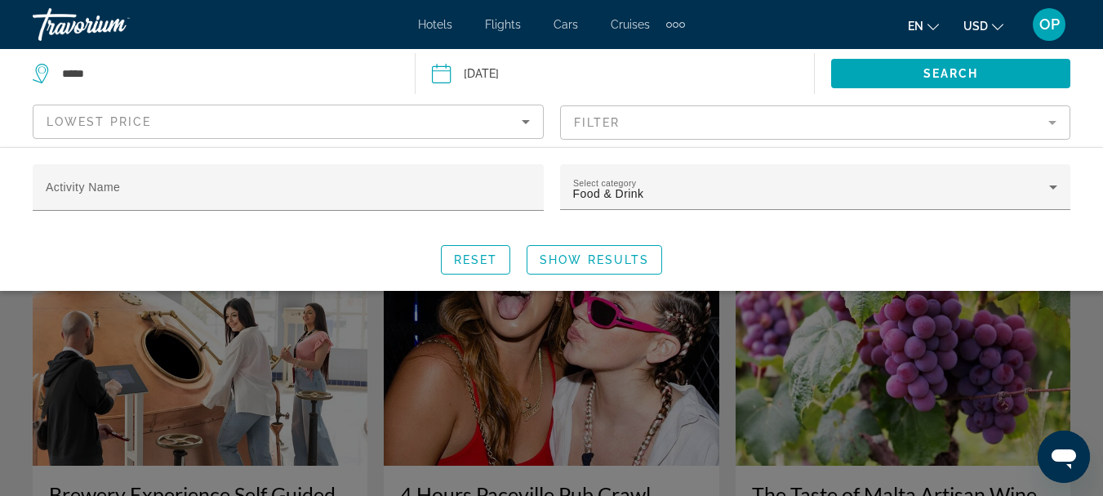
click at [1070, 216] on div "Select category Food & Drink" at bounding box center [815, 196] width 527 height 64
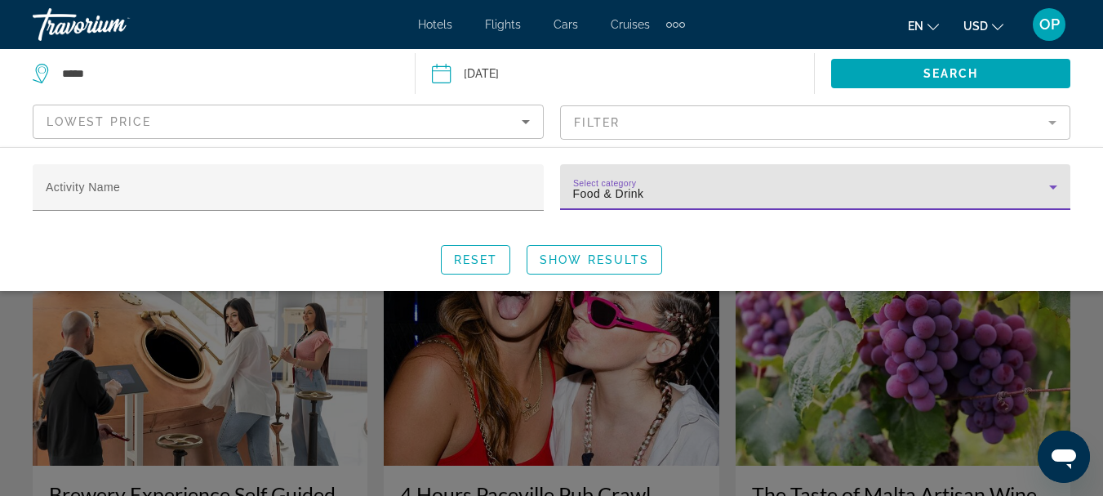
click at [1056, 187] on icon "Search widget" at bounding box center [1053, 187] width 8 height 4
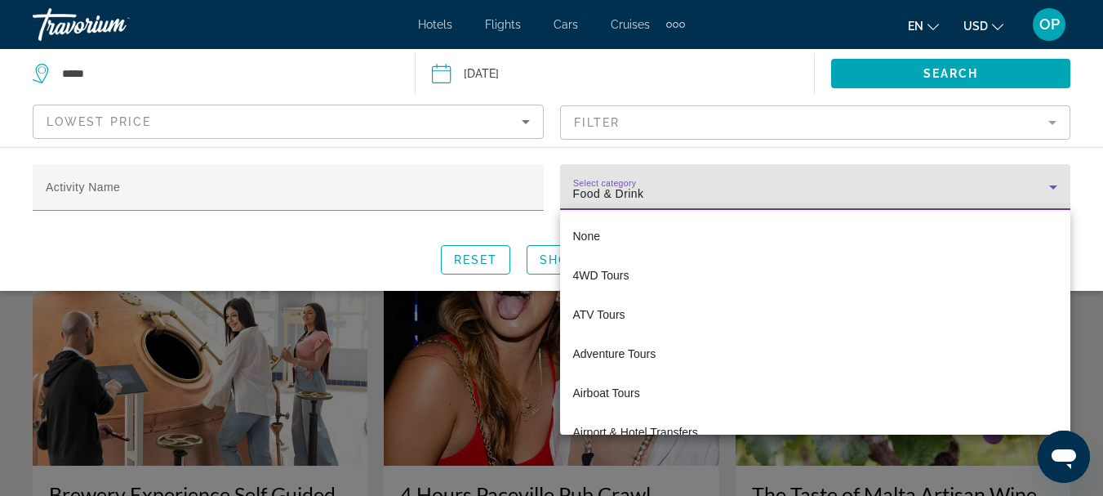
scroll to position [1741, 0]
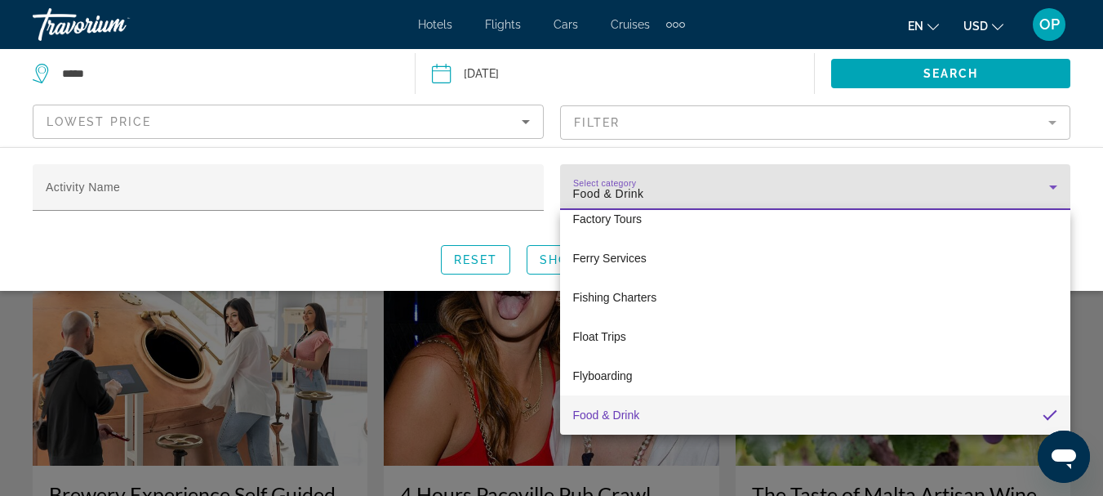
click at [1087, 174] on div at bounding box center [551, 248] width 1103 height 496
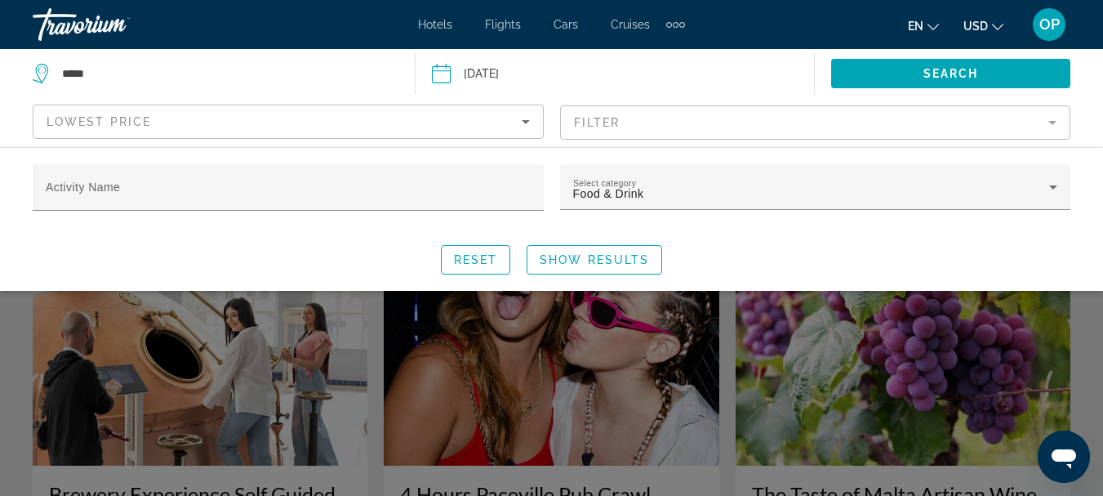
click at [1088, 164] on div "Activity Name Select category Food & Drink Reset Show Results" at bounding box center [551, 219] width 1103 height 110
click at [442, 77] on input "Date: Oct 5, 2025" at bounding box center [527, 76] width 198 height 54
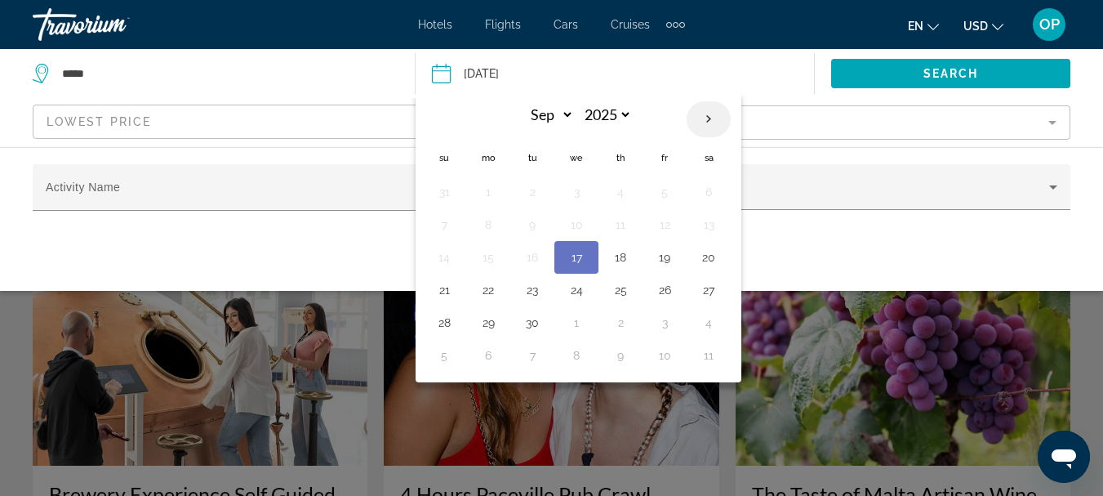
click at [709, 113] on th "Next month" at bounding box center [709, 119] width 44 height 36
select select "*"
click at [443, 220] on button "5" at bounding box center [444, 224] width 26 height 23
type input "**********"
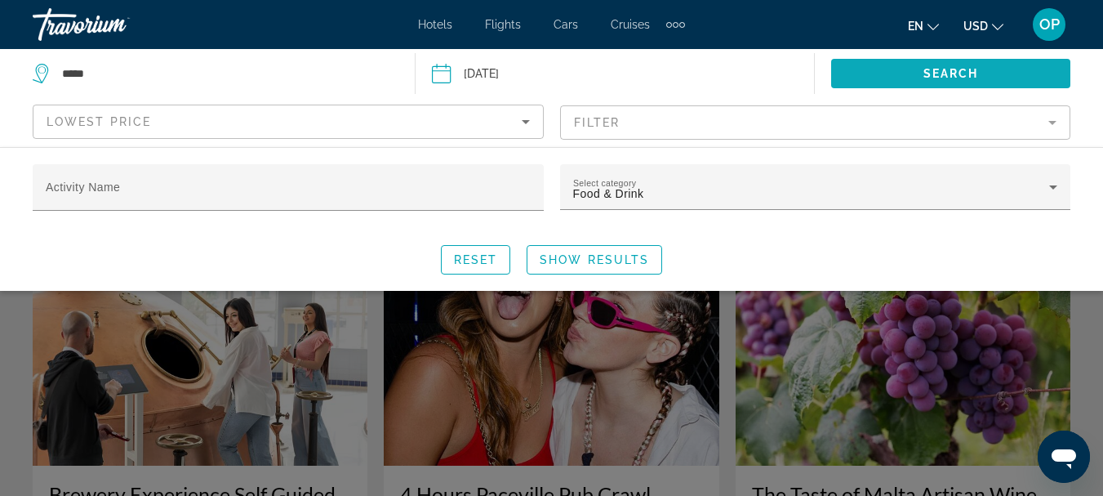
click at [952, 67] on span "Search" at bounding box center [951, 73] width 56 height 13
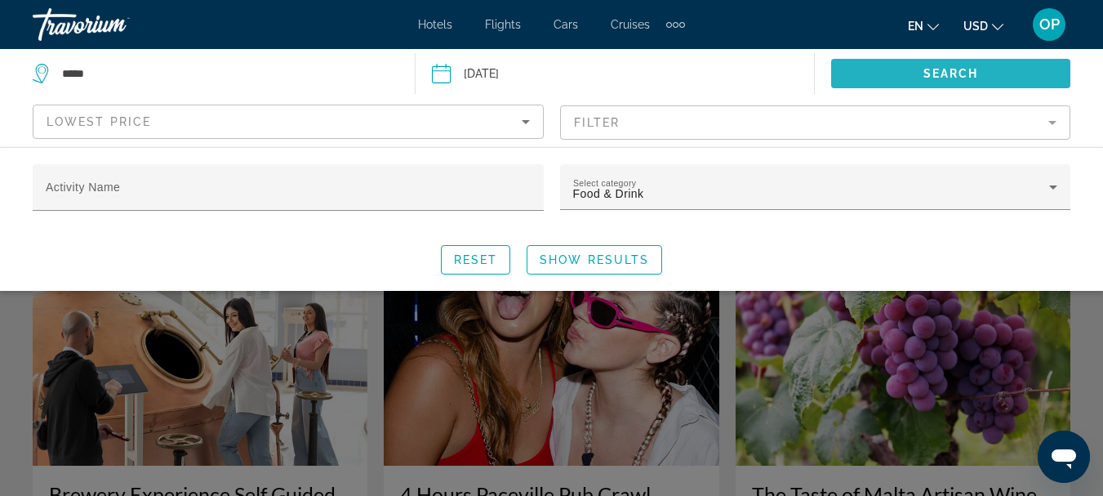
click at [952, 69] on span "Search" at bounding box center [951, 73] width 56 height 13
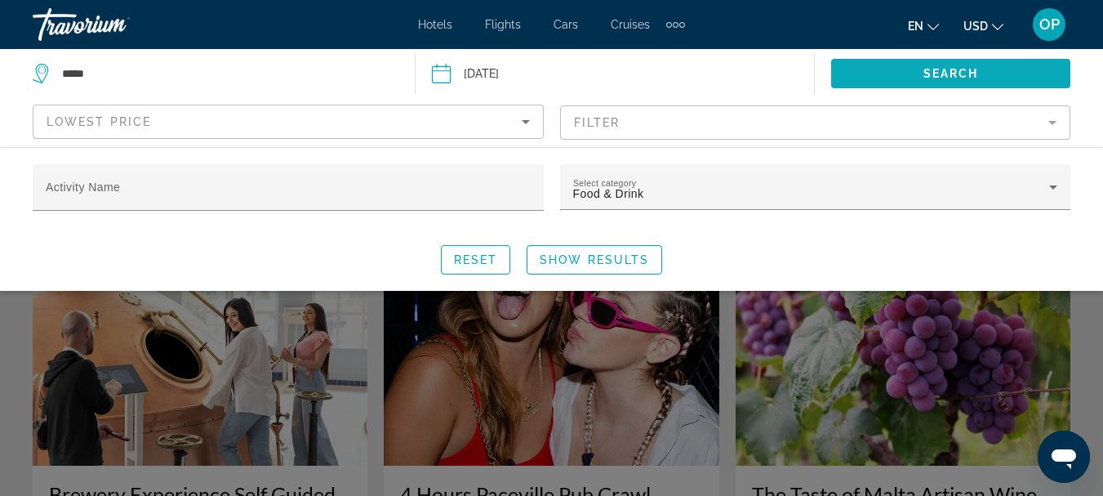
click at [952, 69] on span "Search" at bounding box center [951, 73] width 56 height 13
click at [1083, 167] on div "Activity Name Select category Food & Drink Reset Show Results" at bounding box center [551, 219] width 1103 height 110
click at [1093, 177] on div "Activity Name Select category Food & Drink Reset Show Results" at bounding box center [551, 219] width 1103 height 110
click at [1092, 191] on div "Activity Name Select category Food & Drink Reset Show Results" at bounding box center [551, 219] width 1103 height 110
click at [1083, 123] on app-activities-search-filters "Lowest Price Filter Activity Name Select category Food & Drink Reset Show Resul…" at bounding box center [551, 122] width 1103 height 49
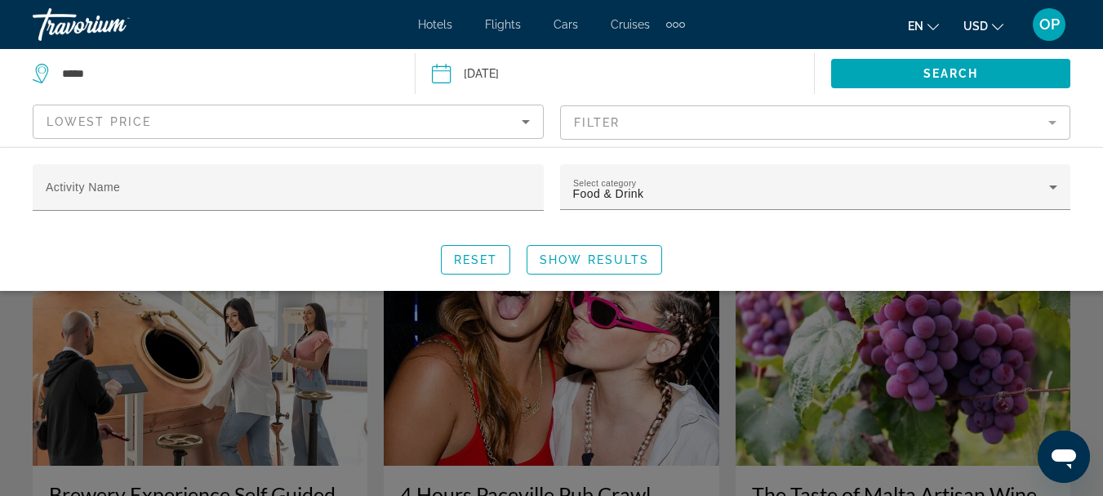
click at [1081, 207] on div "Activity Name Select category Food & Drink Reset Show Results" at bounding box center [551, 219] width 1103 height 110
click at [1075, 198] on div "Select category Food & Drink" at bounding box center [815, 196] width 527 height 64
click at [1083, 179] on div "Activity Name Select category Food & Drink Reset Show Results" at bounding box center [551, 219] width 1103 height 110
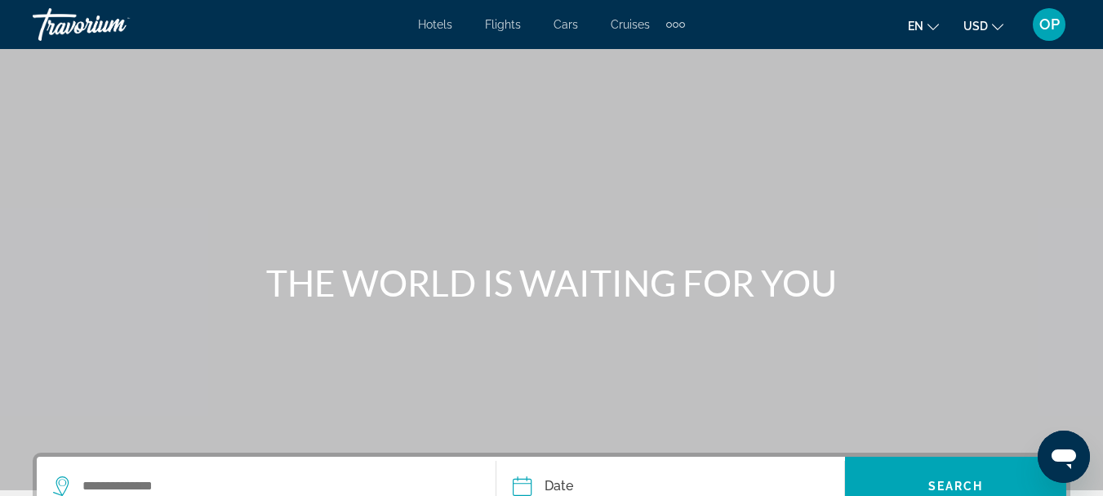
click at [677, 22] on div "Extra navigation items" at bounding box center [675, 24] width 19 height 24
click at [659, 51] on span "Activities" at bounding box center [646, 54] width 51 height 13
click at [671, 26] on div "Extra navigation items" at bounding box center [675, 24] width 19 height 24
click at [651, 56] on span "Activities" at bounding box center [646, 54] width 51 height 13
click at [669, 28] on div "Extra navigation items" at bounding box center [675, 24] width 19 height 24
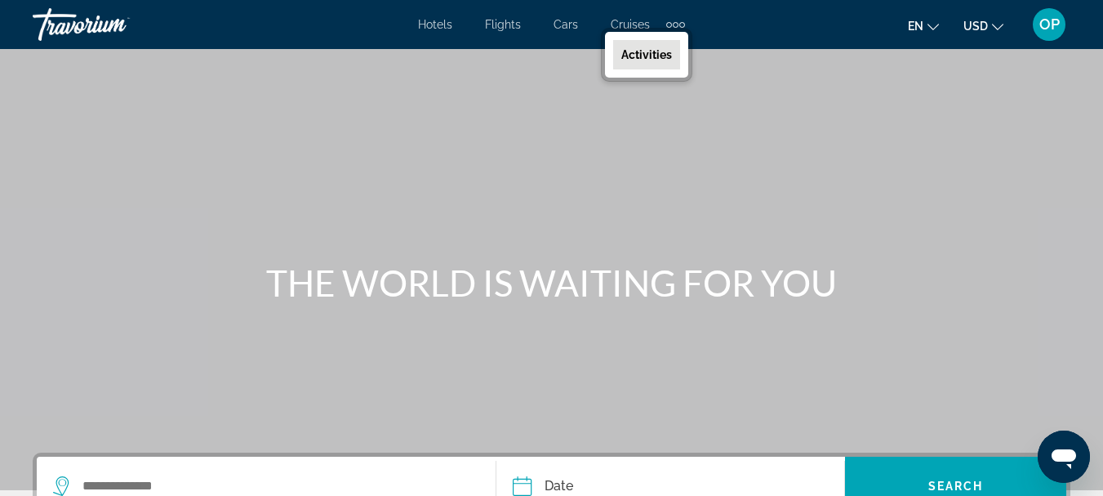
click at [656, 52] on span "Activities" at bounding box center [646, 54] width 51 height 13
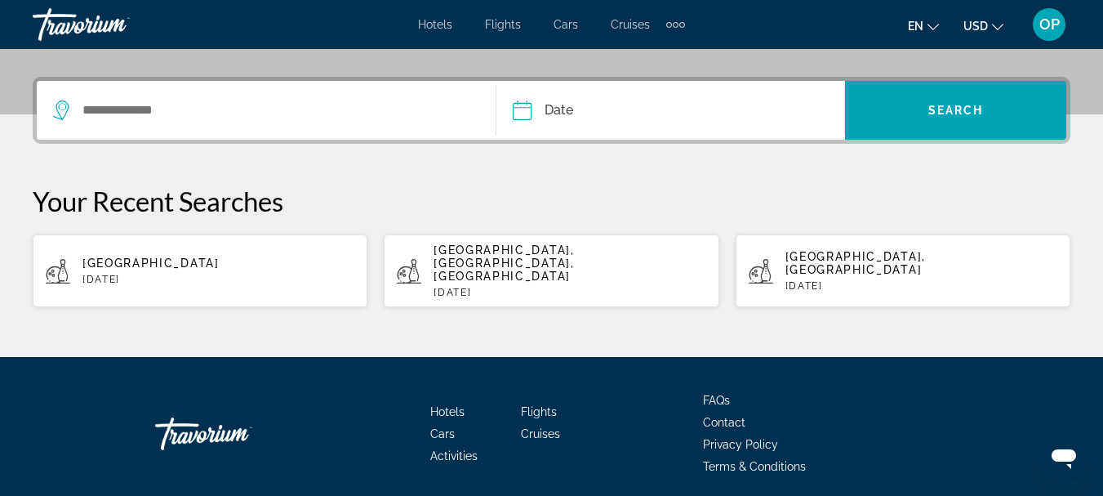
scroll to position [411, 0]
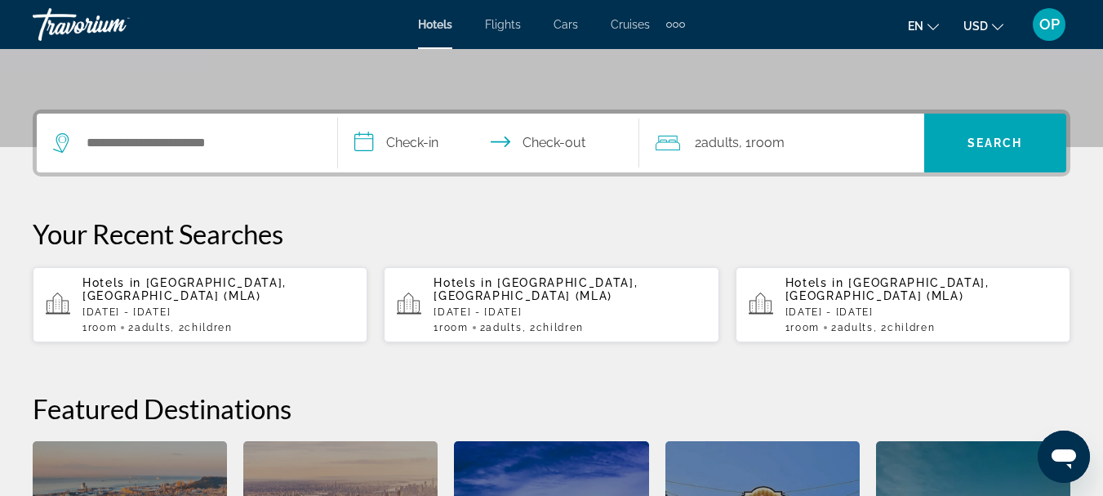
scroll to position [339, 0]
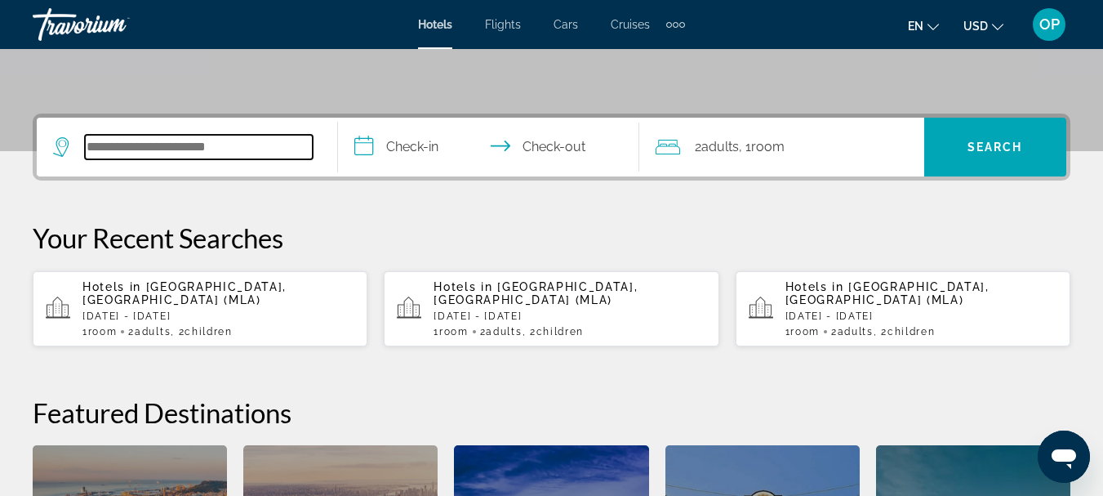
click at [95, 150] on input "Search widget" at bounding box center [199, 147] width 228 height 24
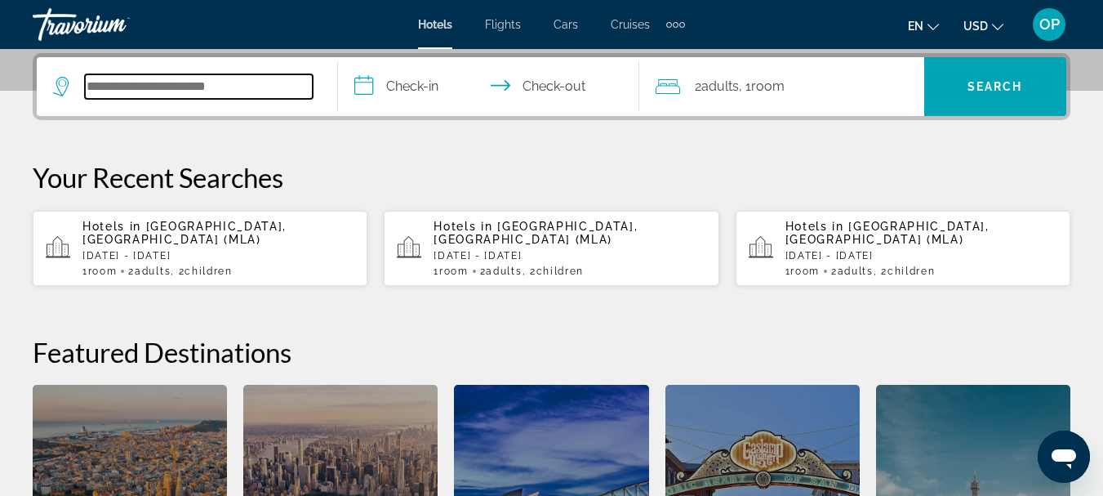
click at [166, 84] on input "Search widget" at bounding box center [199, 86] width 228 height 24
click at [225, 89] on input "Search widget" at bounding box center [199, 86] width 228 height 24
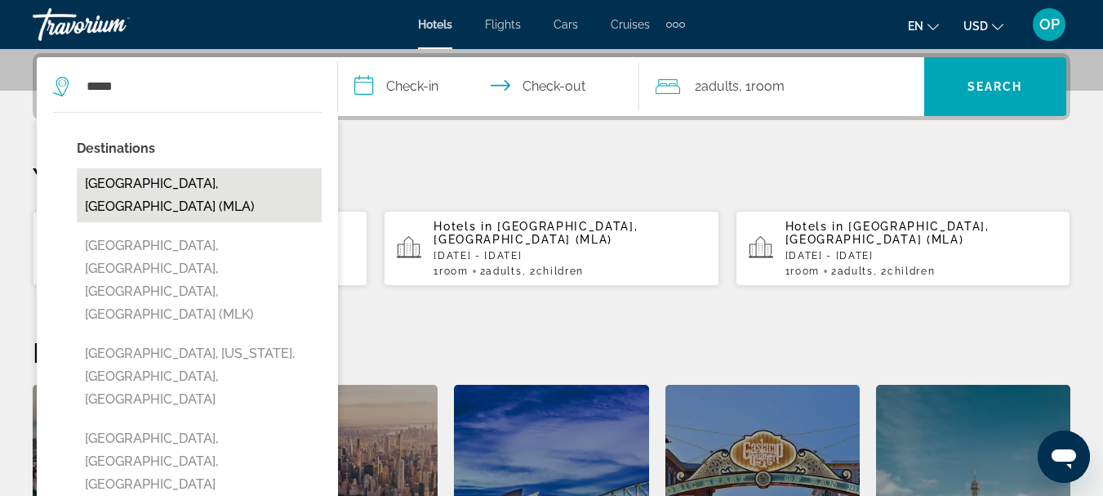
click at [162, 182] on button "[GEOGRAPHIC_DATA], [GEOGRAPHIC_DATA] (MLA)" at bounding box center [199, 195] width 245 height 54
type input "**********"
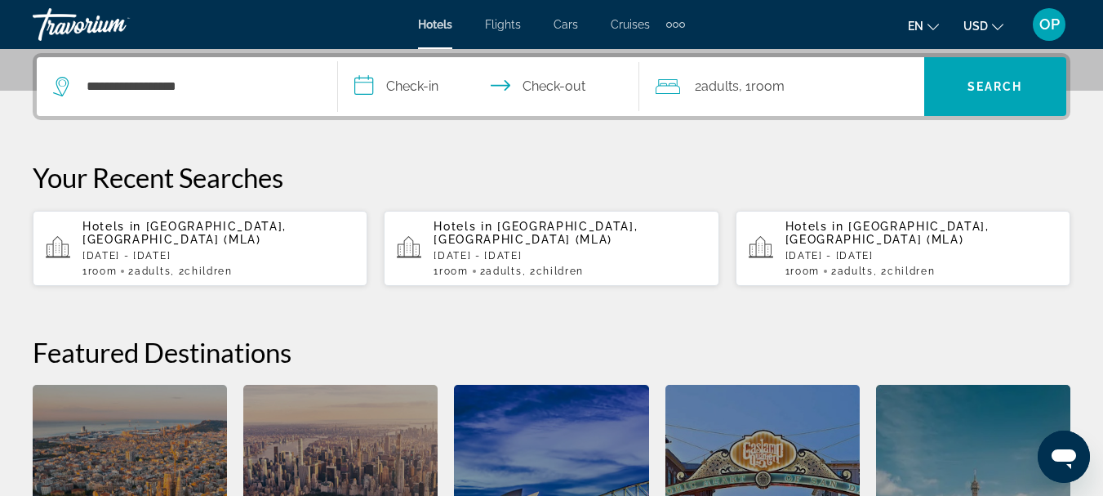
click at [364, 85] on input "**********" at bounding box center [492, 89] width 308 height 64
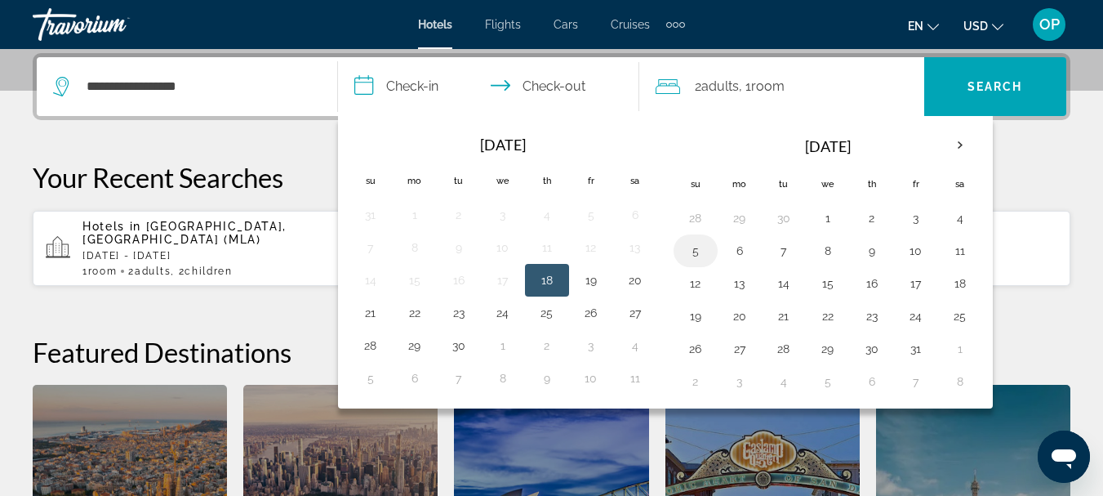
click at [696, 247] on button "5" at bounding box center [696, 250] width 26 height 23
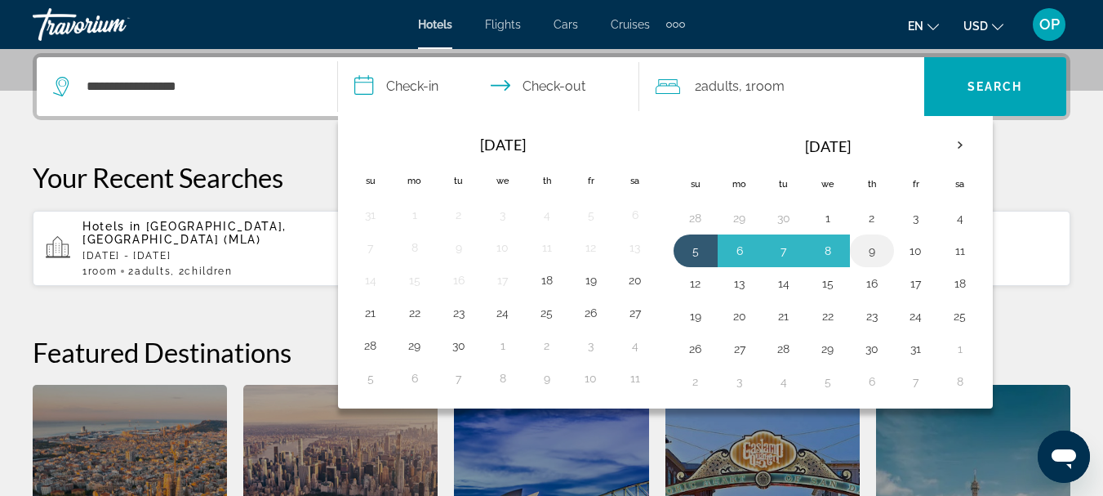
click at [875, 251] on button "9" at bounding box center [872, 250] width 26 height 23
type input "**********"
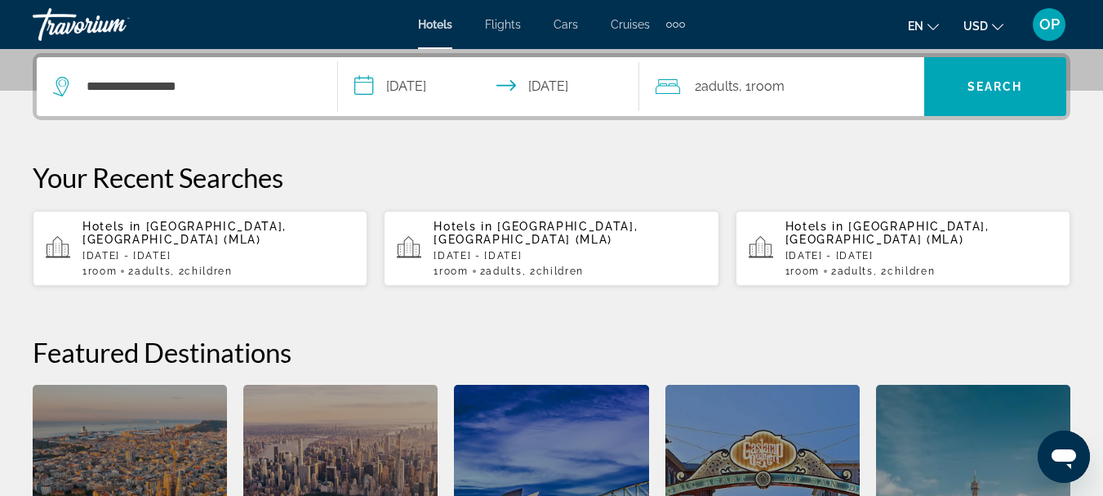
click at [711, 87] on span "Adults" at bounding box center [720, 86] width 38 height 16
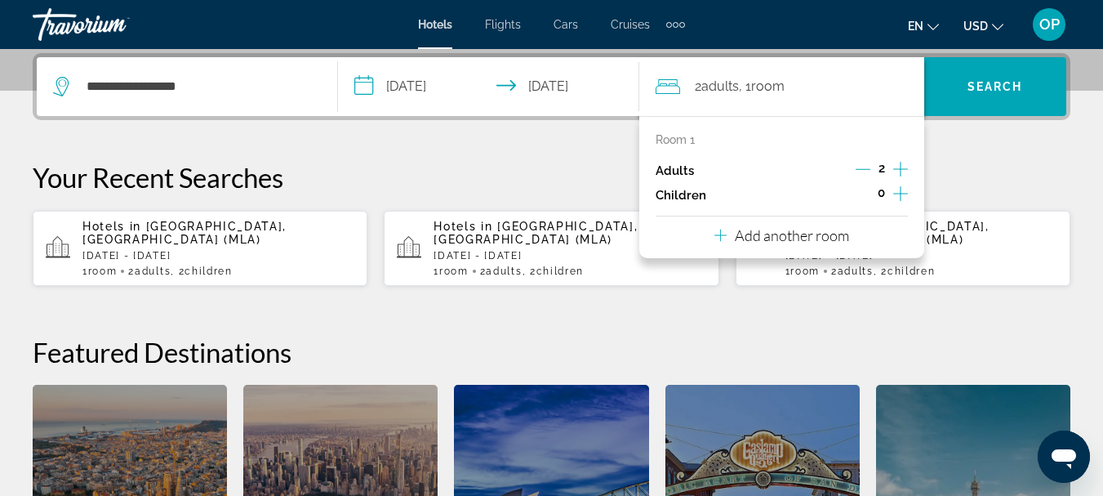
click at [899, 170] on icon "Increment adults" at bounding box center [900, 169] width 15 height 20
click at [864, 168] on icon "Decrement adults" at bounding box center [863, 169] width 15 height 15
click at [900, 193] on icon "Increment children" at bounding box center [900, 193] width 15 height 15
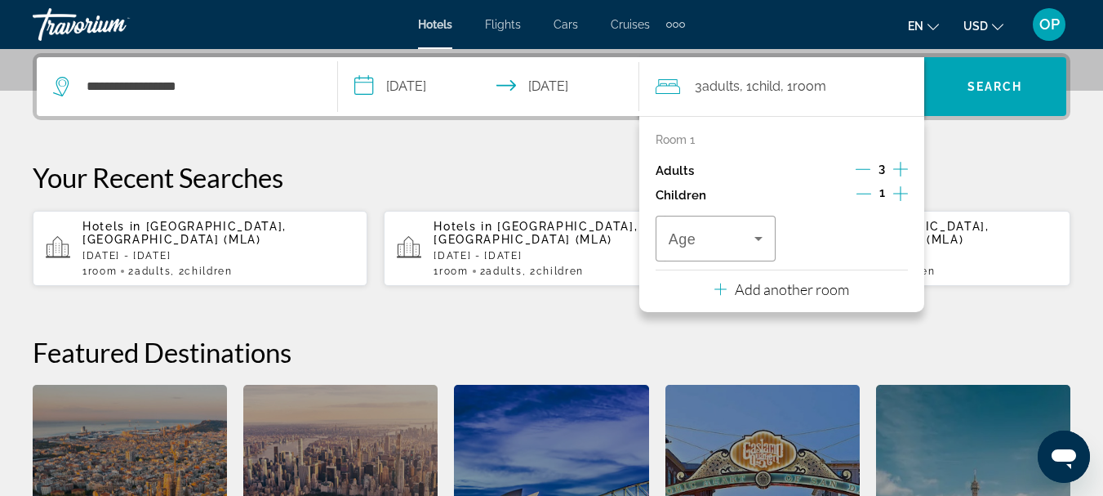
click at [895, 195] on icon "Increment children" at bounding box center [900, 194] width 15 height 20
click at [757, 242] on icon "Travelers: 3 adults, 2 children" at bounding box center [759, 239] width 20 height 20
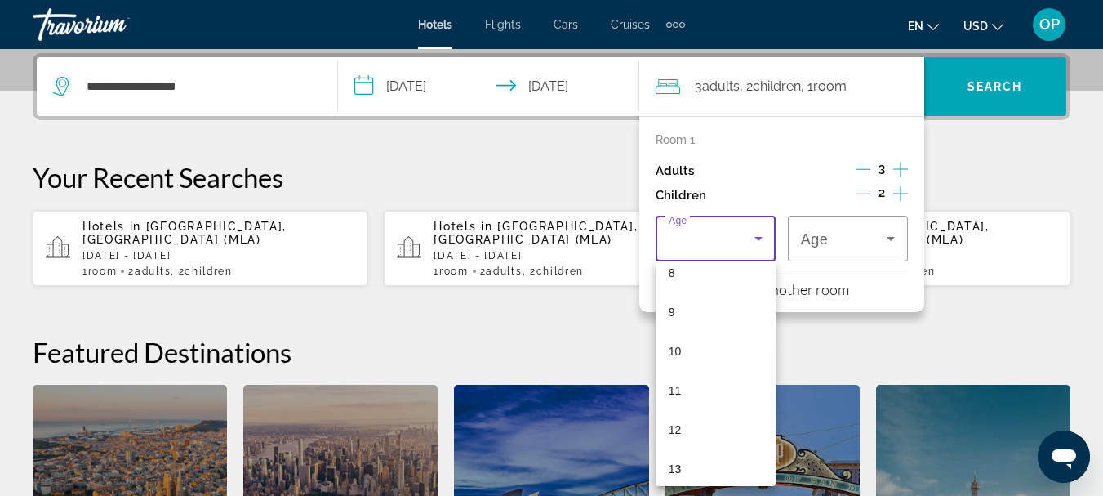
scroll to position [307, 0]
click at [705, 411] on mat-option "11" at bounding box center [716, 411] width 120 height 39
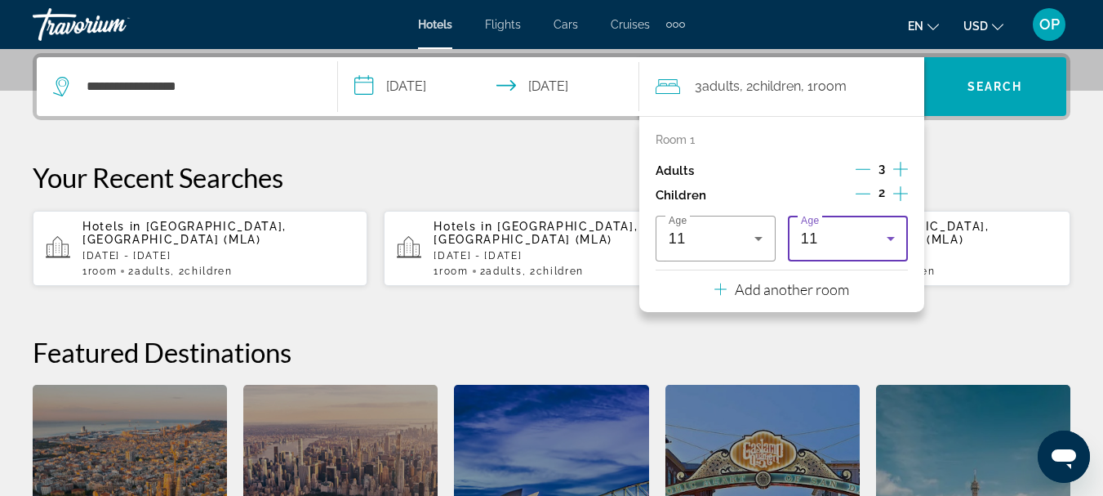
click at [889, 238] on icon "Travelers: 3 adults, 2 children" at bounding box center [891, 239] width 8 height 4
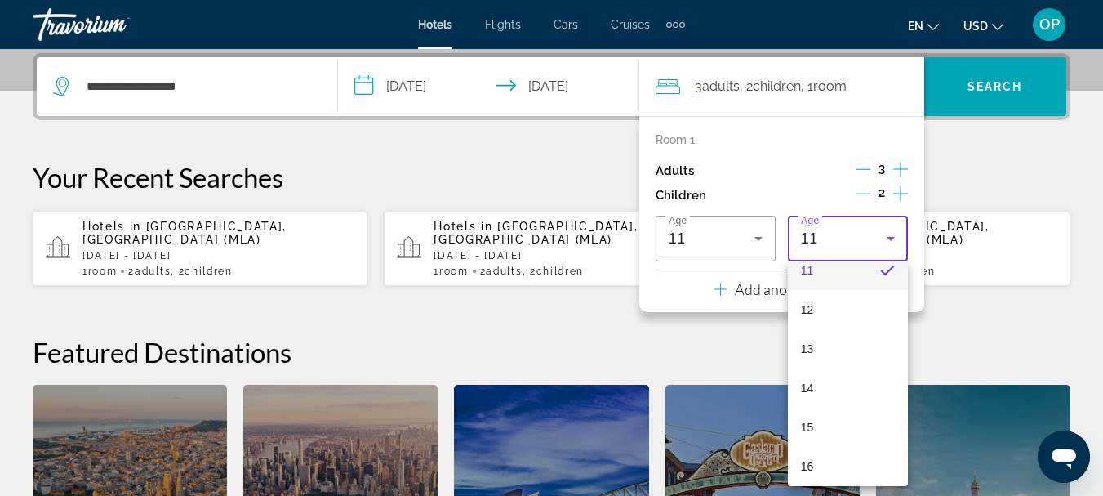
scroll to position [494, 0]
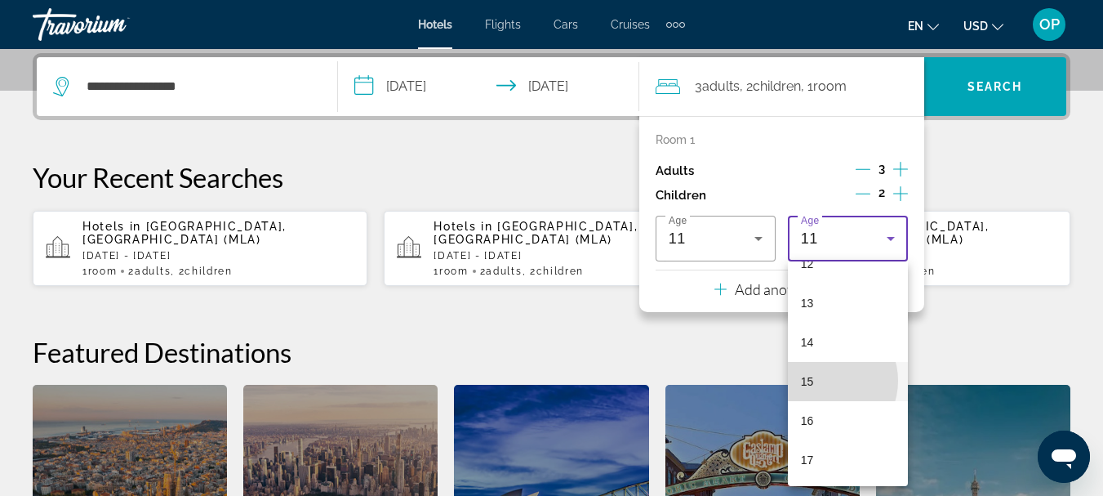
click at [822, 380] on mat-option "15" at bounding box center [848, 381] width 120 height 39
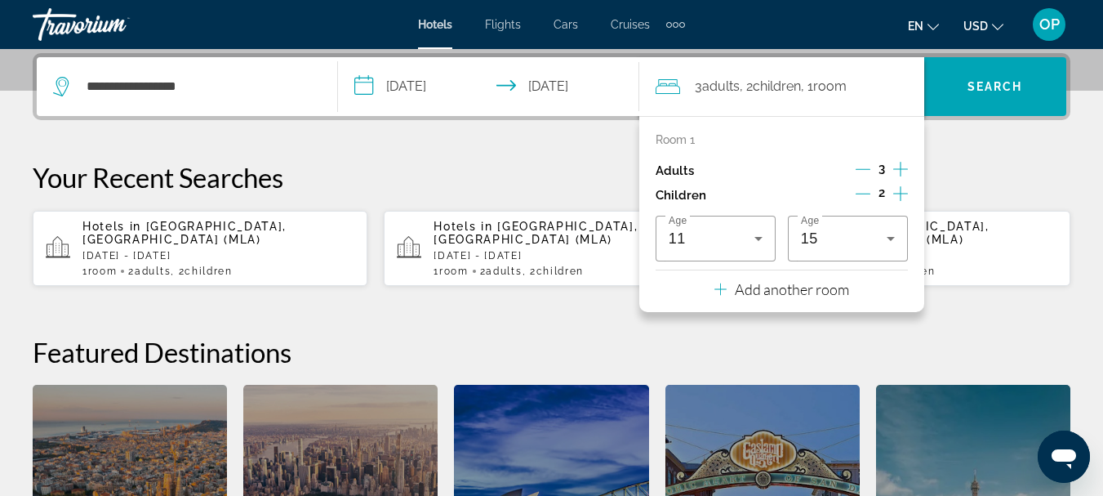
click at [976, 296] on div "**********" at bounding box center [551, 349] width 1103 height 593
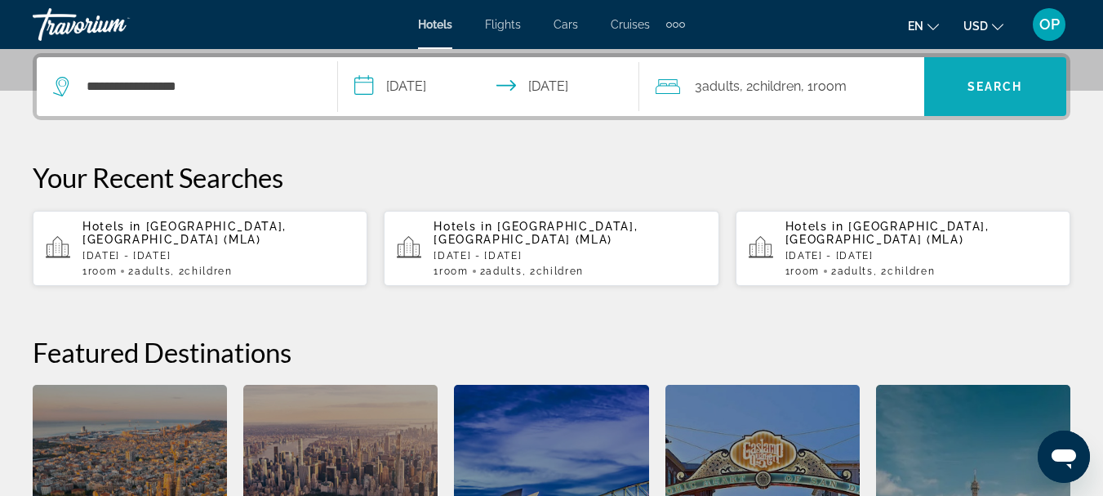
click at [998, 92] on span "Search" at bounding box center [995, 86] width 56 height 13
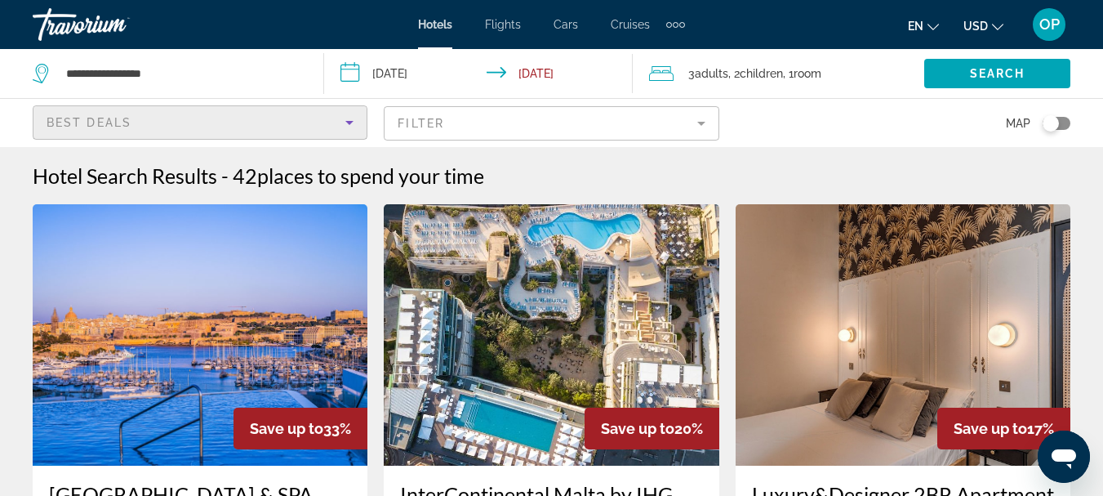
click at [349, 123] on icon "Sort by" at bounding box center [349, 123] width 8 height 4
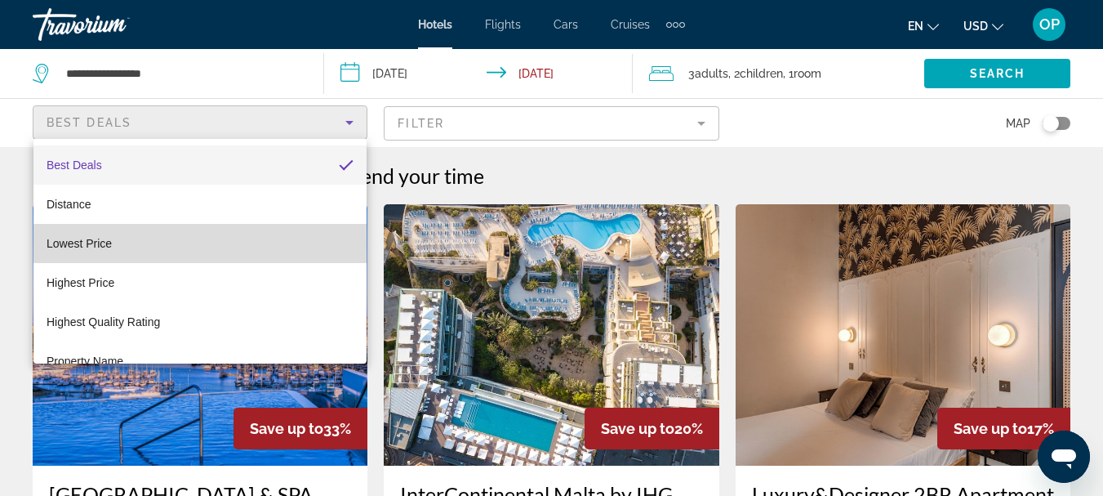
click at [217, 244] on mat-option "Lowest Price" at bounding box center [199, 243] width 333 height 39
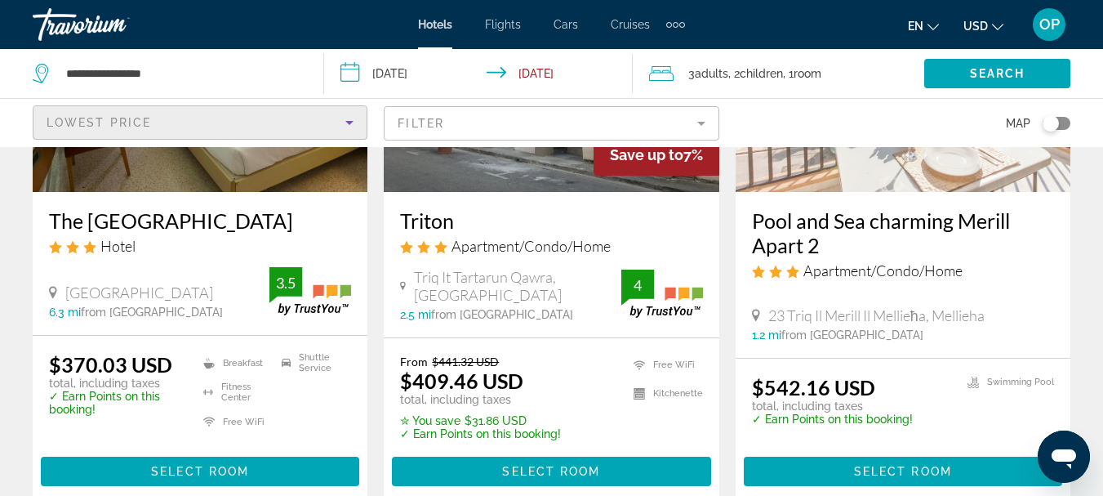
scroll to position [288, 0]
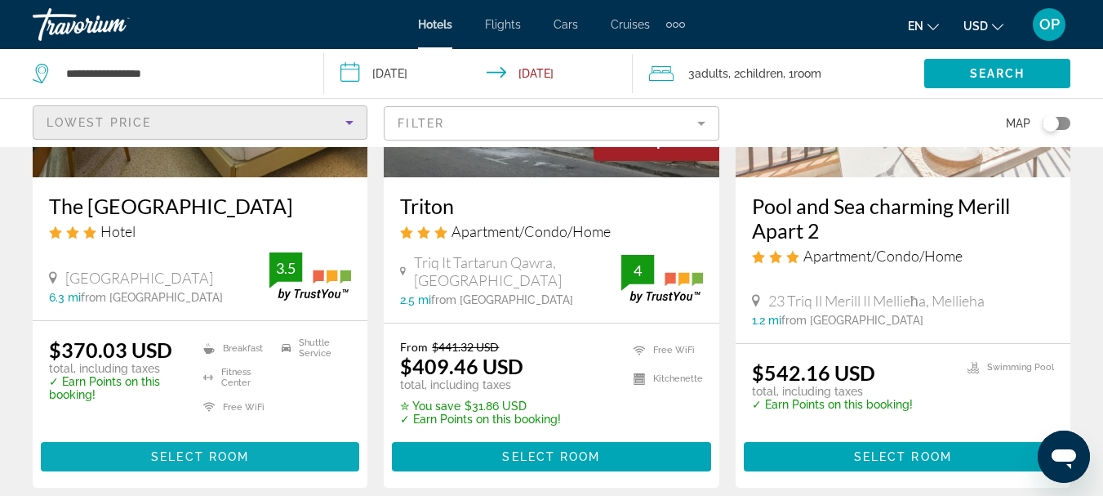
click at [196, 455] on span "Select Room" at bounding box center [200, 456] width 98 height 13
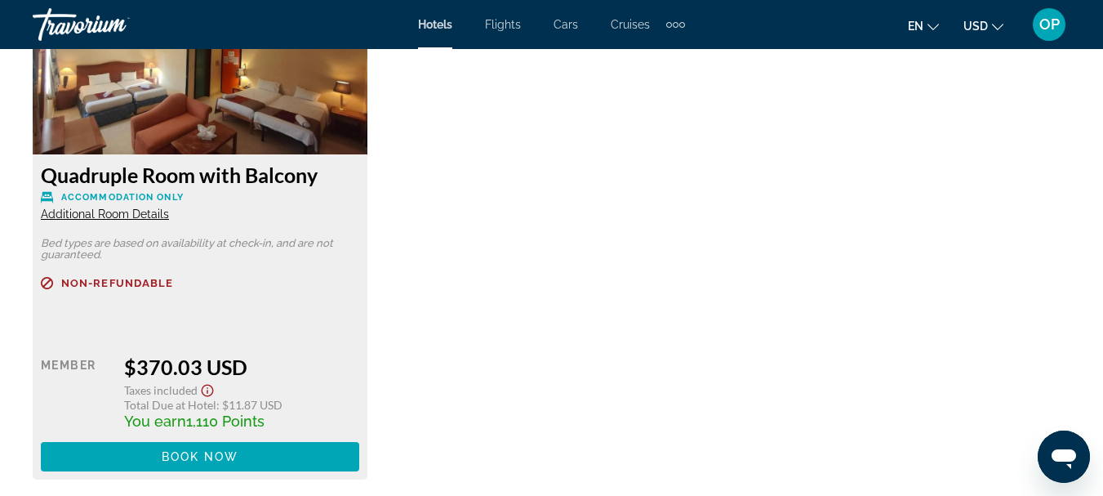
scroll to position [2639, 0]
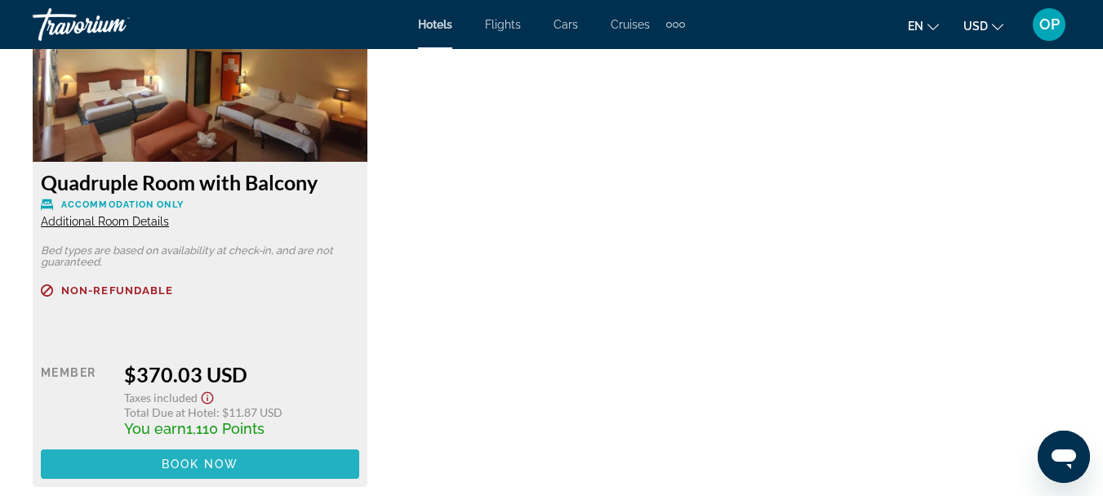
click at [220, 459] on span "Book now" at bounding box center [201, 463] width 78 height 13
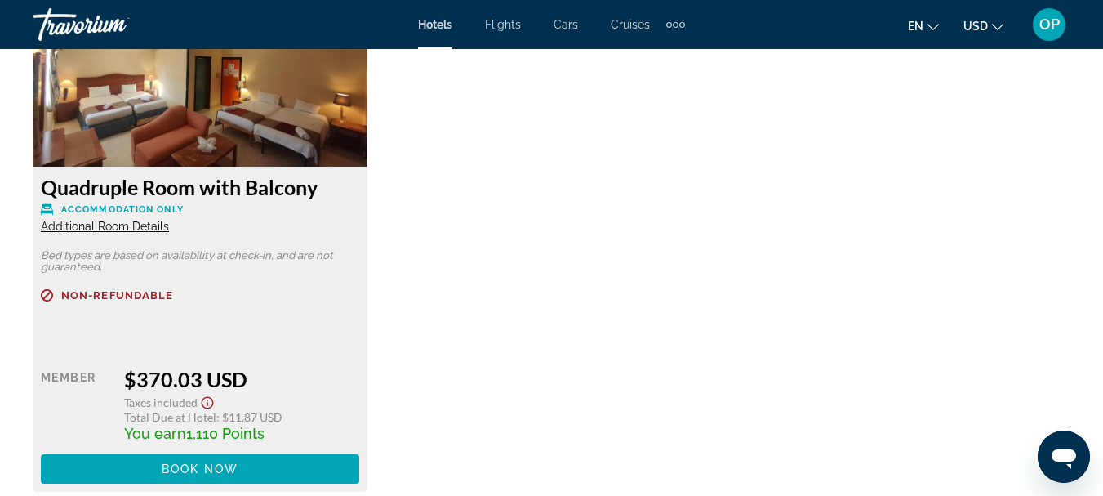
scroll to position [2642, 0]
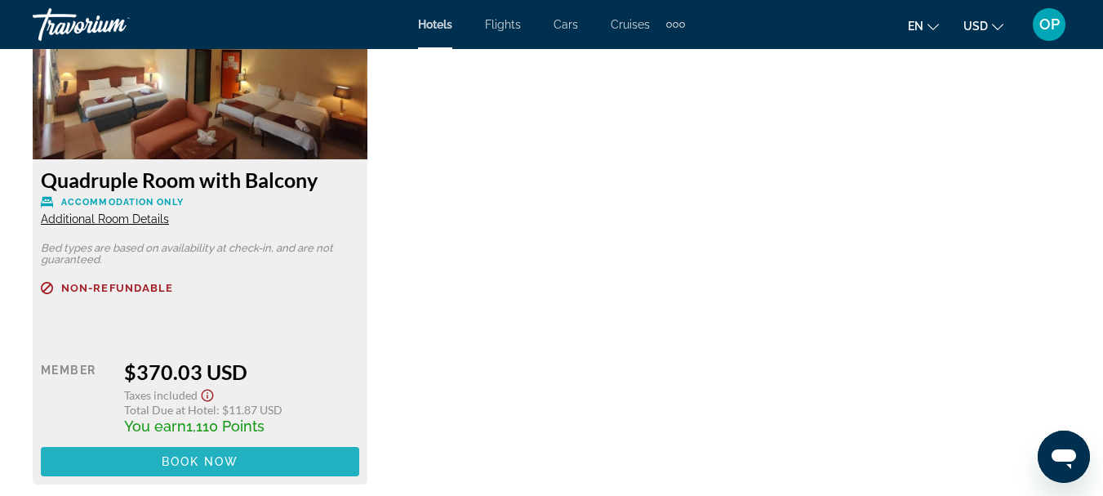
click at [248, 463] on span "Main content" at bounding box center [200, 461] width 318 height 39
